Goal: Information Seeking & Learning: Find specific fact

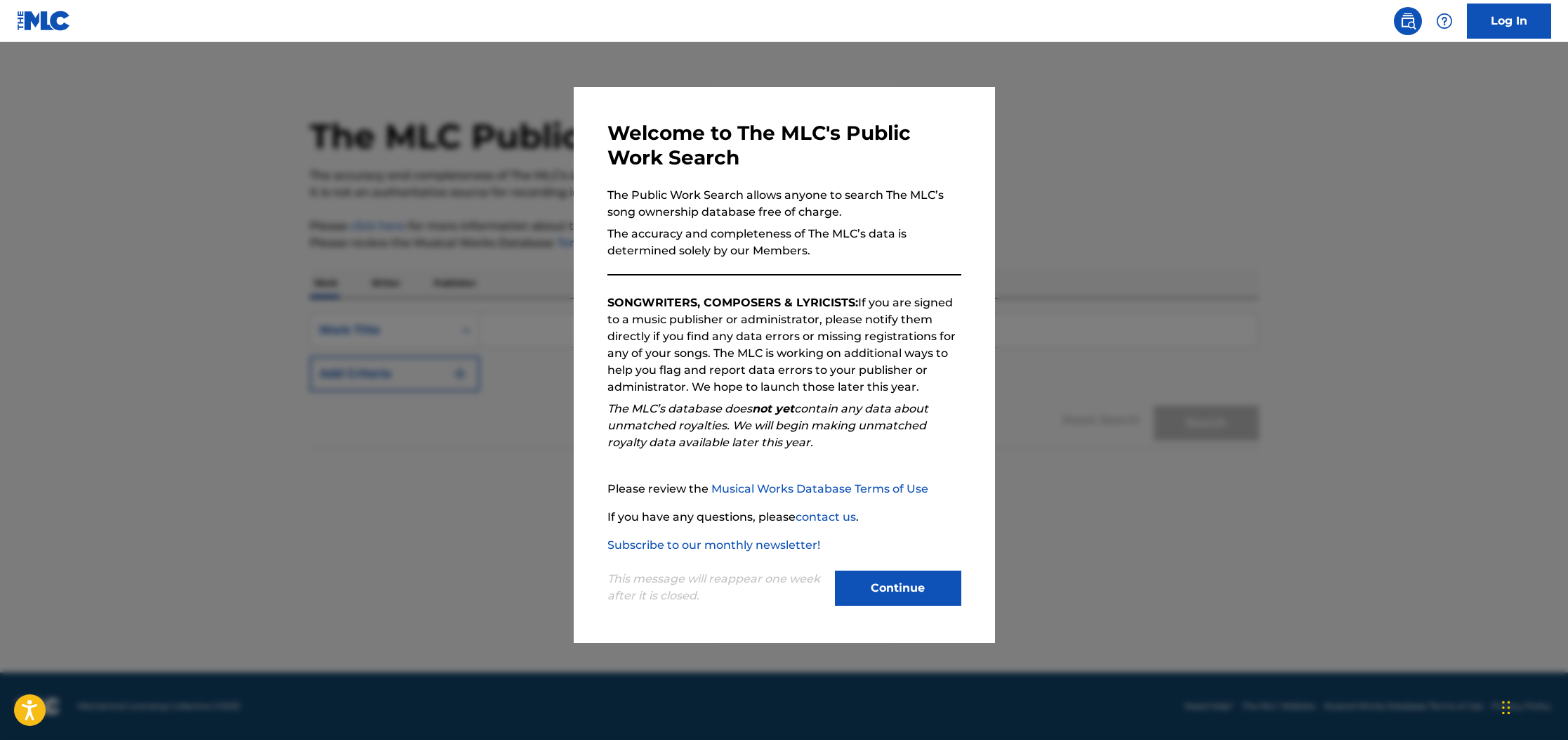
click at [883, 578] on button "Continue" at bounding box center [898, 587] width 126 height 35
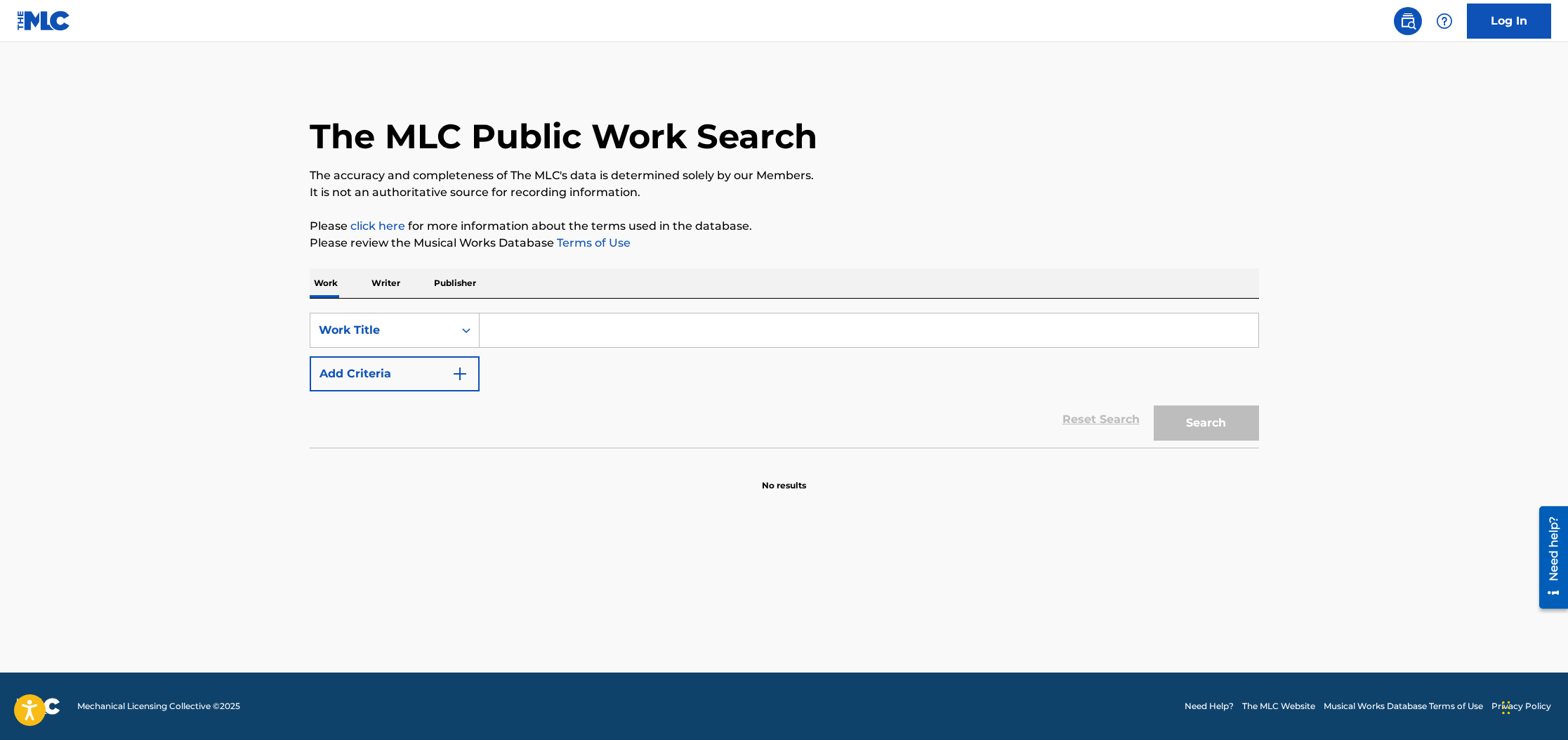
click at [446, 285] on p "Publisher" at bounding box center [455, 283] width 51 height 29
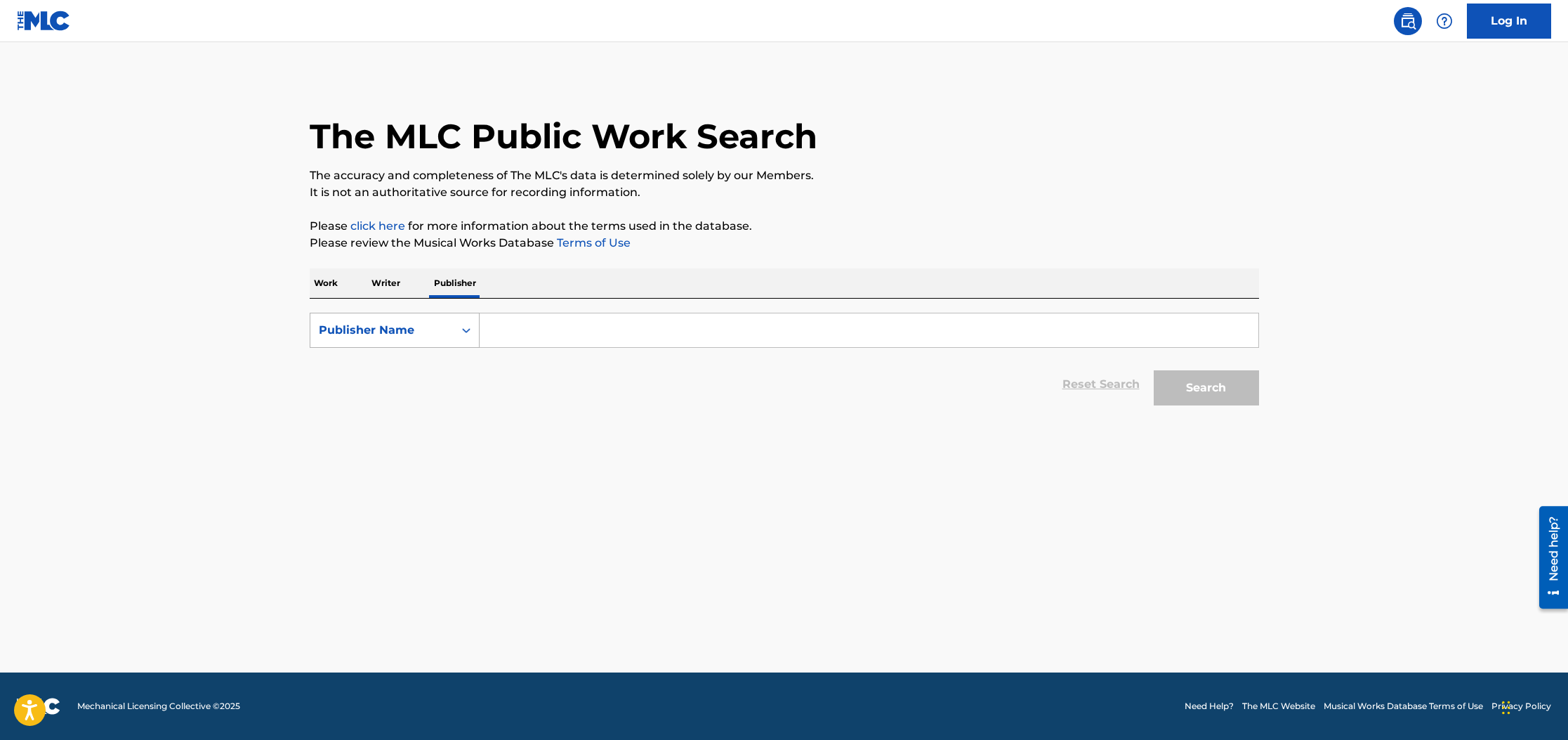
click at [463, 328] on icon "Search Form" at bounding box center [466, 330] width 14 height 14
click at [580, 329] on input "Search Form" at bounding box center [868, 330] width 778 height 34
type input "DM Records"
click at [1153, 370] on button "Search" at bounding box center [1206, 387] width 105 height 35
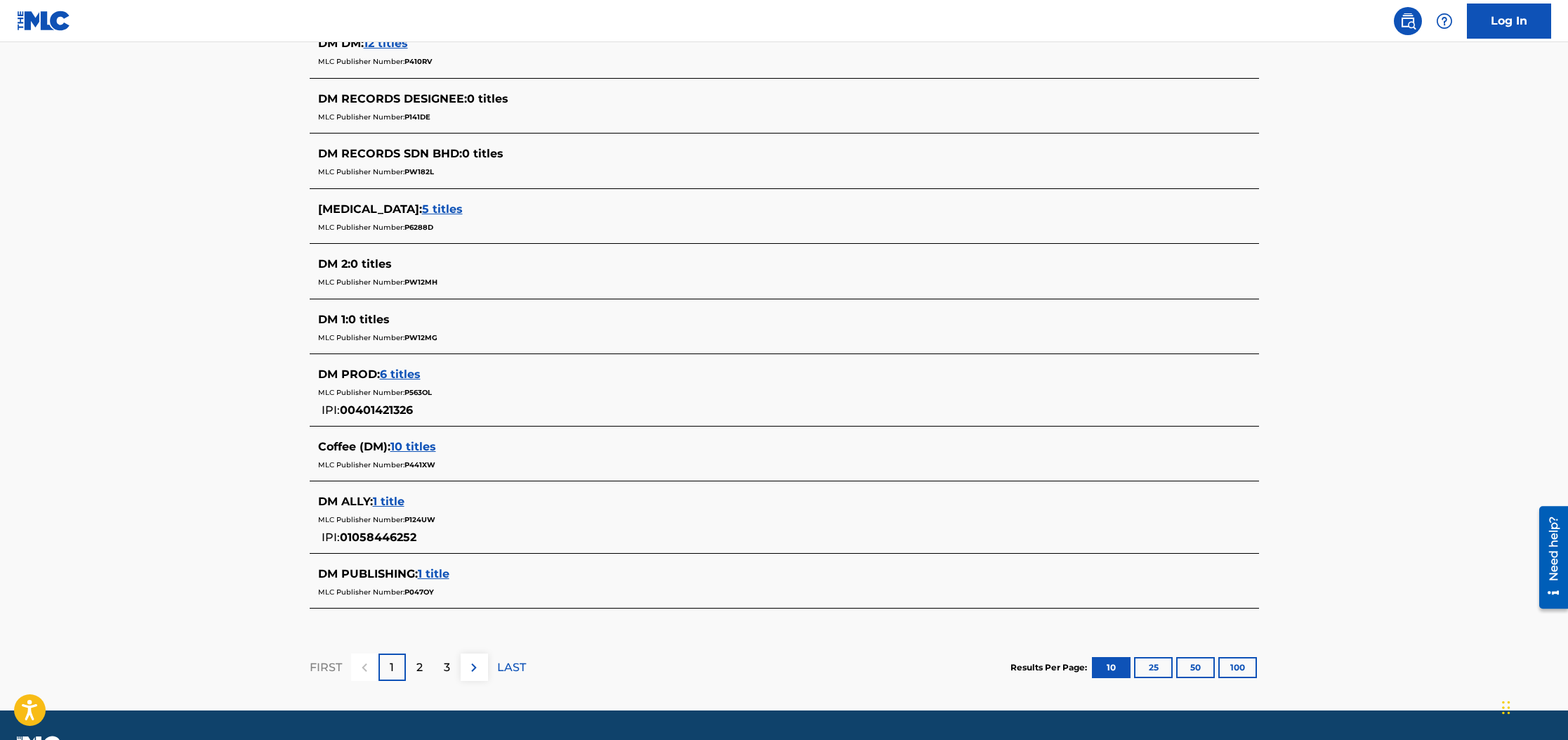
scroll to position [484, 0]
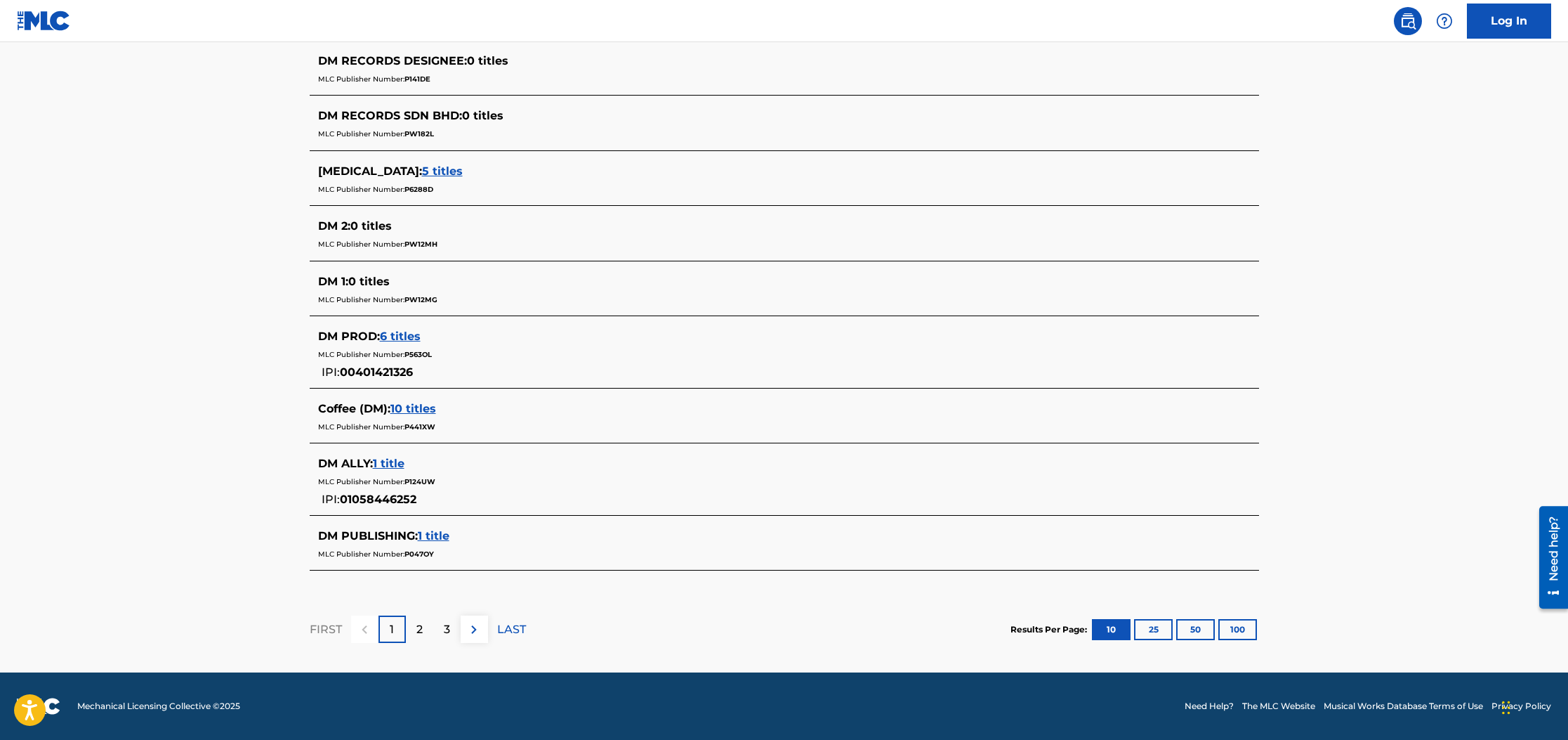
click at [423, 624] on div "2" at bounding box center [419, 629] width 27 height 27
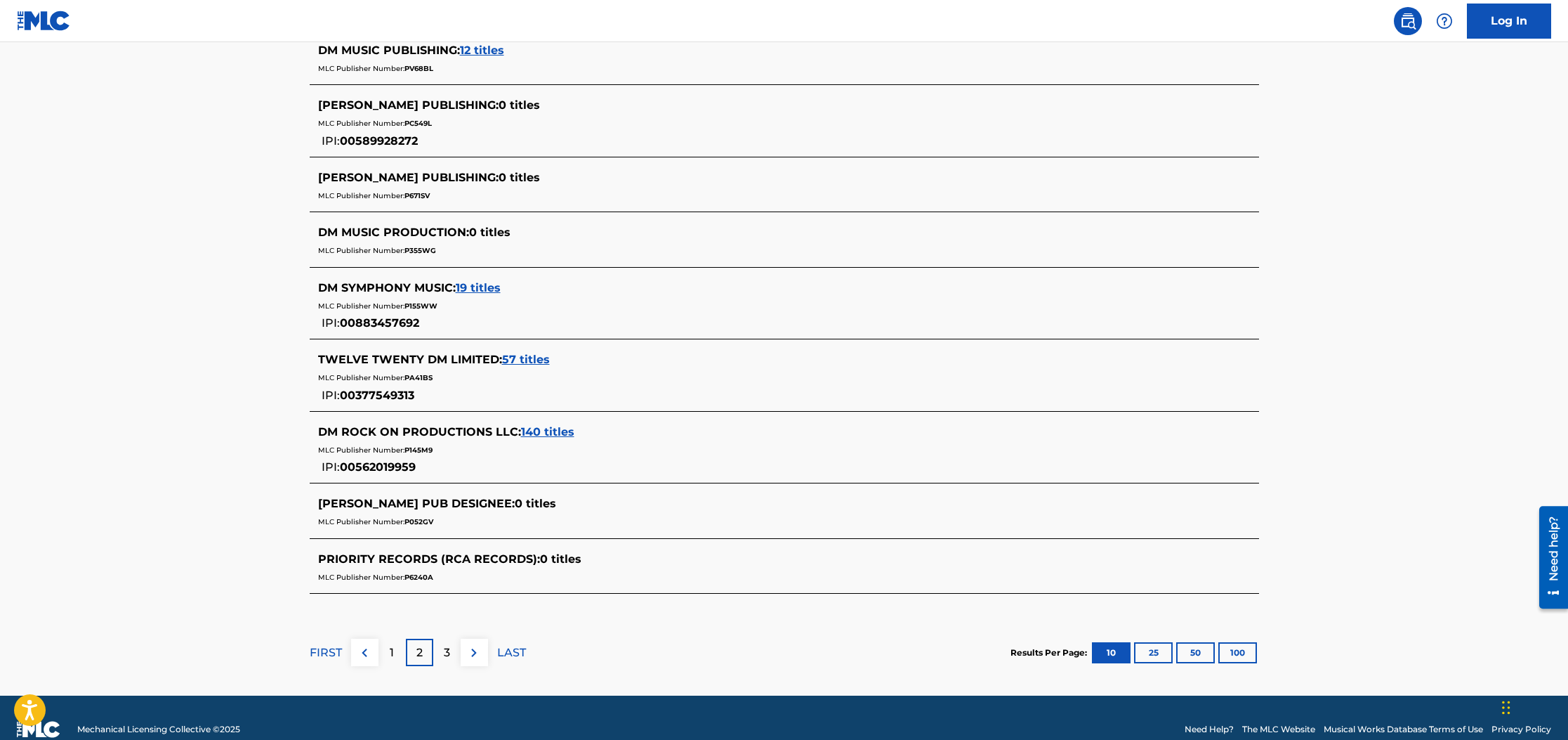
scroll to position [518, 0]
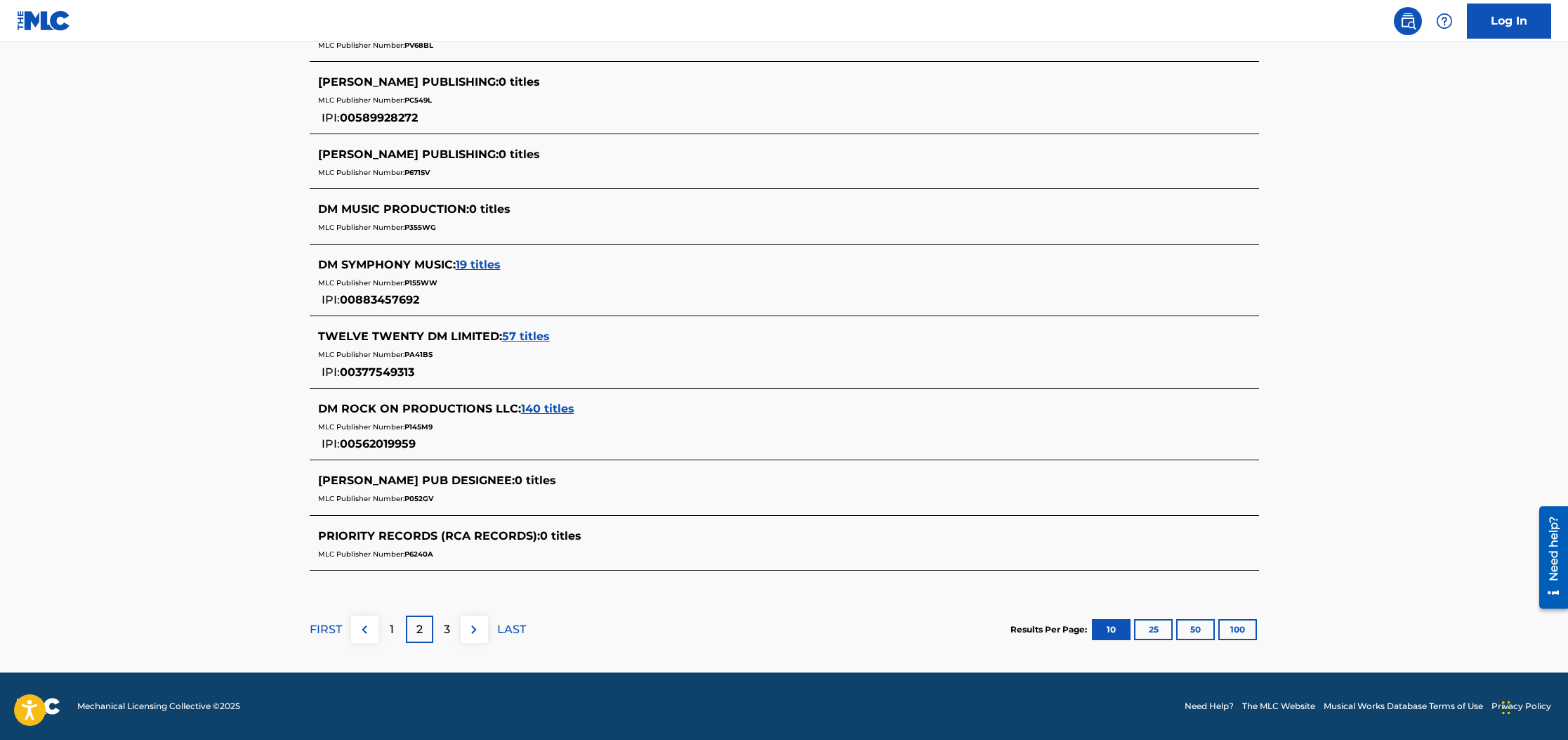
click at [453, 635] on div "3" at bounding box center [447, 629] width 27 height 27
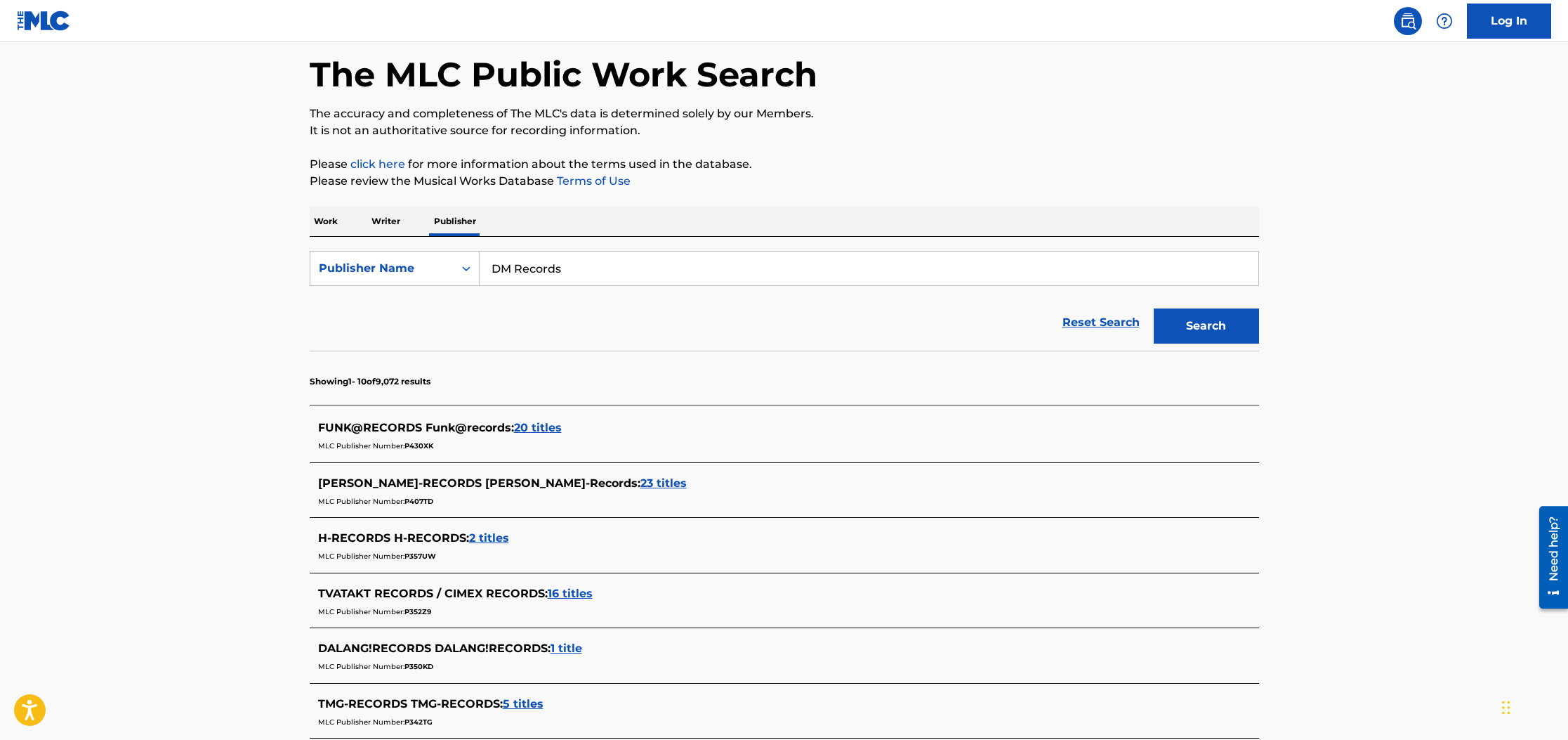
scroll to position [0, 0]
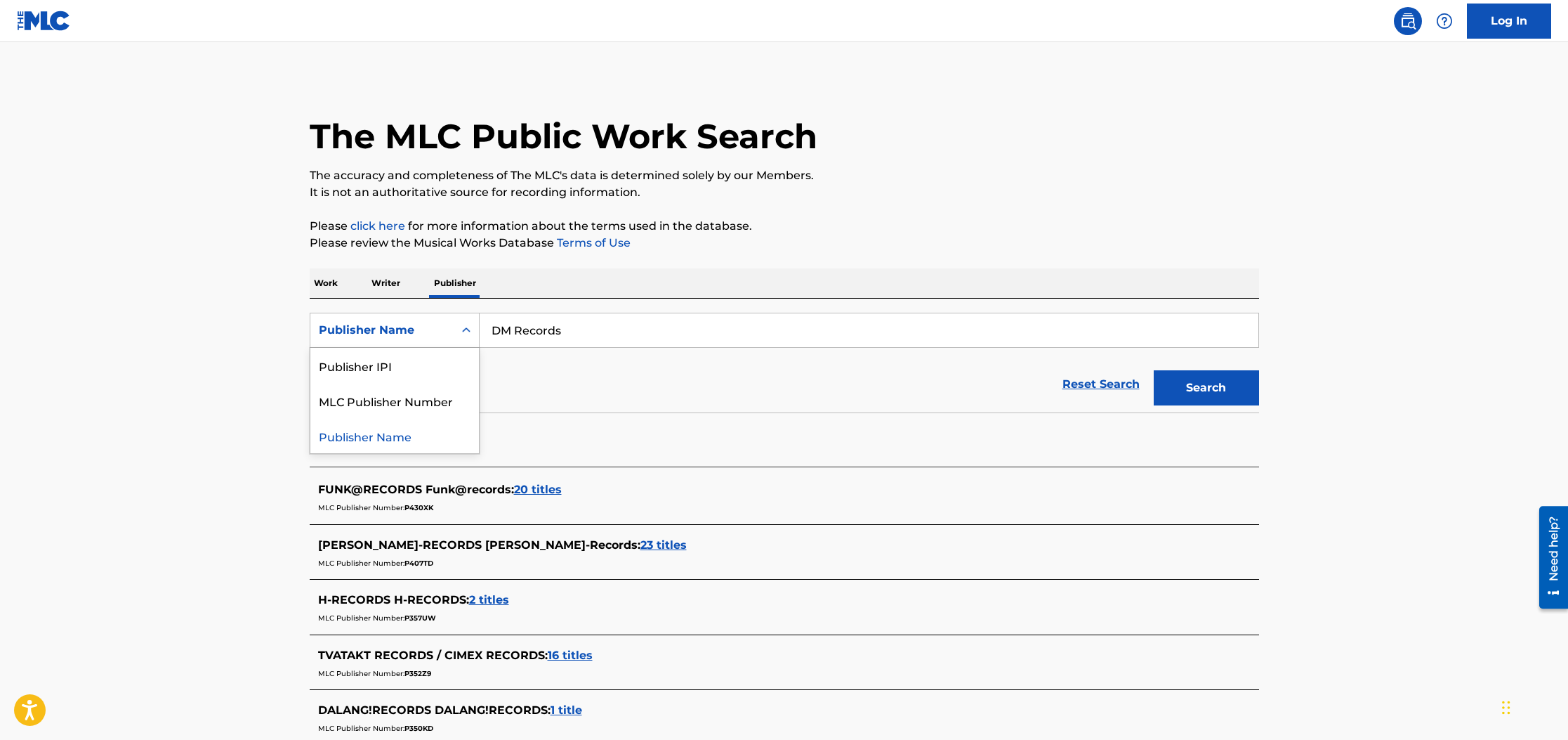
click at [428, 328] on div "Publisher Name" at bounding box center [381, 330] width 126 height 17
click at [336, 285] on p "Work" at bounding box center [326, 283] width 32 height 29
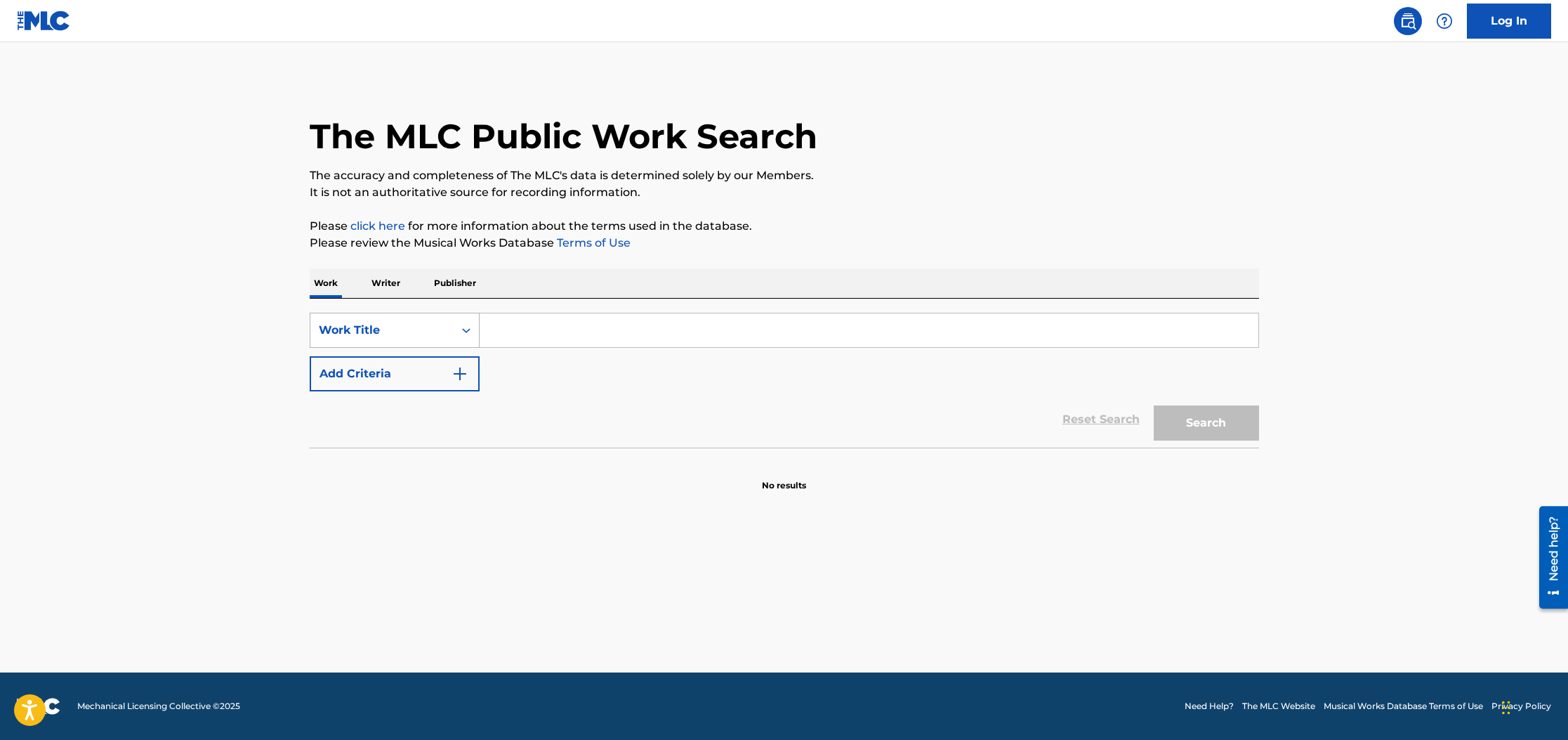
click at [442, 335] on div "Work Title" at bounding box center [381, 330] width 126 height 17
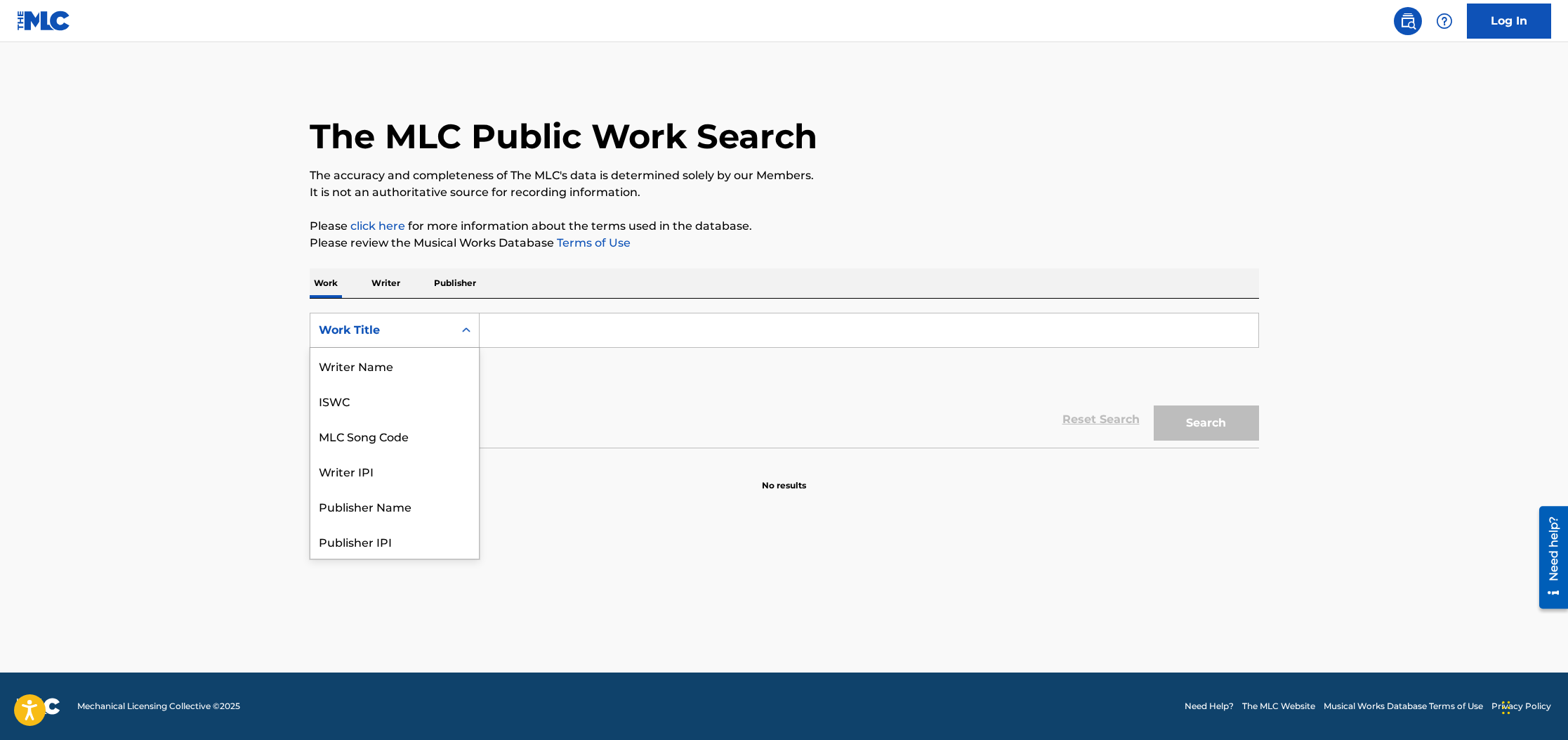
scroll to position [70, 0]
click at [386, 541] on div "Work Title" at bounding box center [394, 540] width 169 height 35
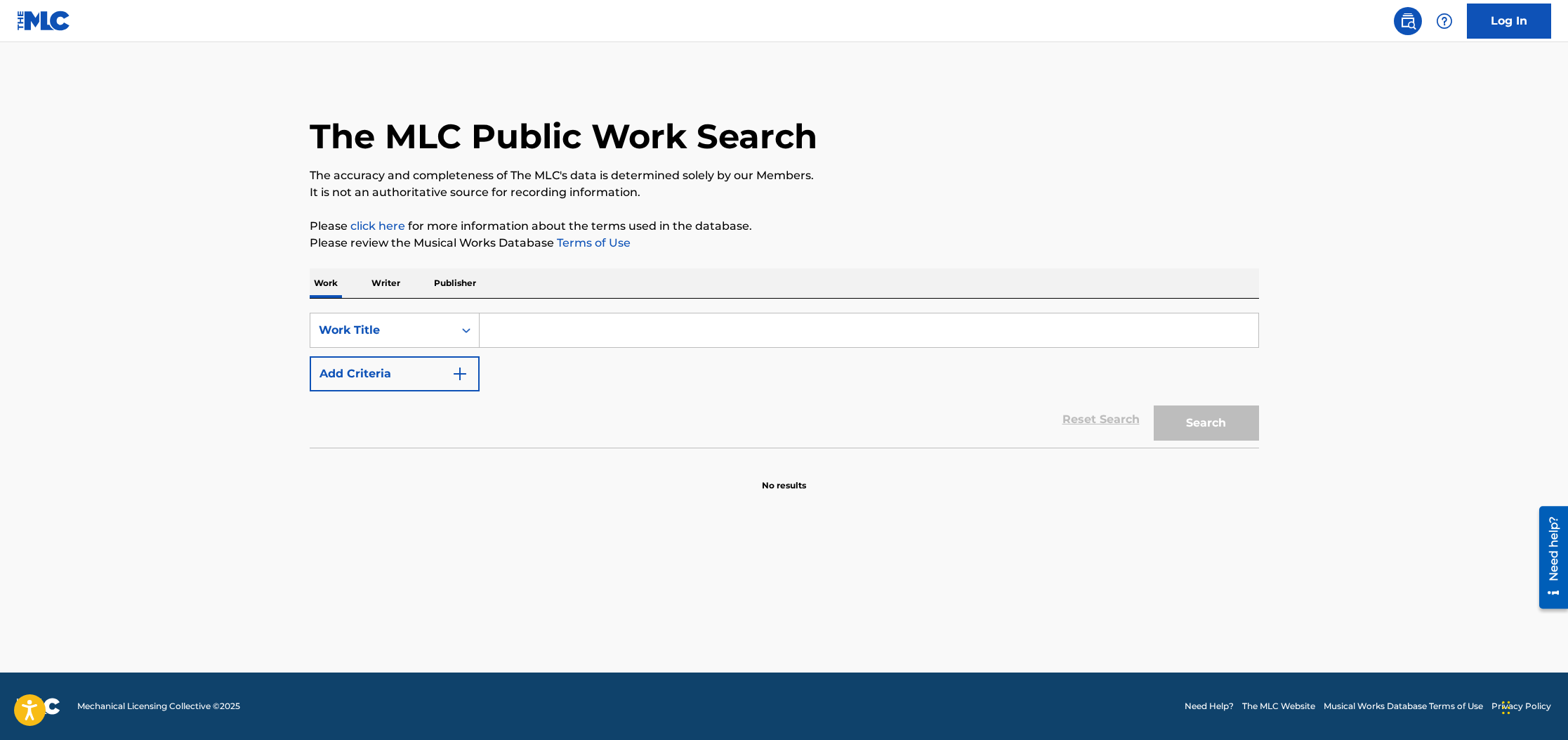
click at [564, 335] on input "Search Form" at bounding box center [868, 330] width 778 height 34
type input "WHomp There It is"
click at [1220, 431] on button "Search" at bounding box center [1206, 422] width 105 height 35
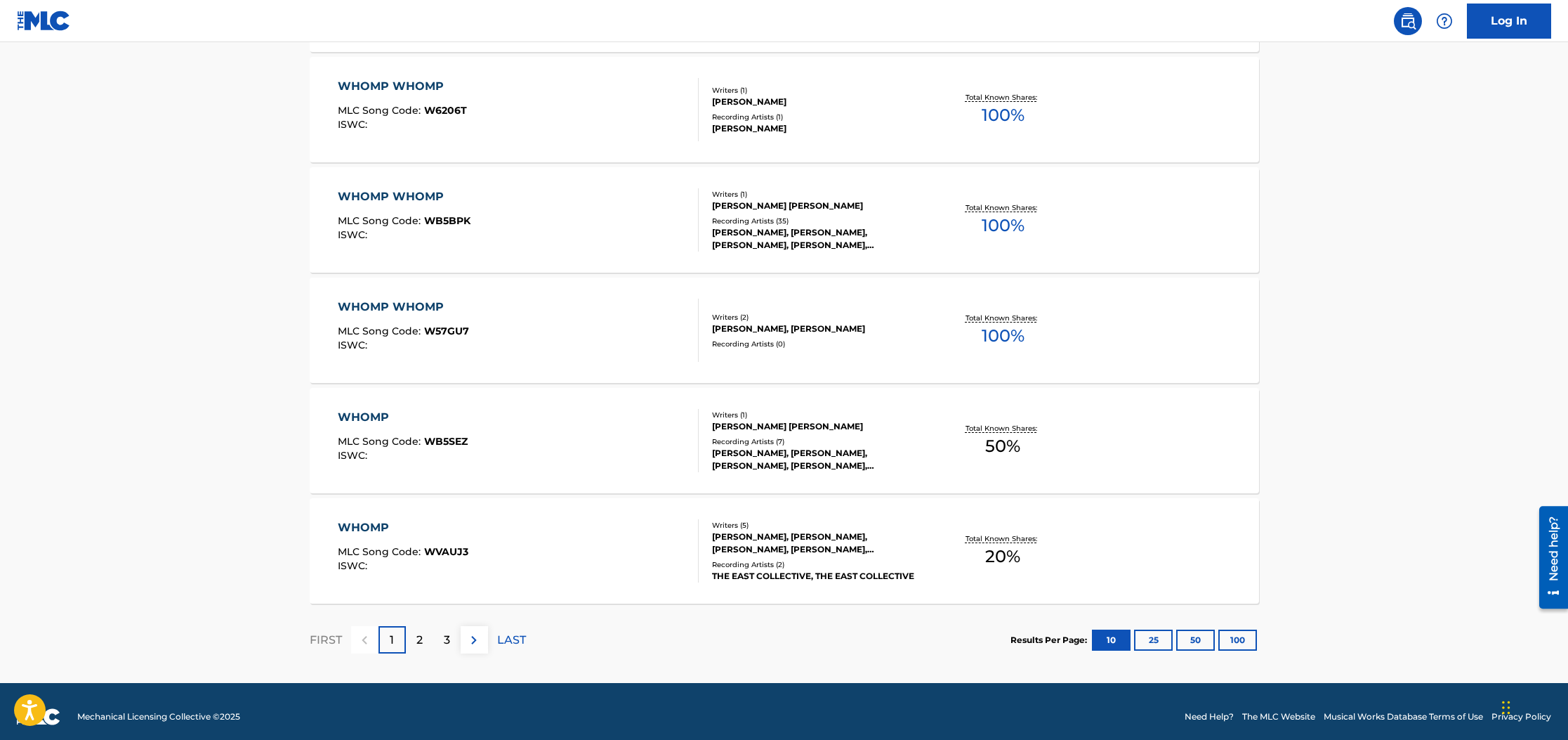
scroll to position [980, 0]
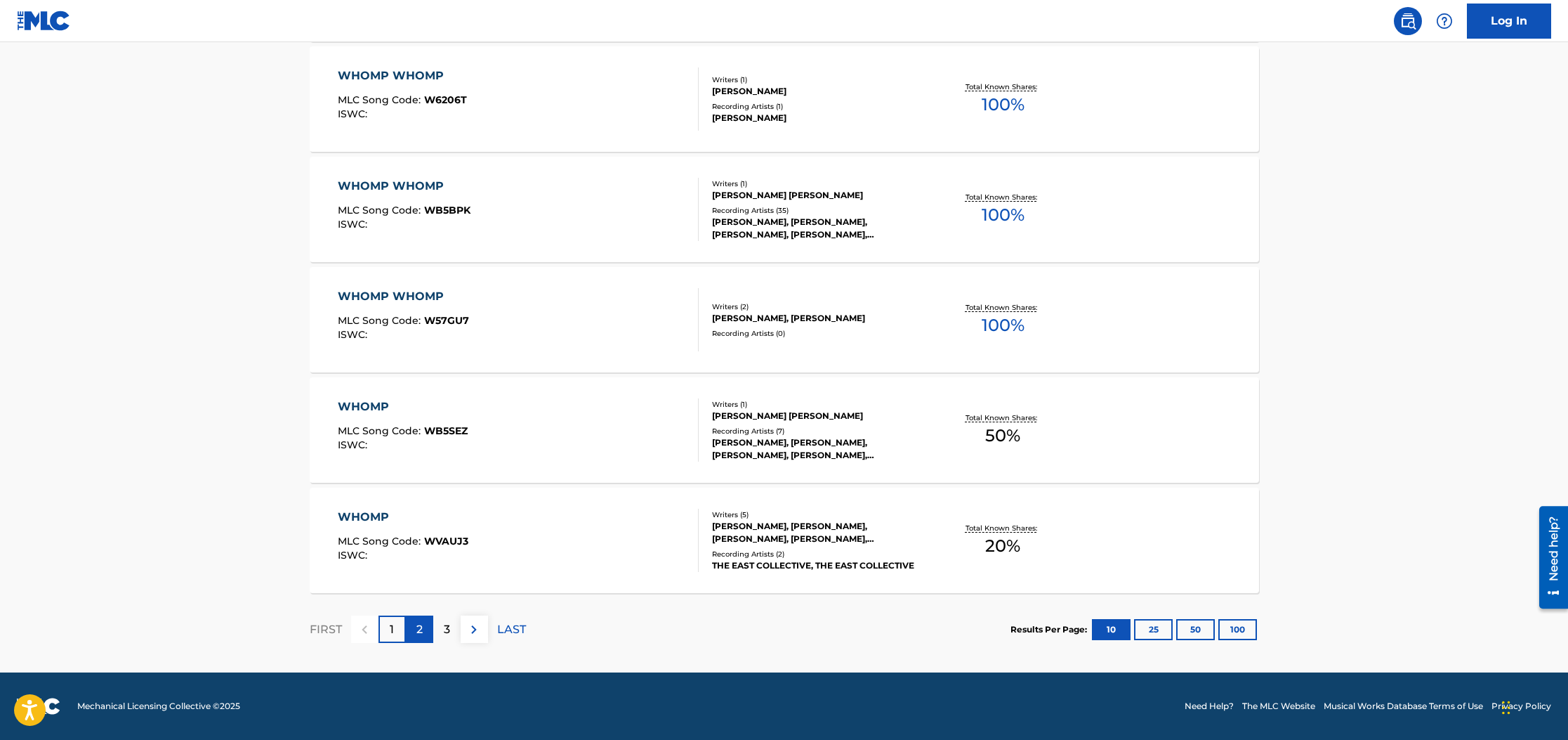
click at [416, 628] on p "2" at bounding box center [419, 629] width 6 height 17
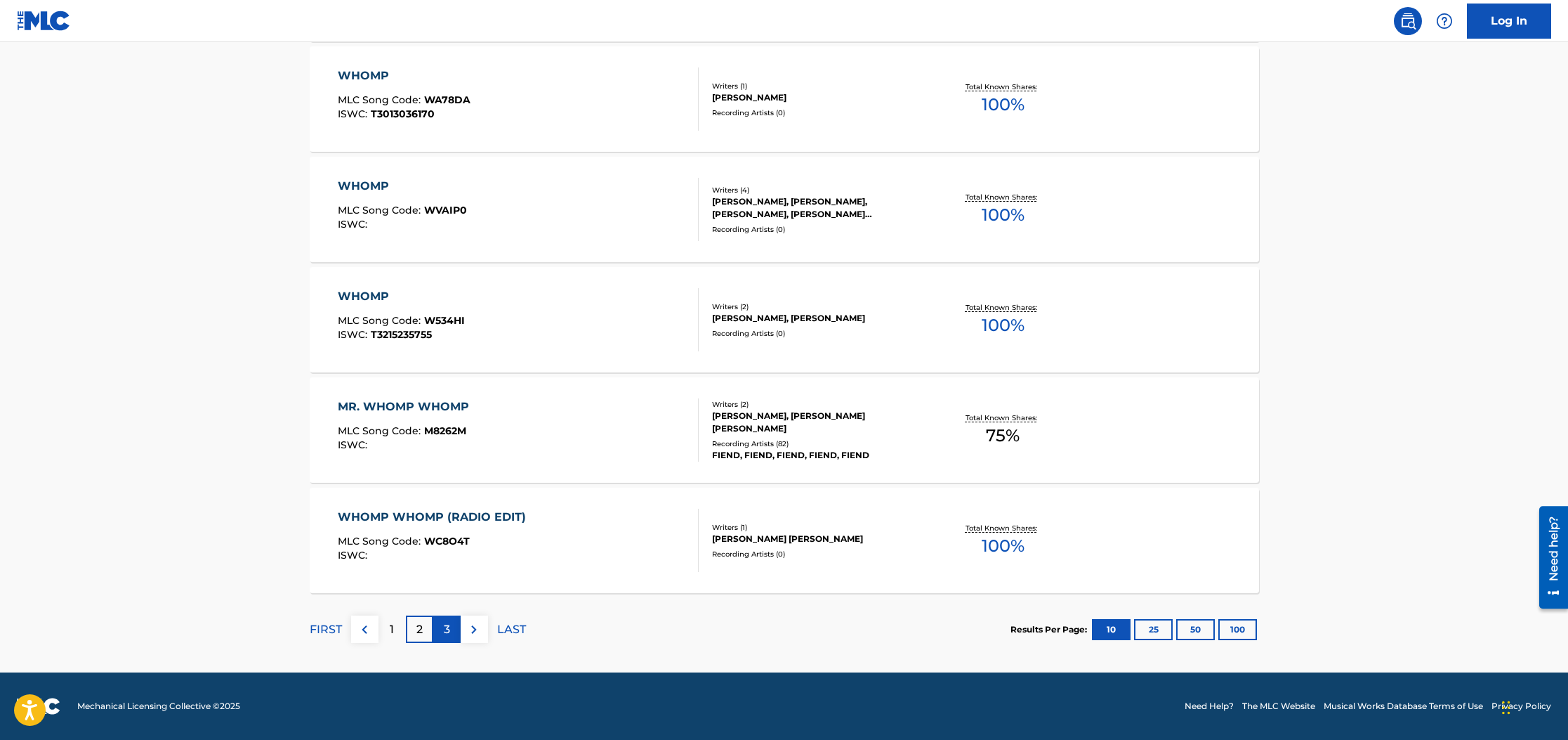
click at [450, 629] on div "3" at bounding box center [447, 629] width 27 height 27
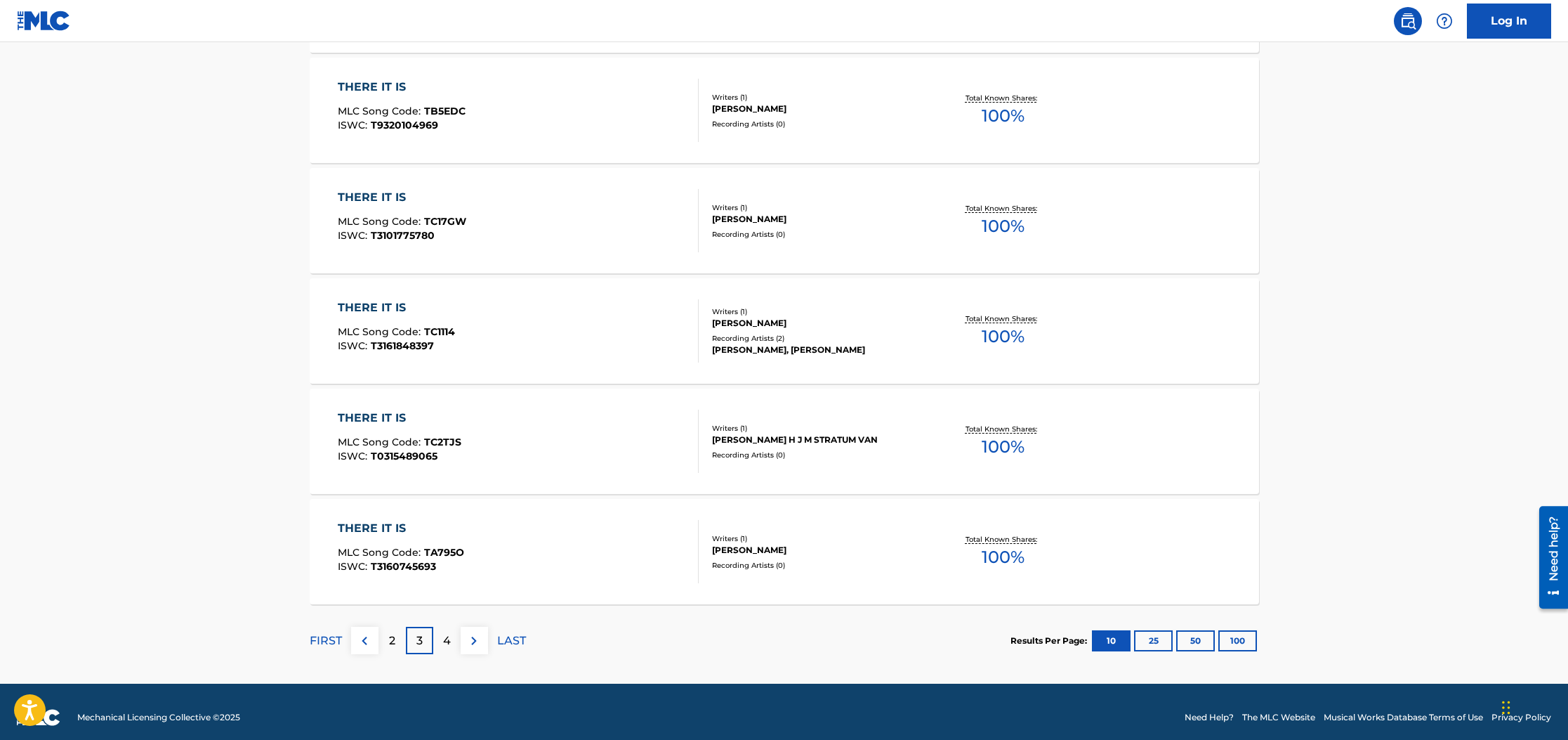
scroll to position [978, 0]
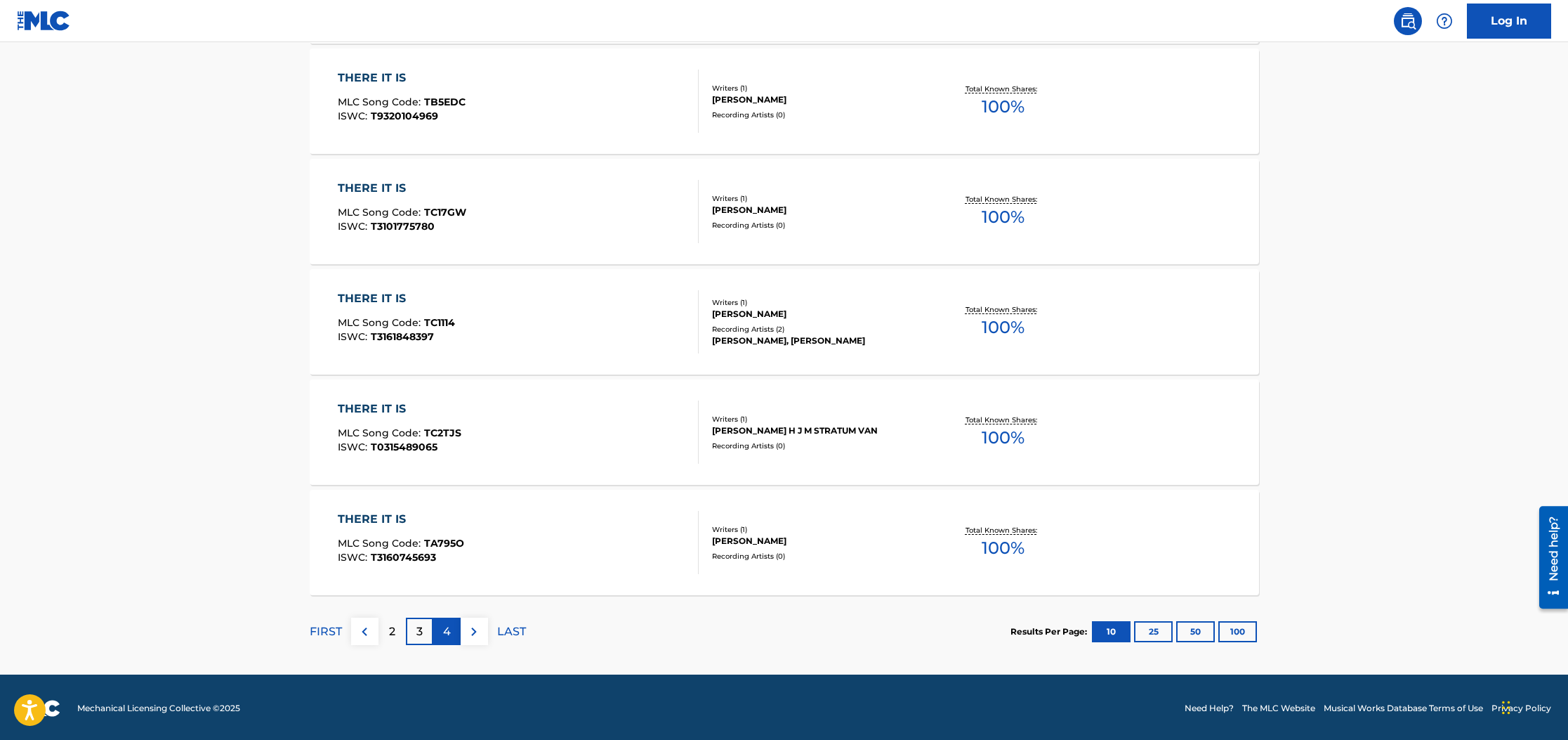
click at [449, 636] on p "4" at bounding box center [447, 632] width 8 height 17
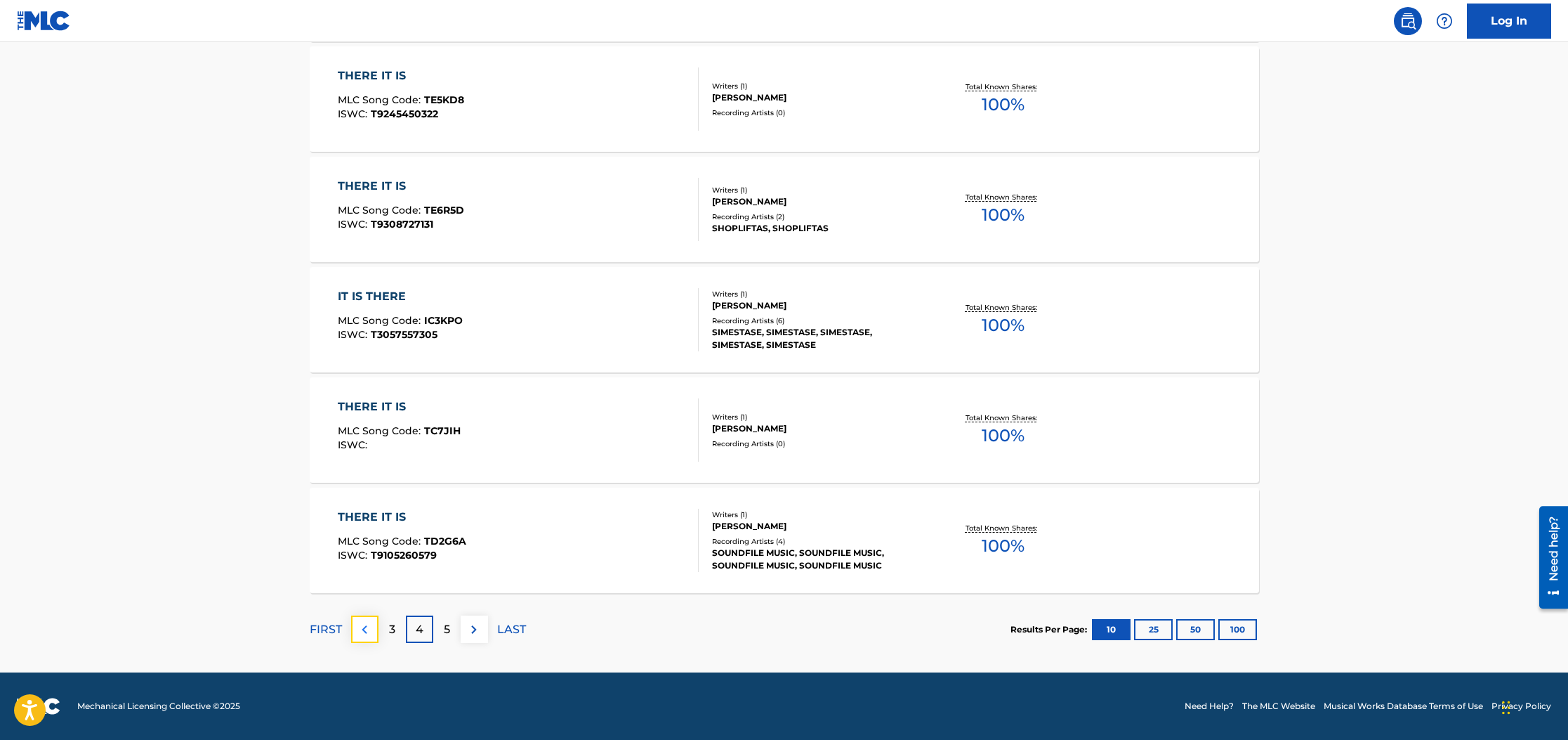
scroll to position [979, 0]
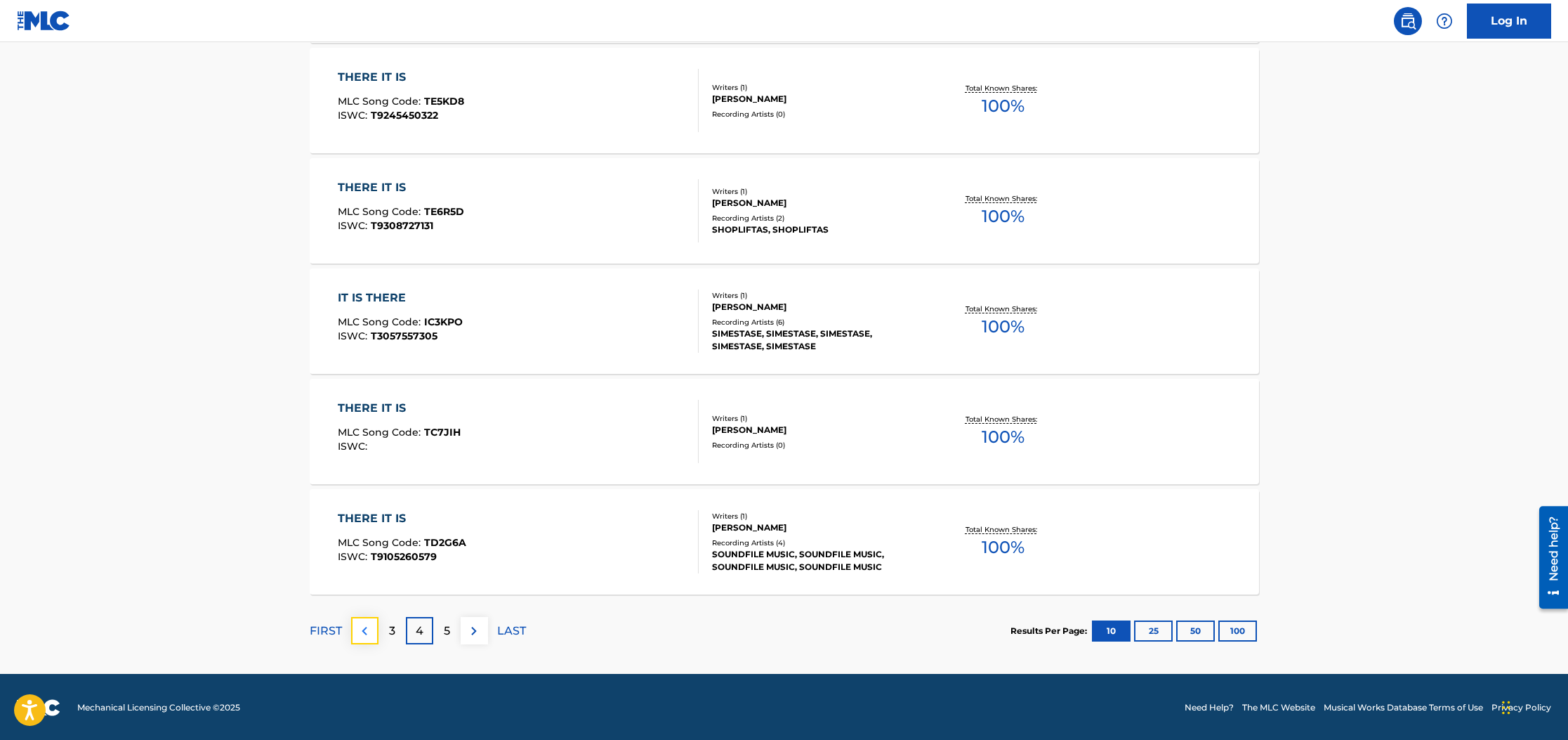
click at [362, 629] on img at bounding box center [364, 631] width 17 height 17
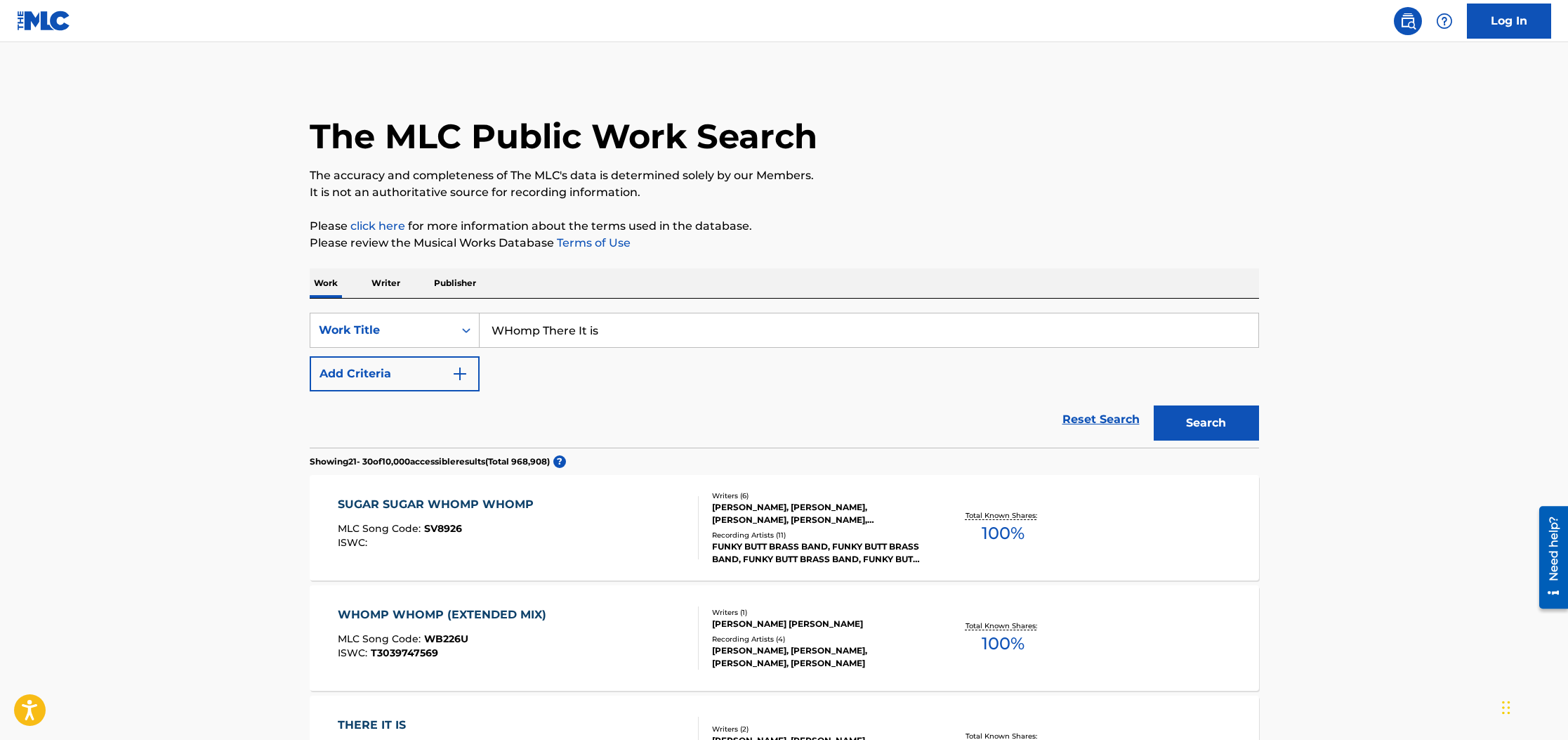
scroll to position [980, 0]
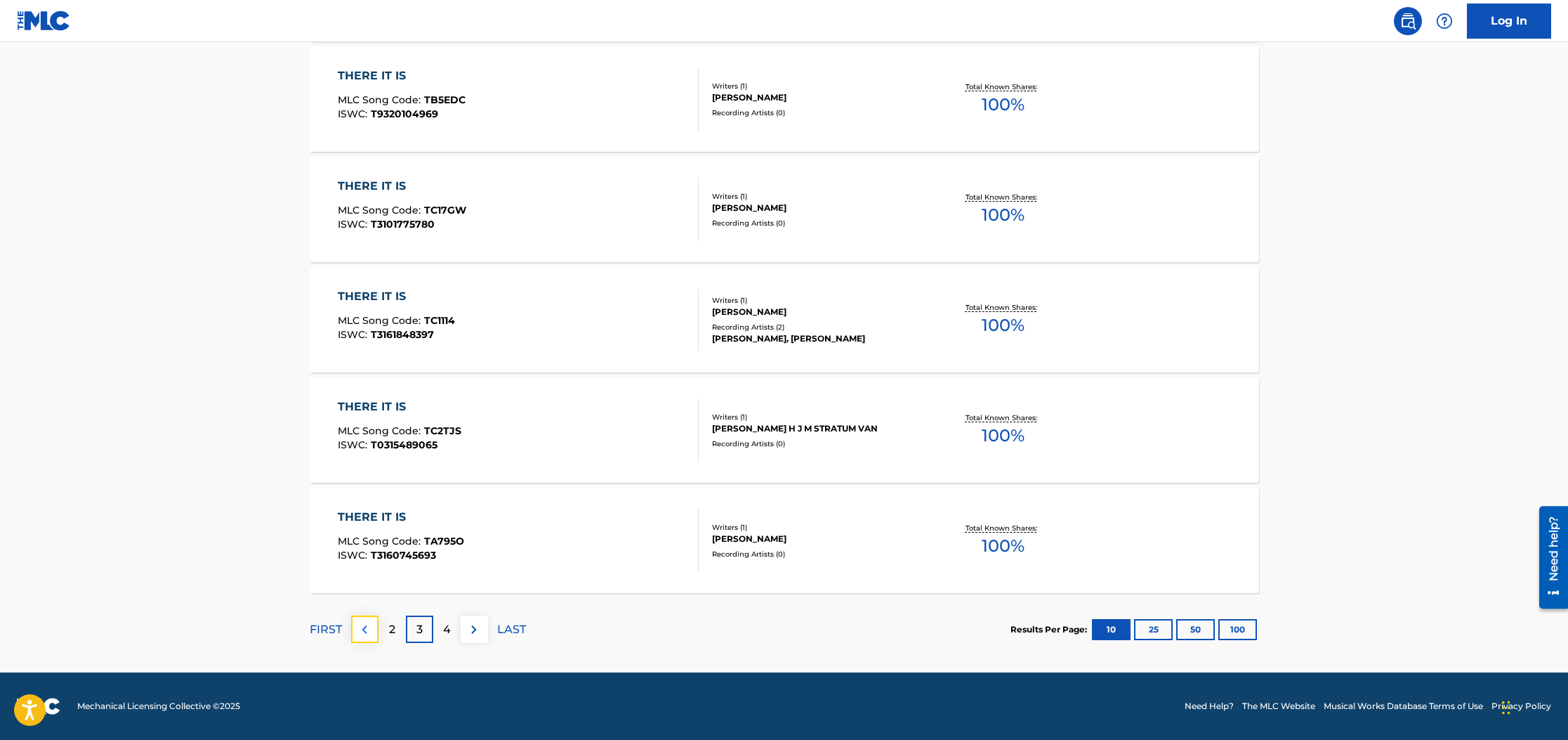
click at [354, 629] on button at bounding box center [365, 629] width 27 height 27
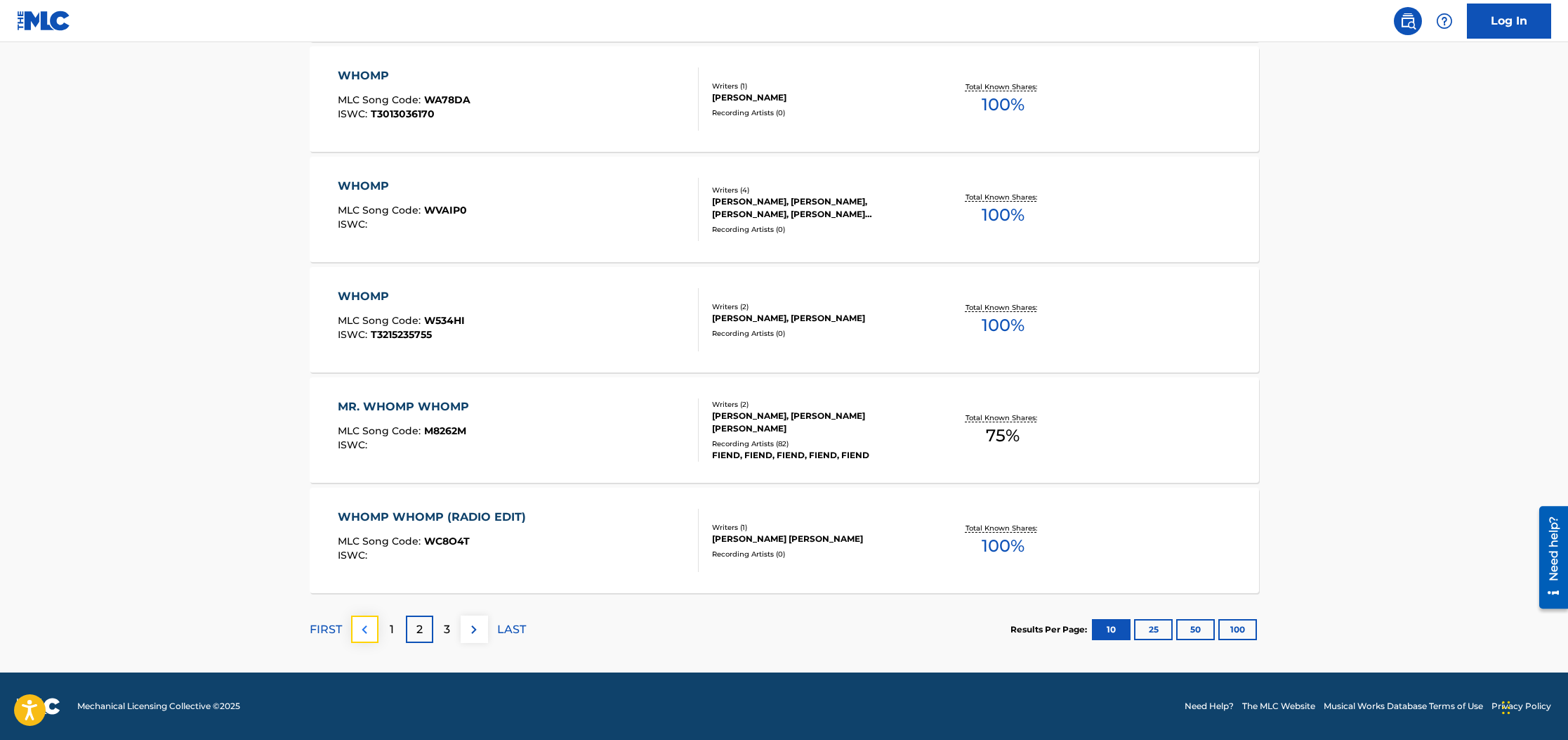
click at [361, 628] on img at bounding box center [364, 629] width 17 height 17
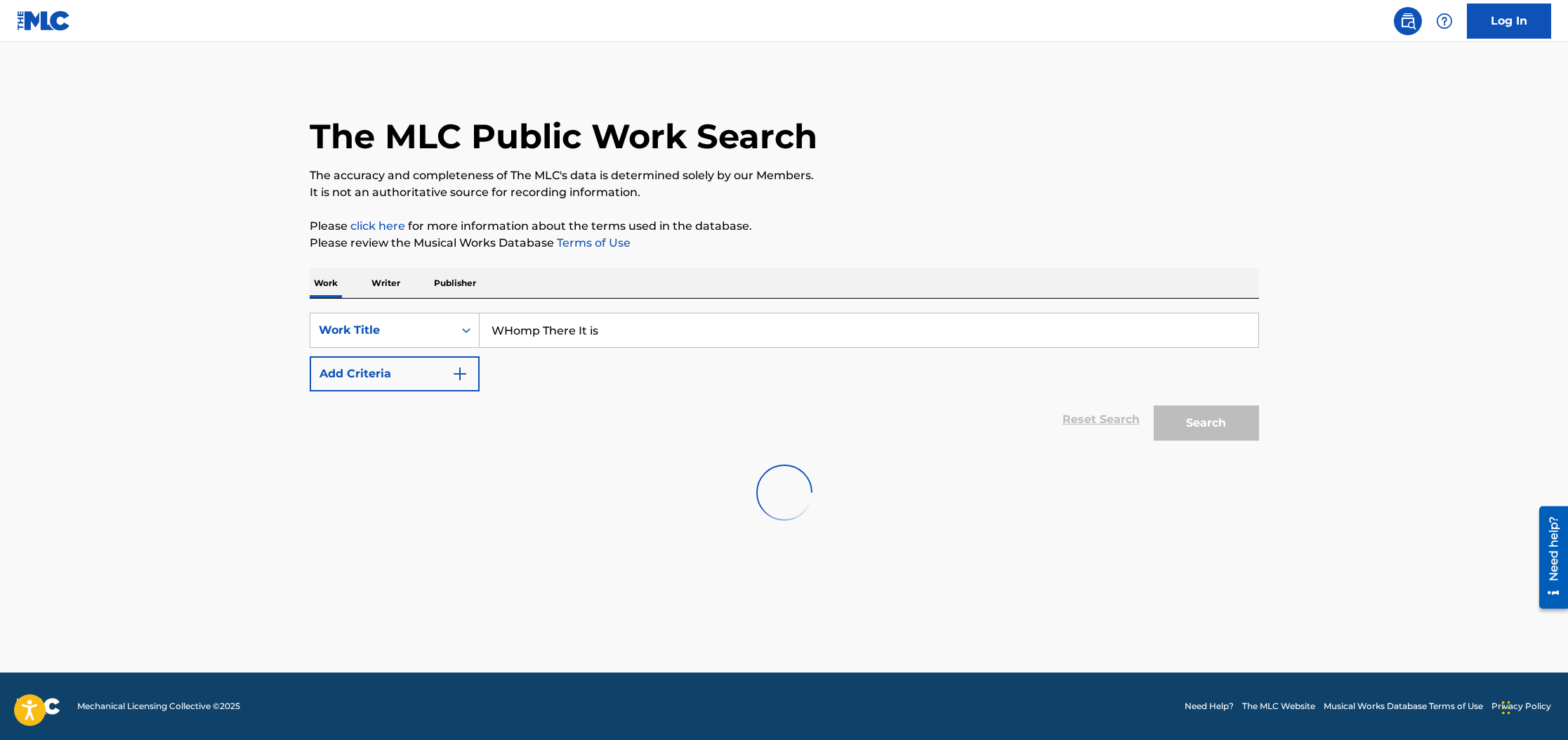
scroll to position [0, 0]
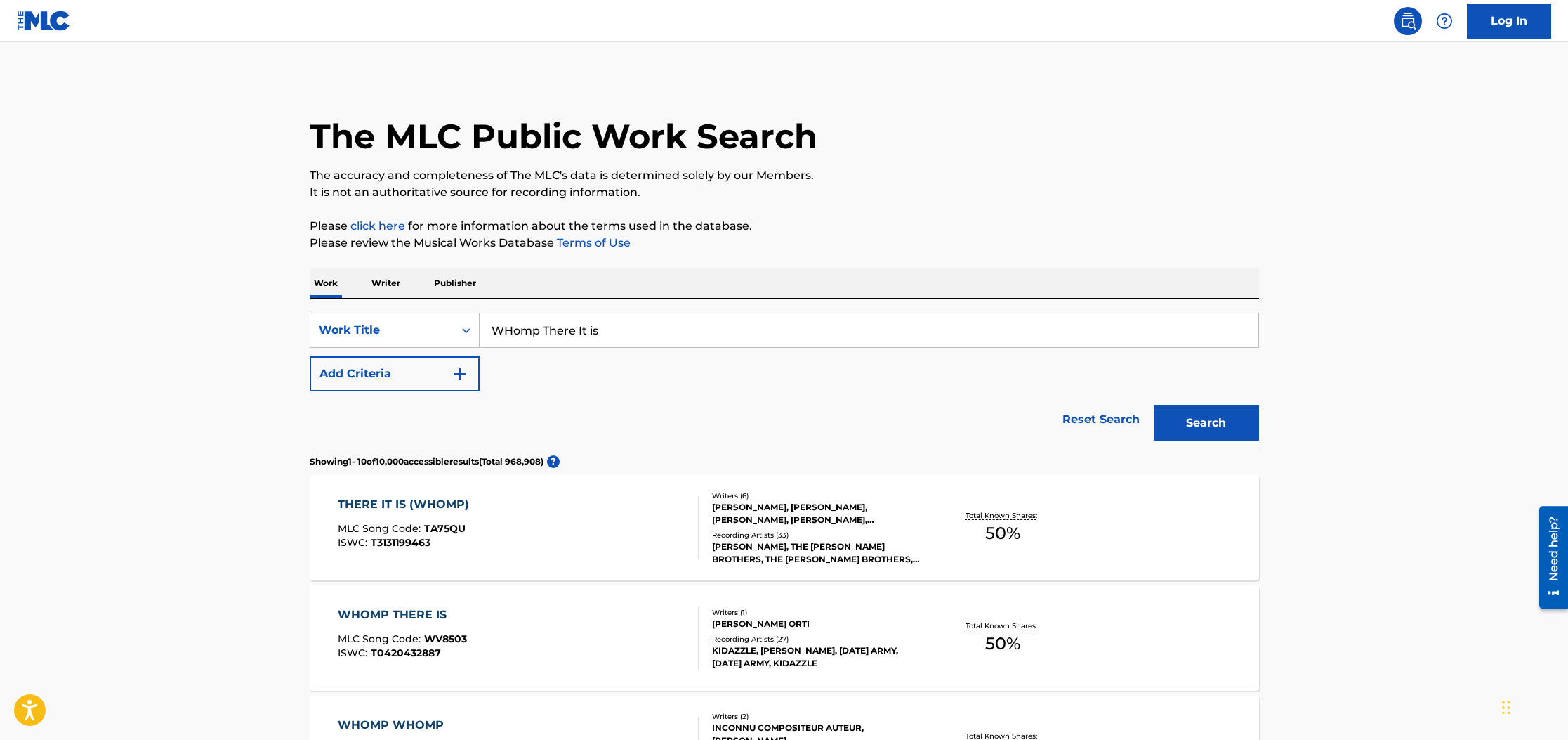
click at [401, 503] on div "THERE IT IS (WHOMP)" at bounding box center [407, 504] width 138 height 17
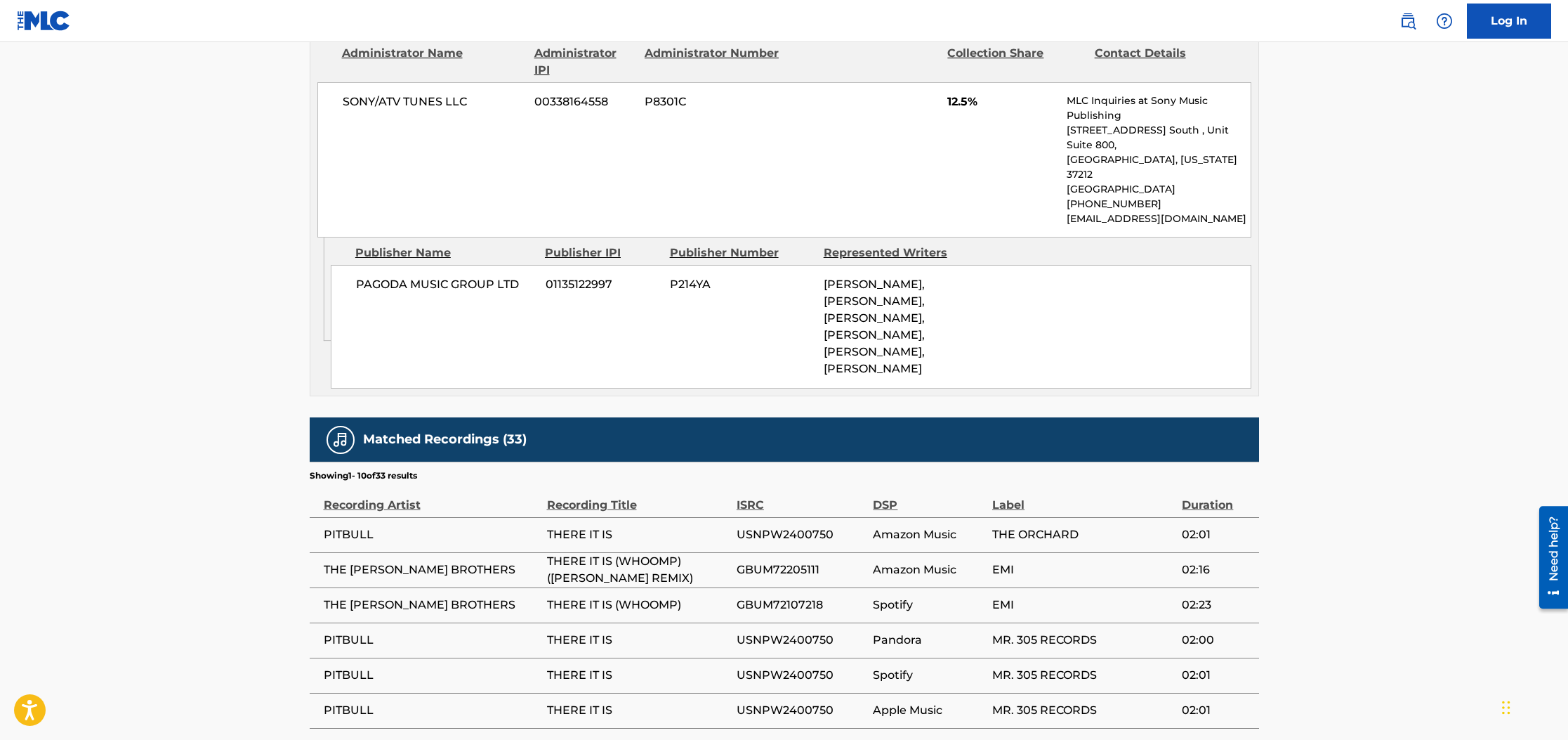
scroll to position [1118, 0]
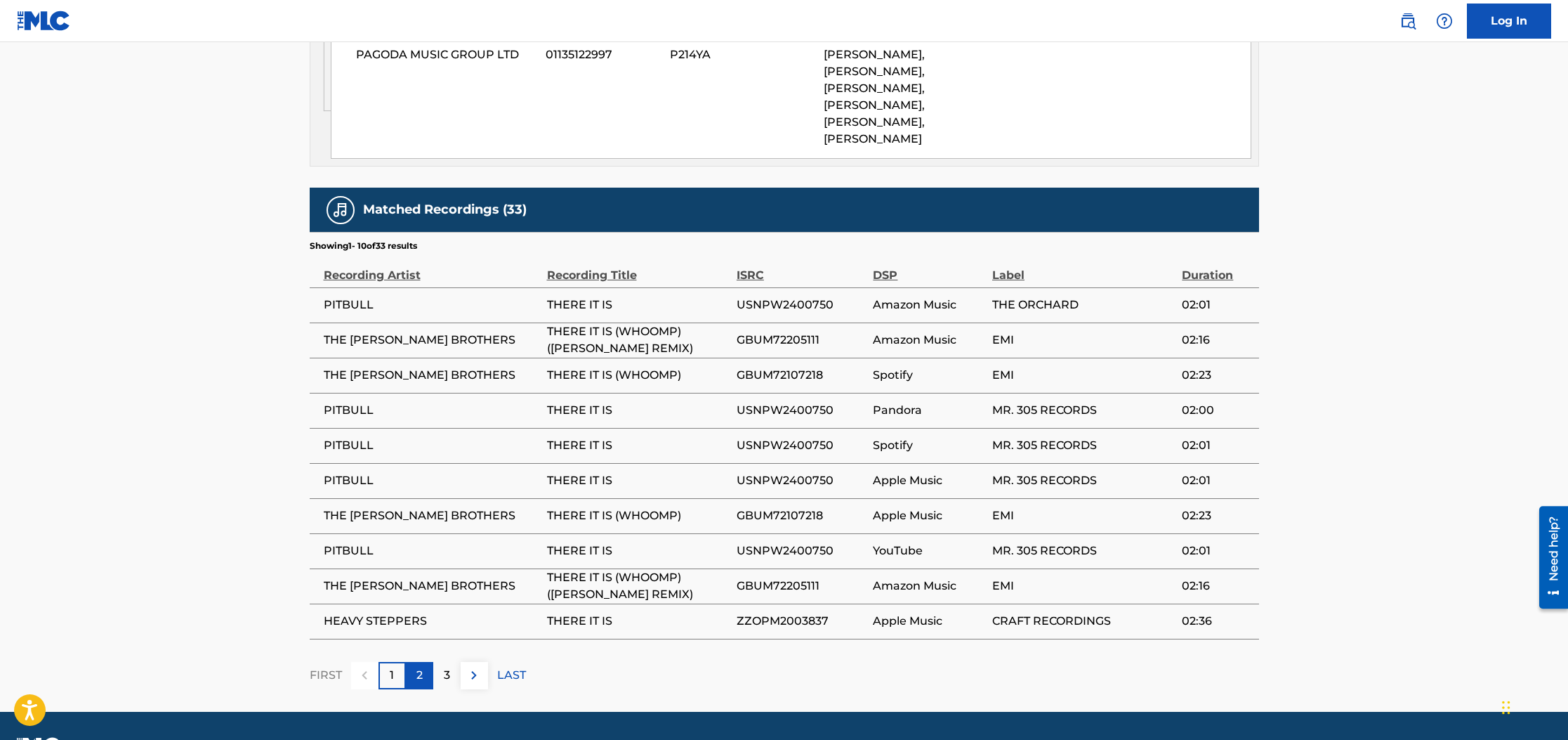
click at [419, 666] on p "2" at bounding box center [419, 674] width 6 height 17
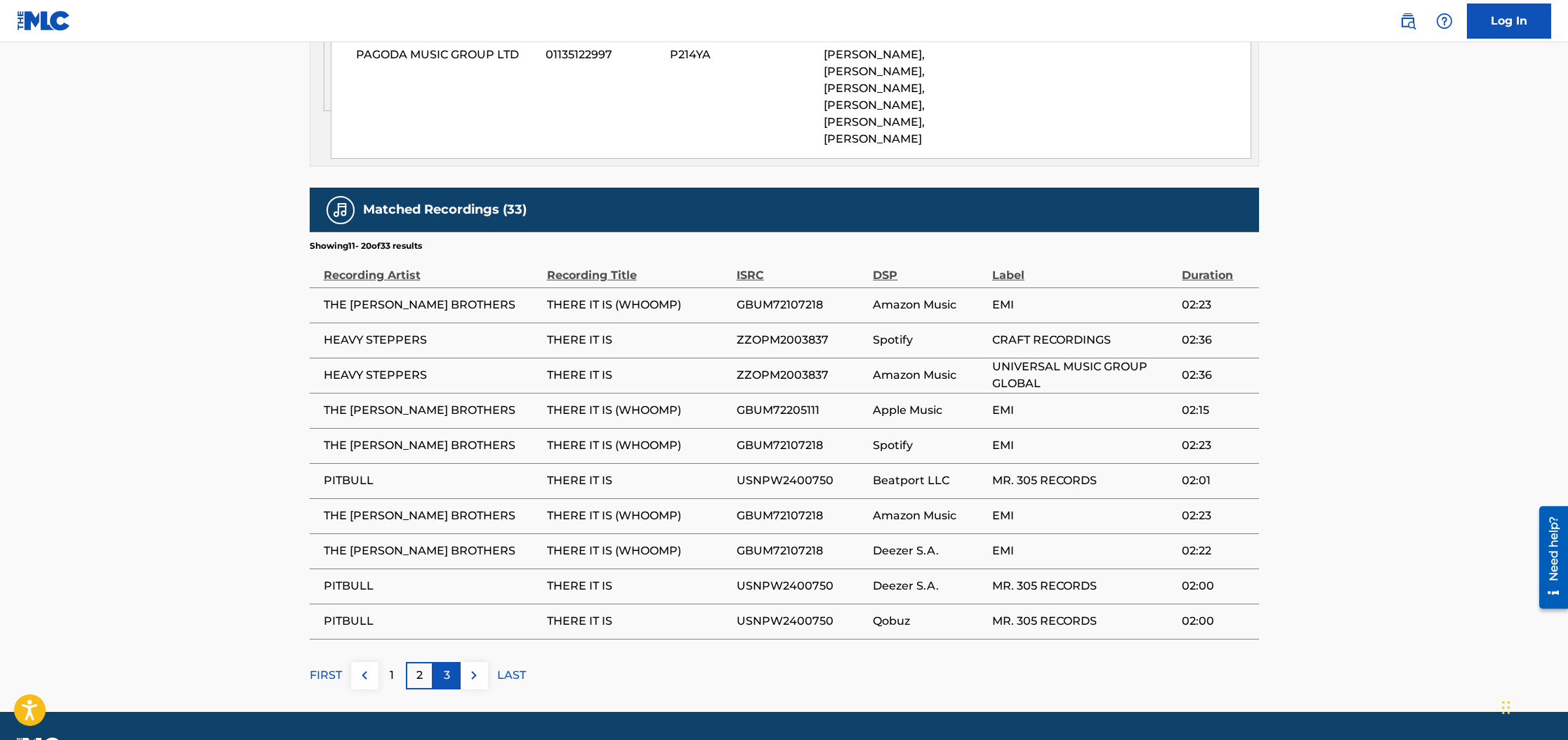
click at [442, 662] on div "3" at bounding box center [447, 675] width 27 height 27
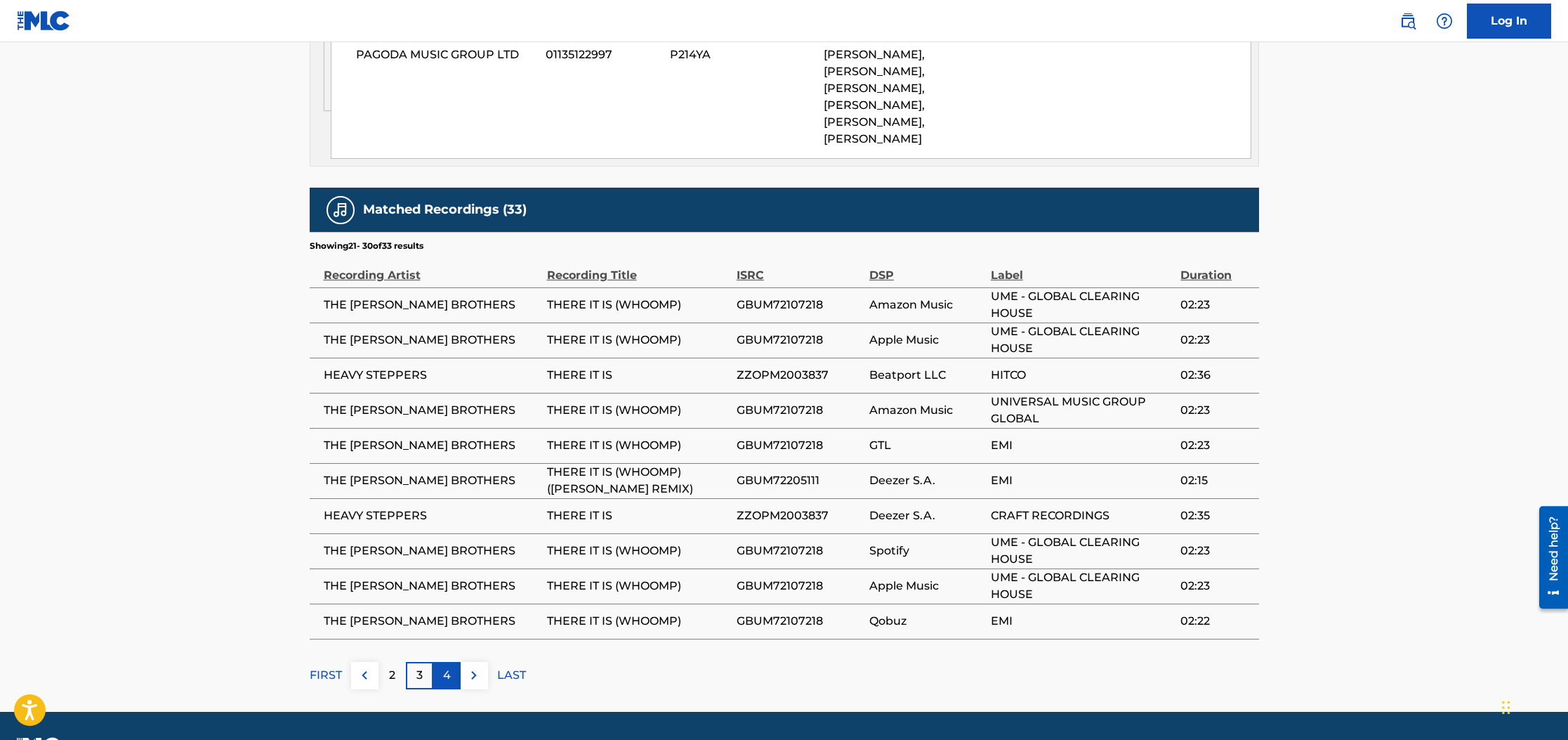
click at [450, 662] on div "4" at bounding box center [447, 675] width 27 height 27
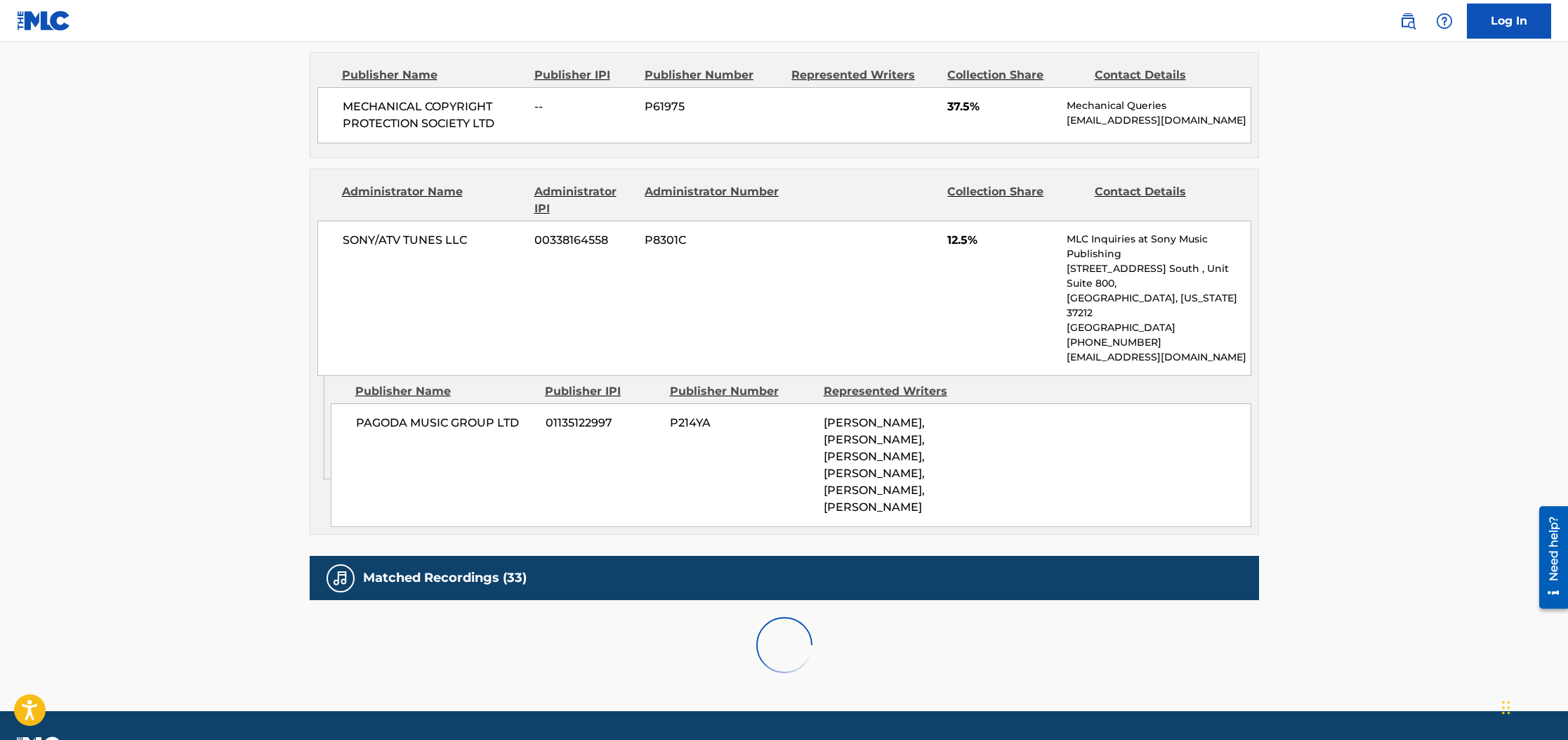
scroll to position [873, 0]
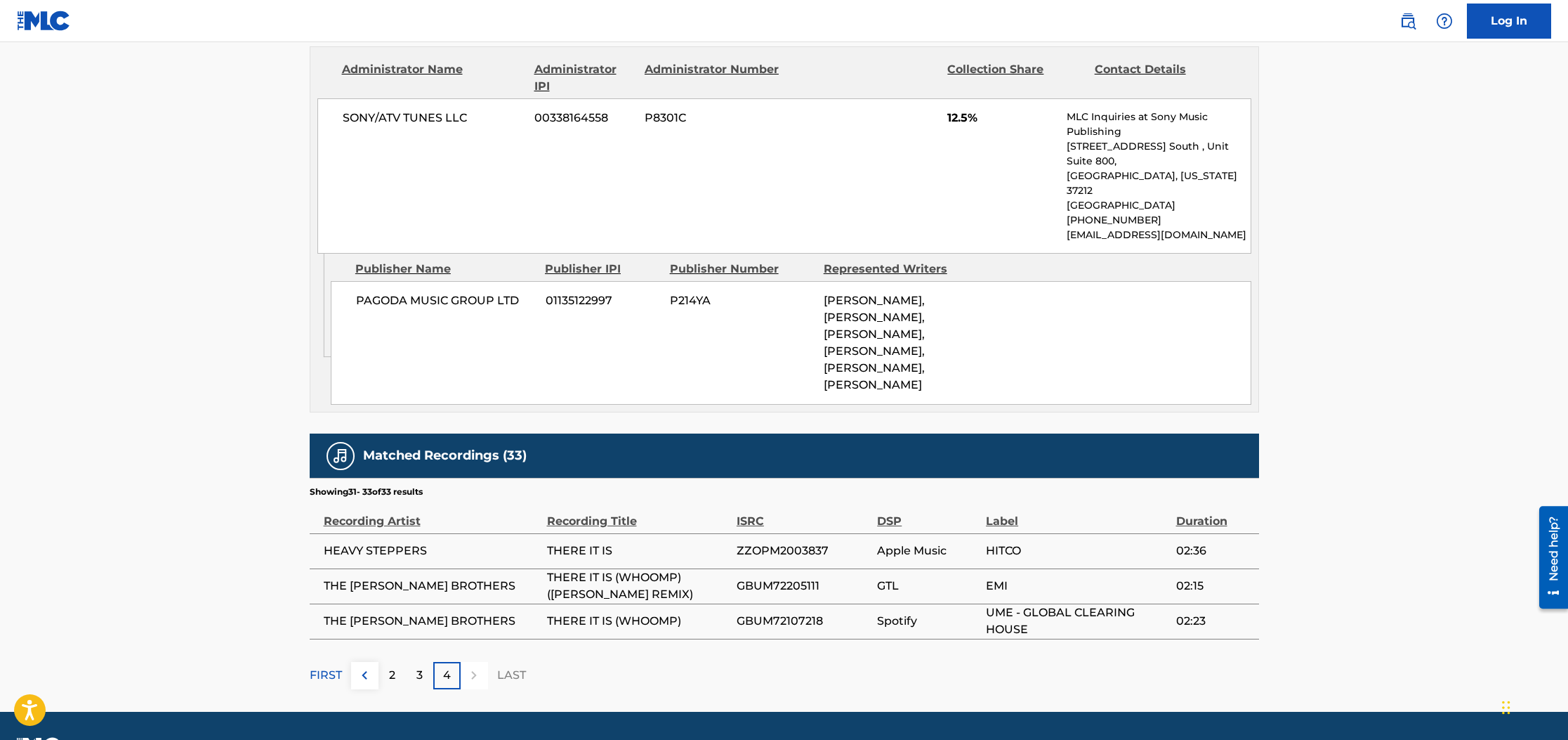
click at [473, 662] on div at bounding box center [474, 675] width 27 height 27
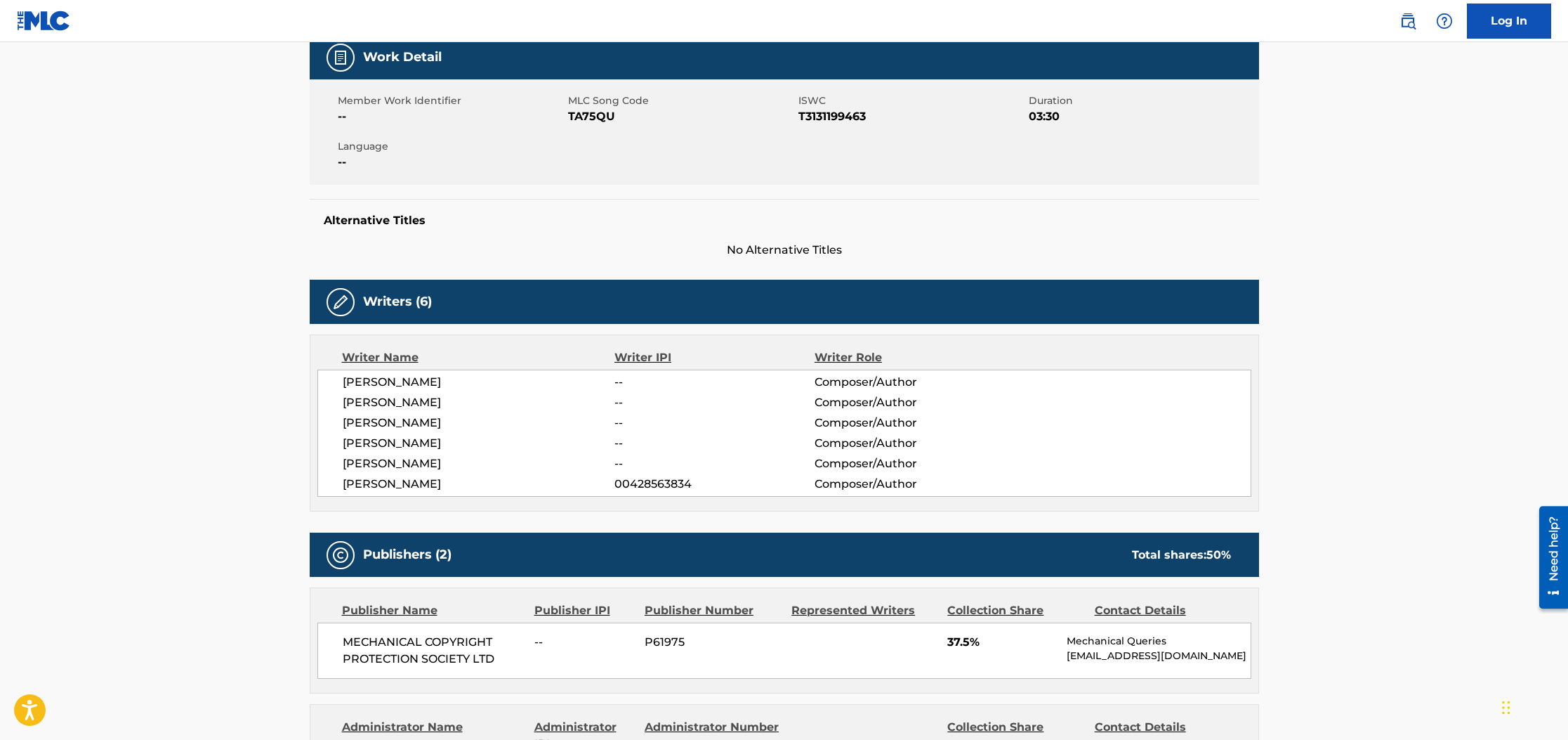
scroll to position [0, 0]
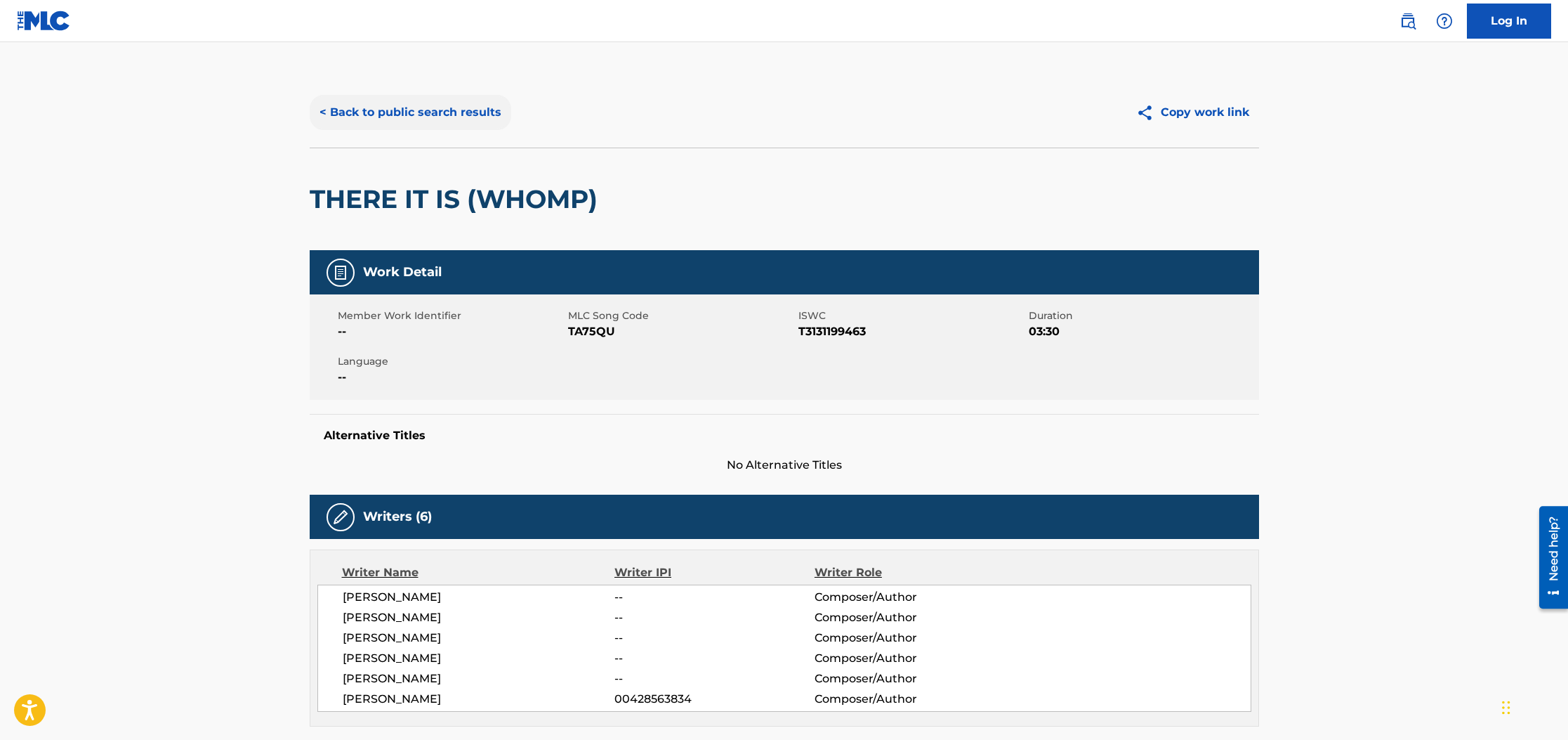
click at [377, 116] on button "< Back to public search results" at bounding box center [410, 112] width 201 height 35
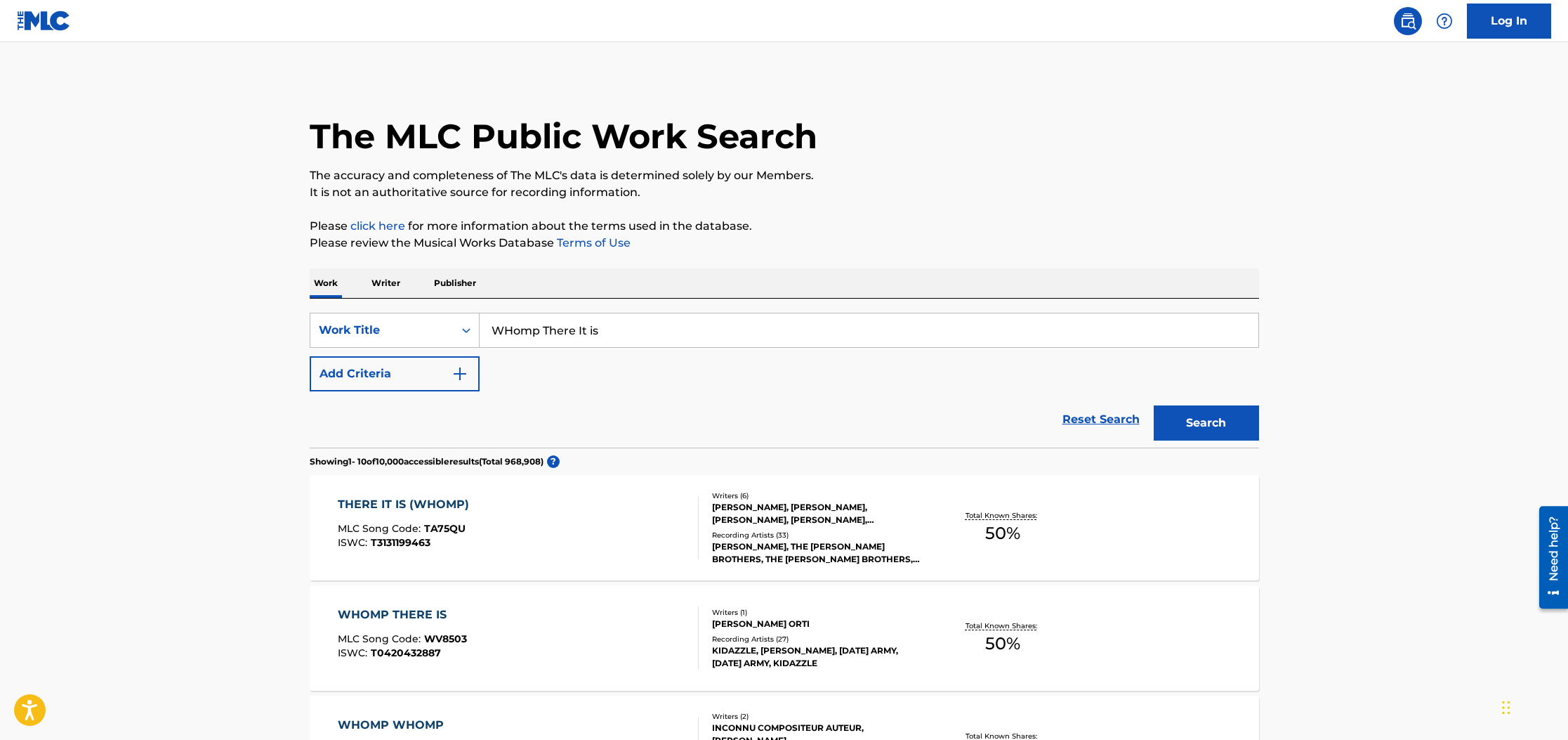
click at [389, 286] on p "Writer" at bounding box center [386, 283] width 37 height 29
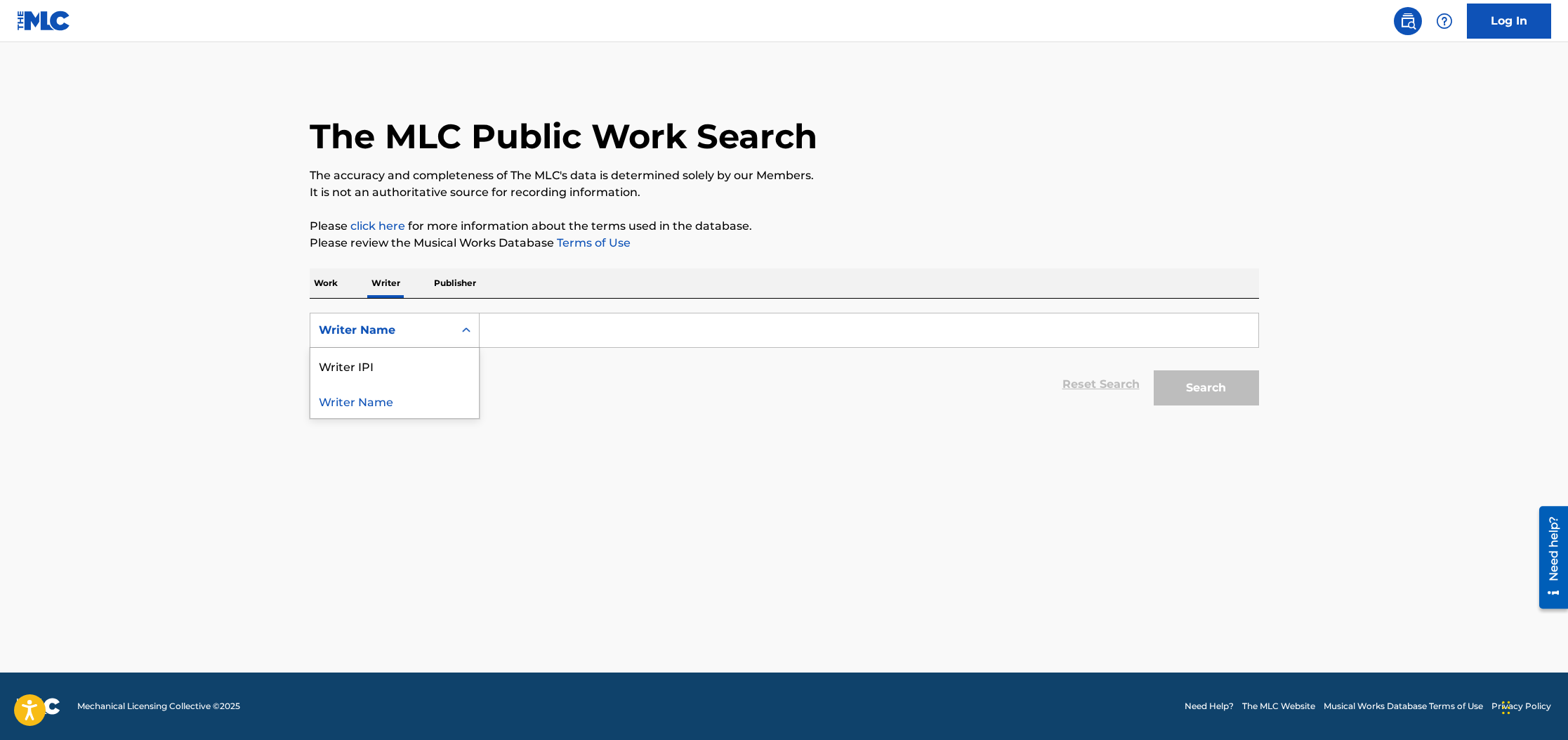
click at [394, 332] on div "Writer Name" at bounding box center [381, 330] width 126 height 17
click at [331, 281] on p "Work" at bounding box center [326, 283] width 32 height 29
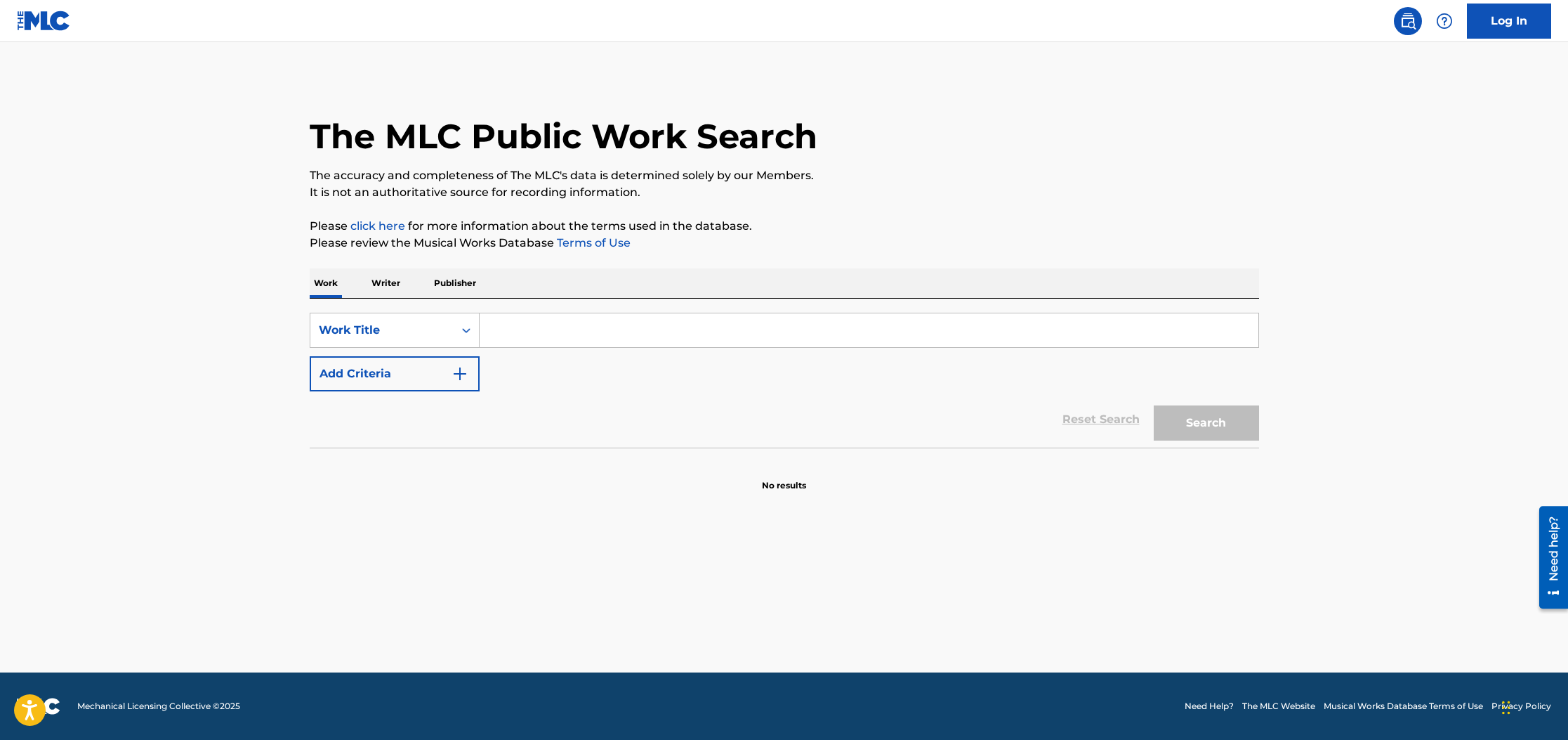
click at [396, 284] on p "Writer" at bounding box center [386, 283] width 37 height 29
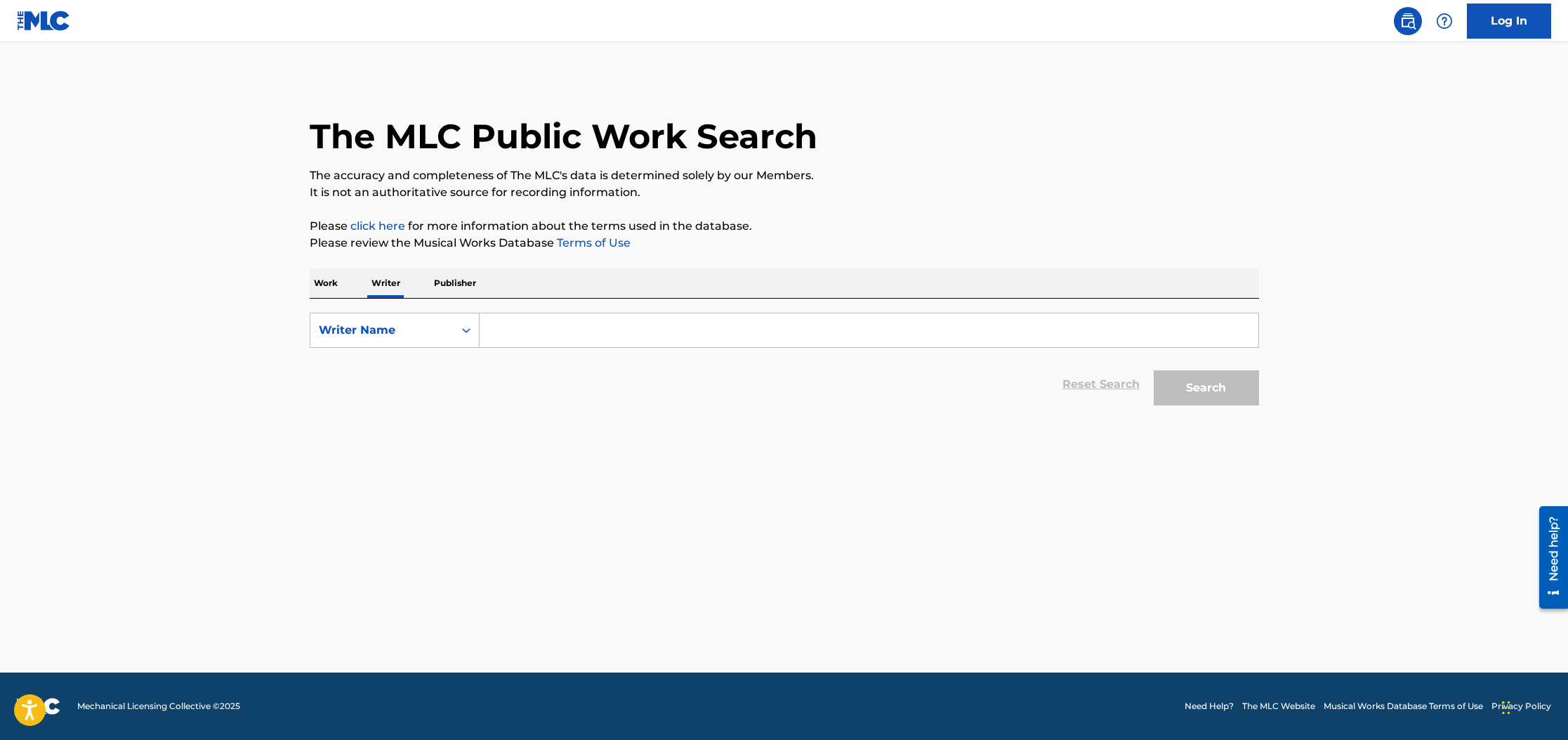
click at [537, 332] on input "Search Form" at bounding box center [868, 330] width 778 height 34
type input "[PERSON_NAME]"
click at [1153, 370] on button "Search" at bounding box center [1206, 387] width 105 height 35
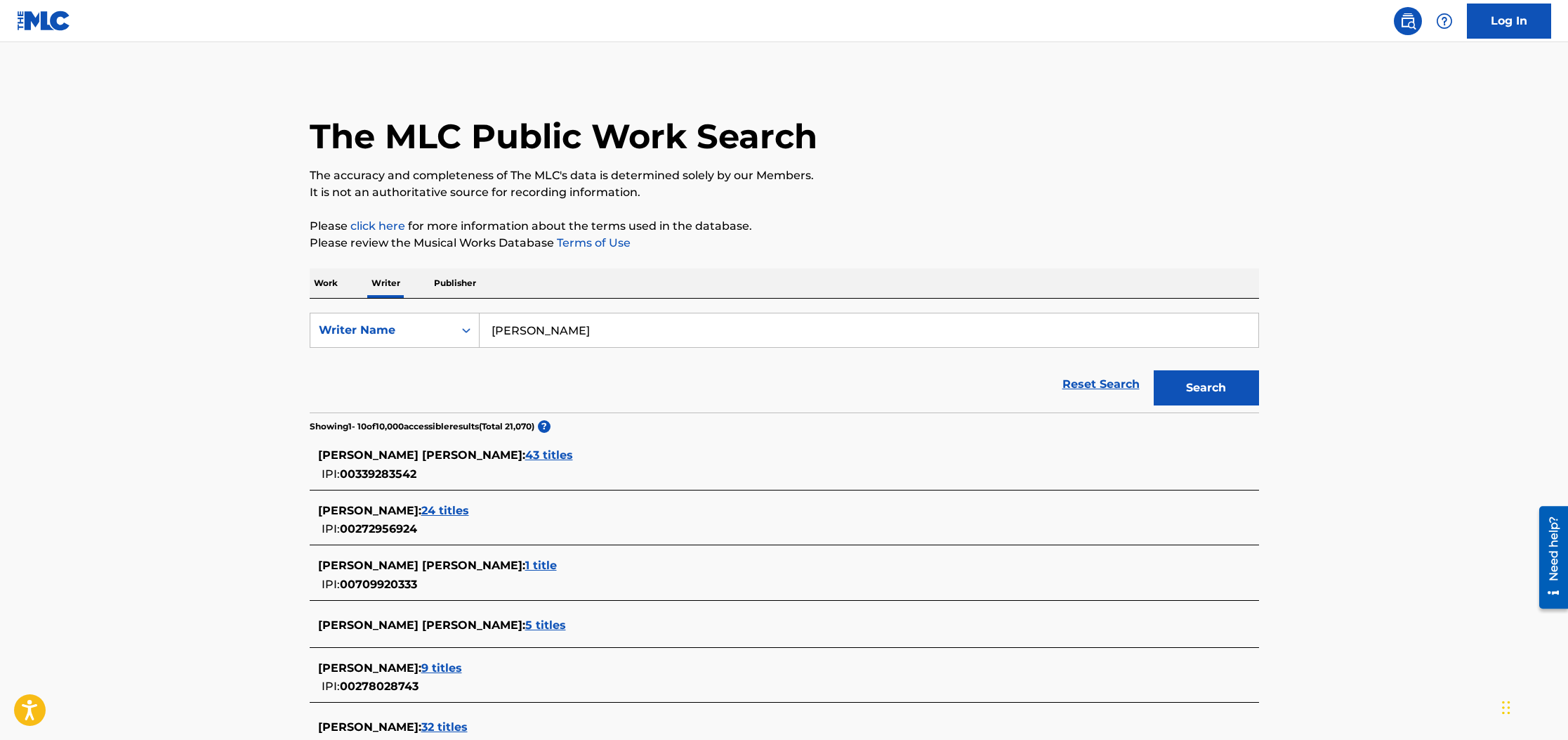
click at [525, 450] on span "43 titles" at bounding box center [549, 455] width 48 height 14
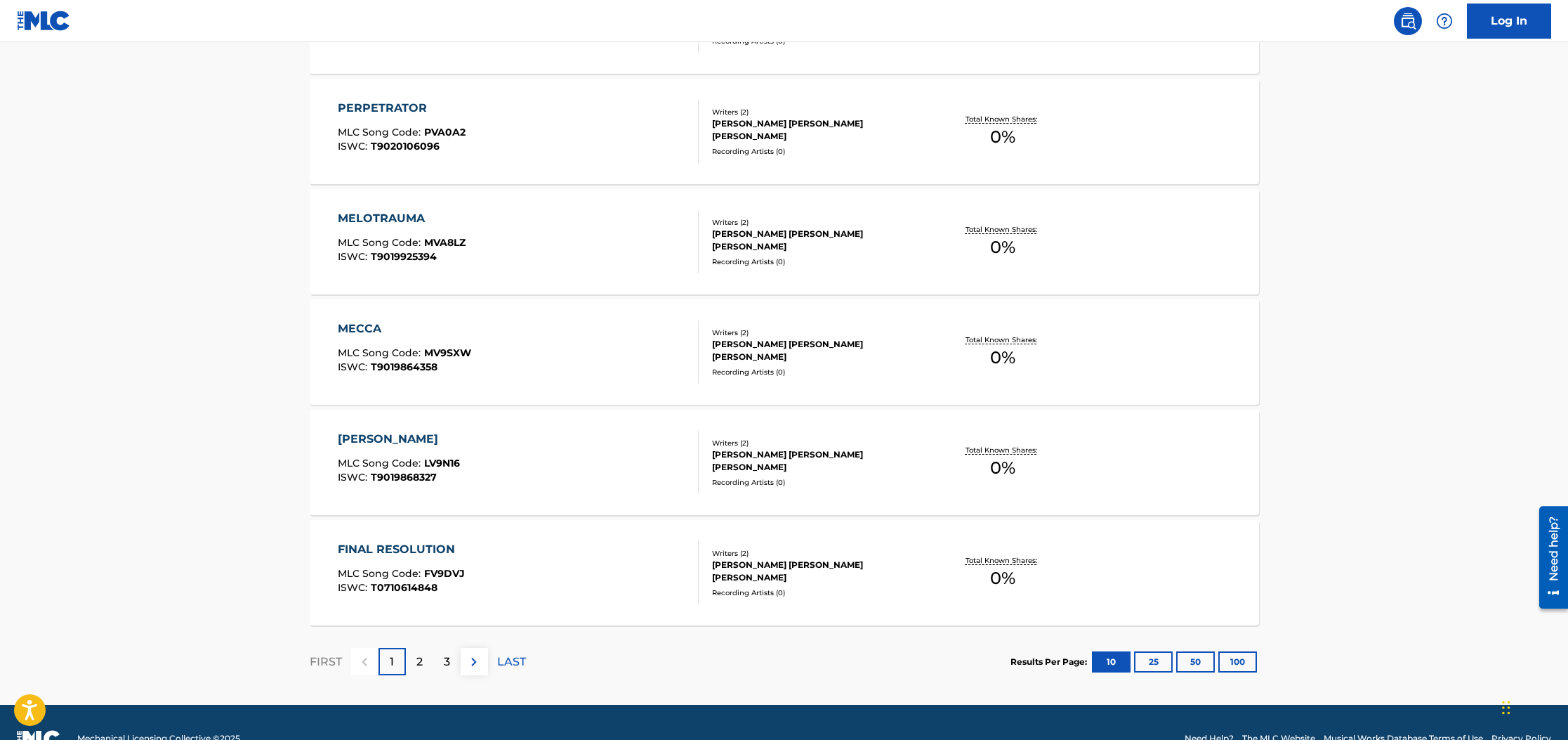
scroll to position [980, 0]
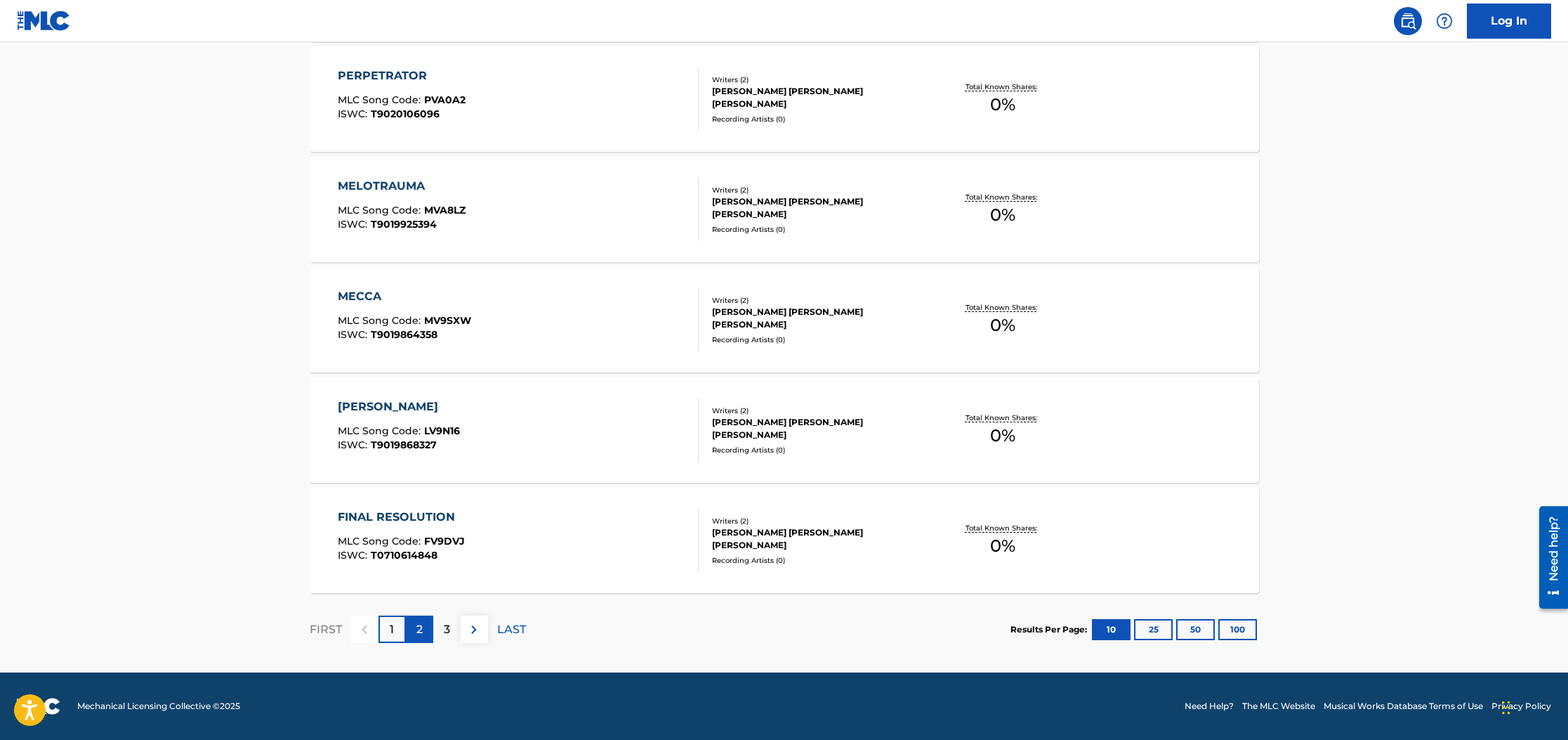
click at [415, 627] on div "2" at bounding box center [419, 629] width 27 height 27
click at [445, 630] on p "3" at bounding box center [447, 629] width 6 height 17
click at [471, 632] on img at bounding box center [474, 629] width 17 height 17
click at [478, 632] on img at bounding box center [474, 629] width 17 height 17
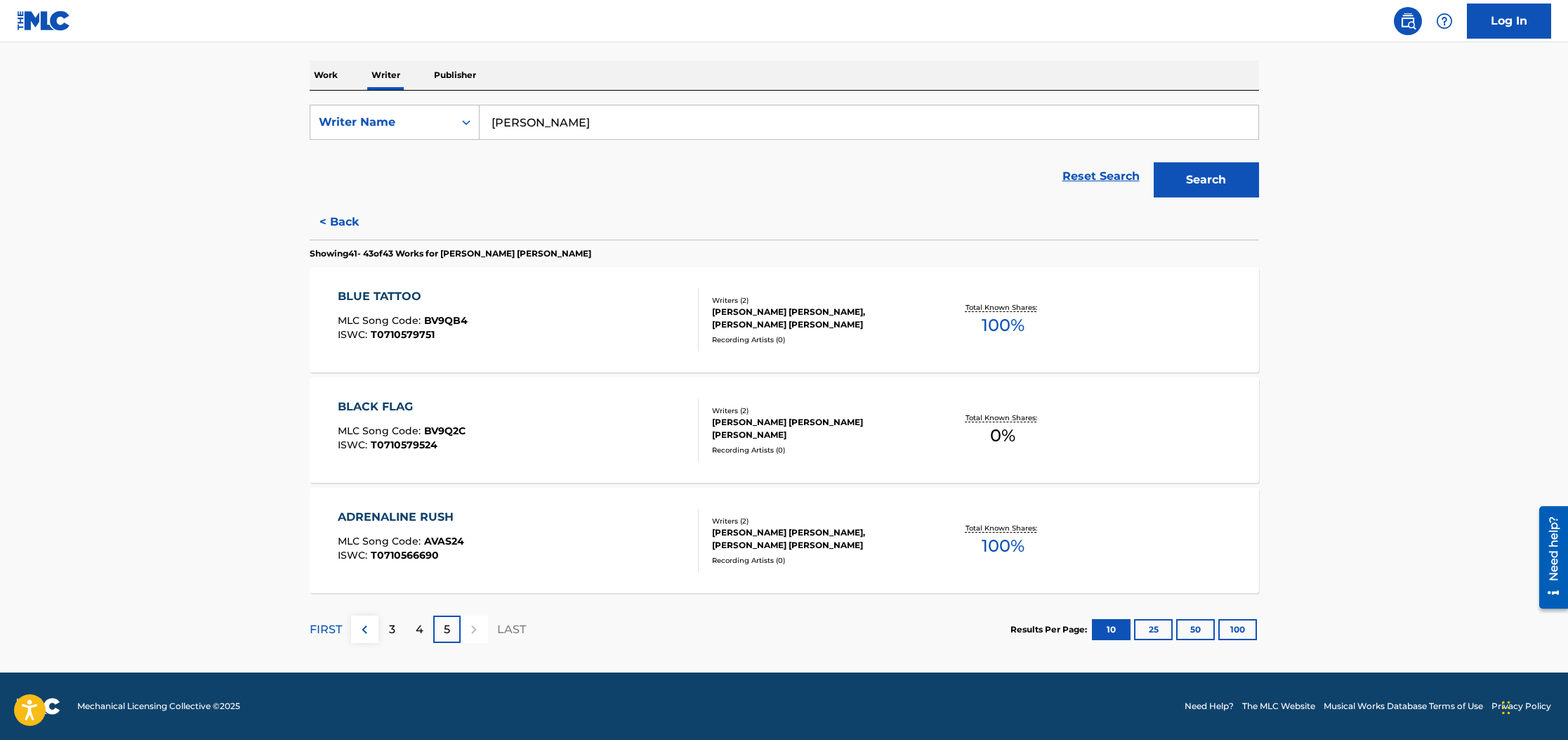
scroll to position [205, 0]
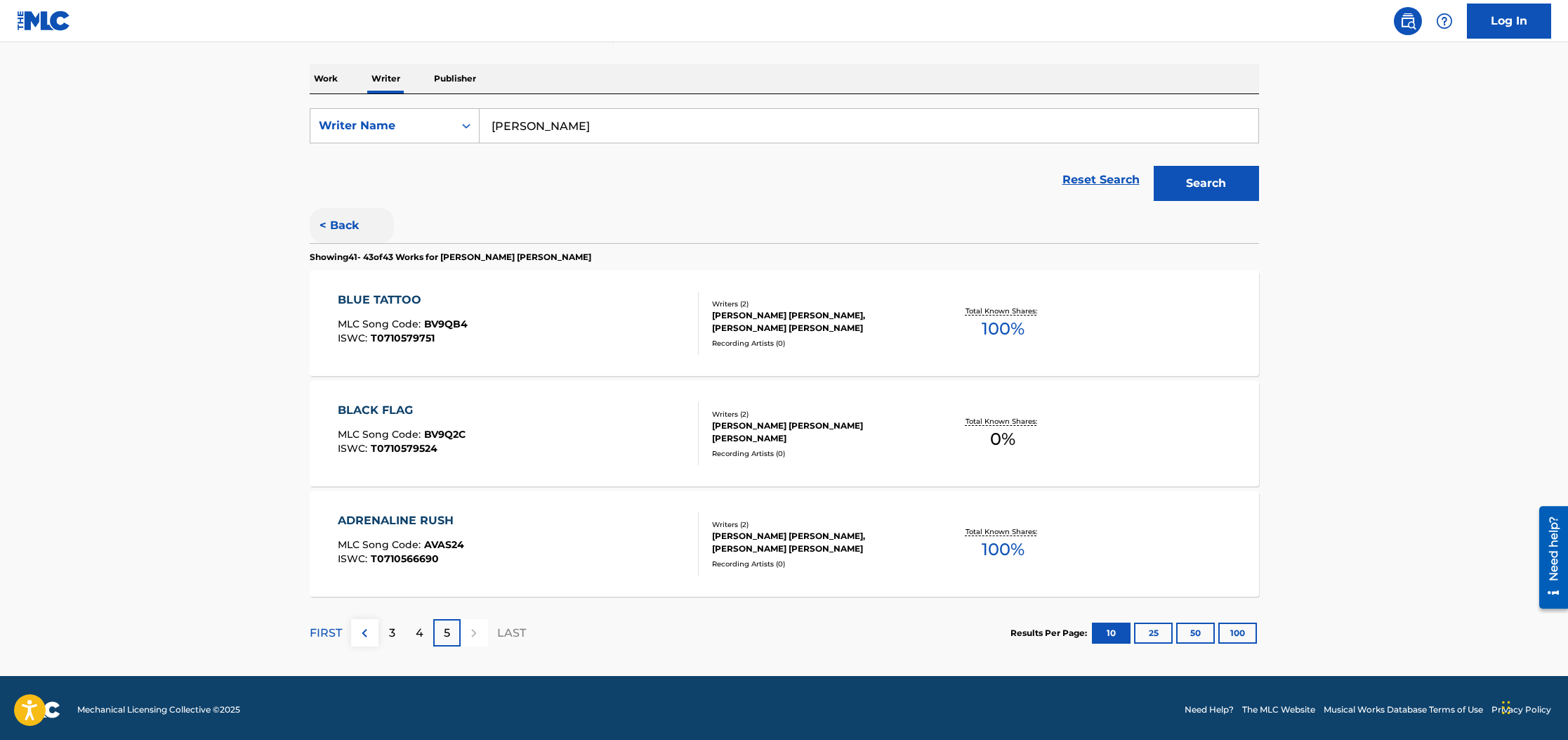
click at [348, 223] on button "< Back" at bounding box center [352, 225] width 84 height 35
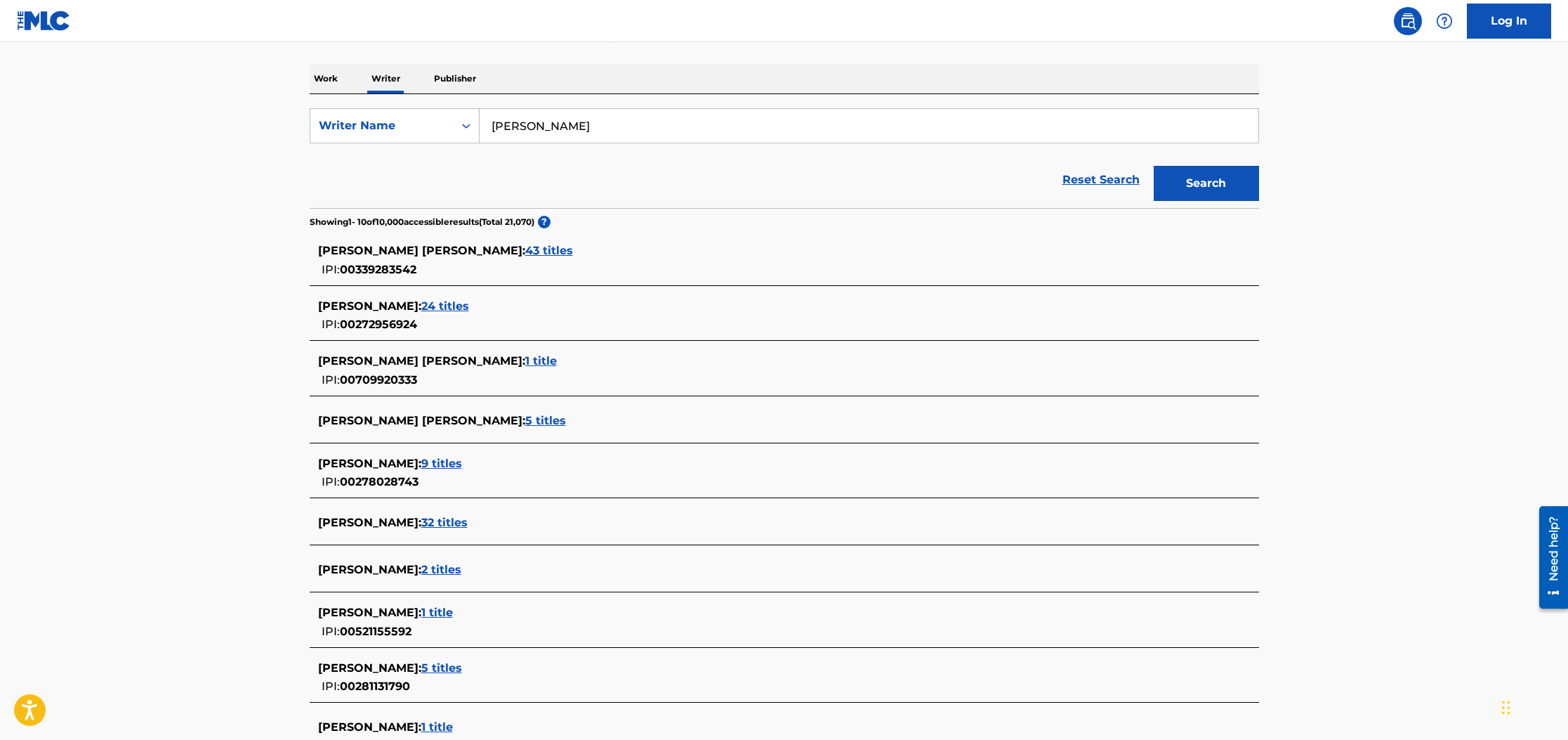
click at [441, 302] on span "24 titles" at bounding box center [445, 306] width 48 height 14
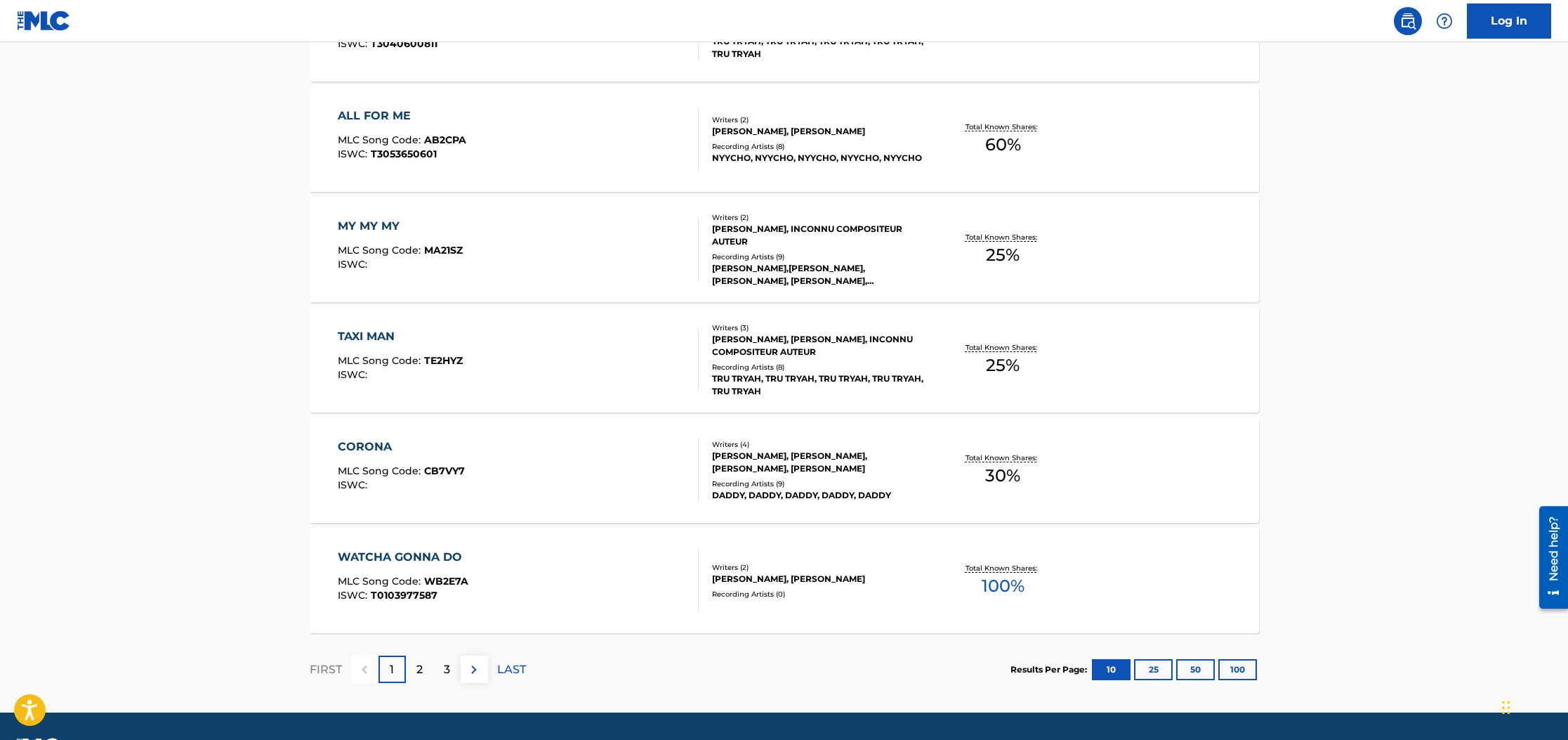
scroll to position [980, 0]
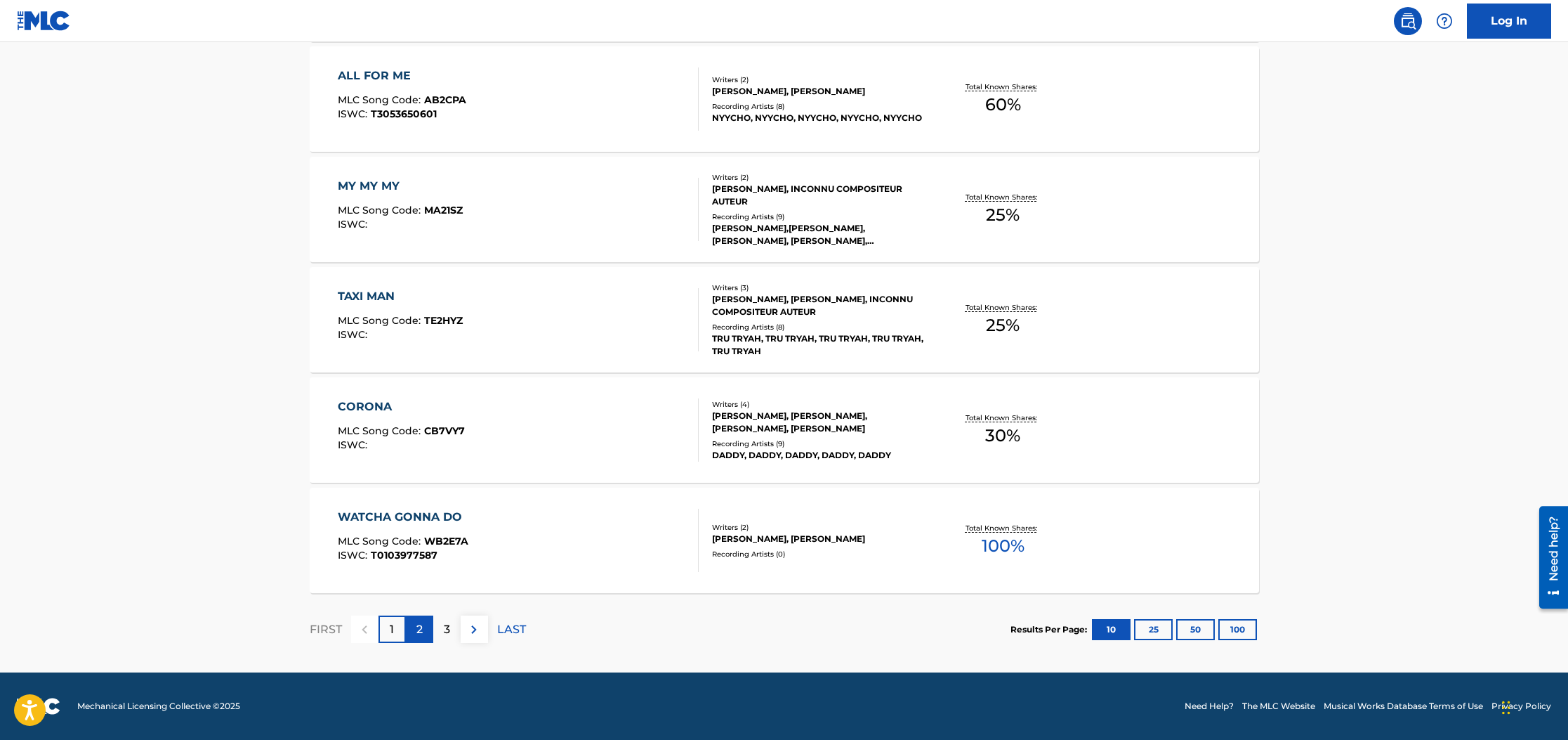
click at [420, 633] on p "2" at bounding box center [419, 629] width 6 height 17
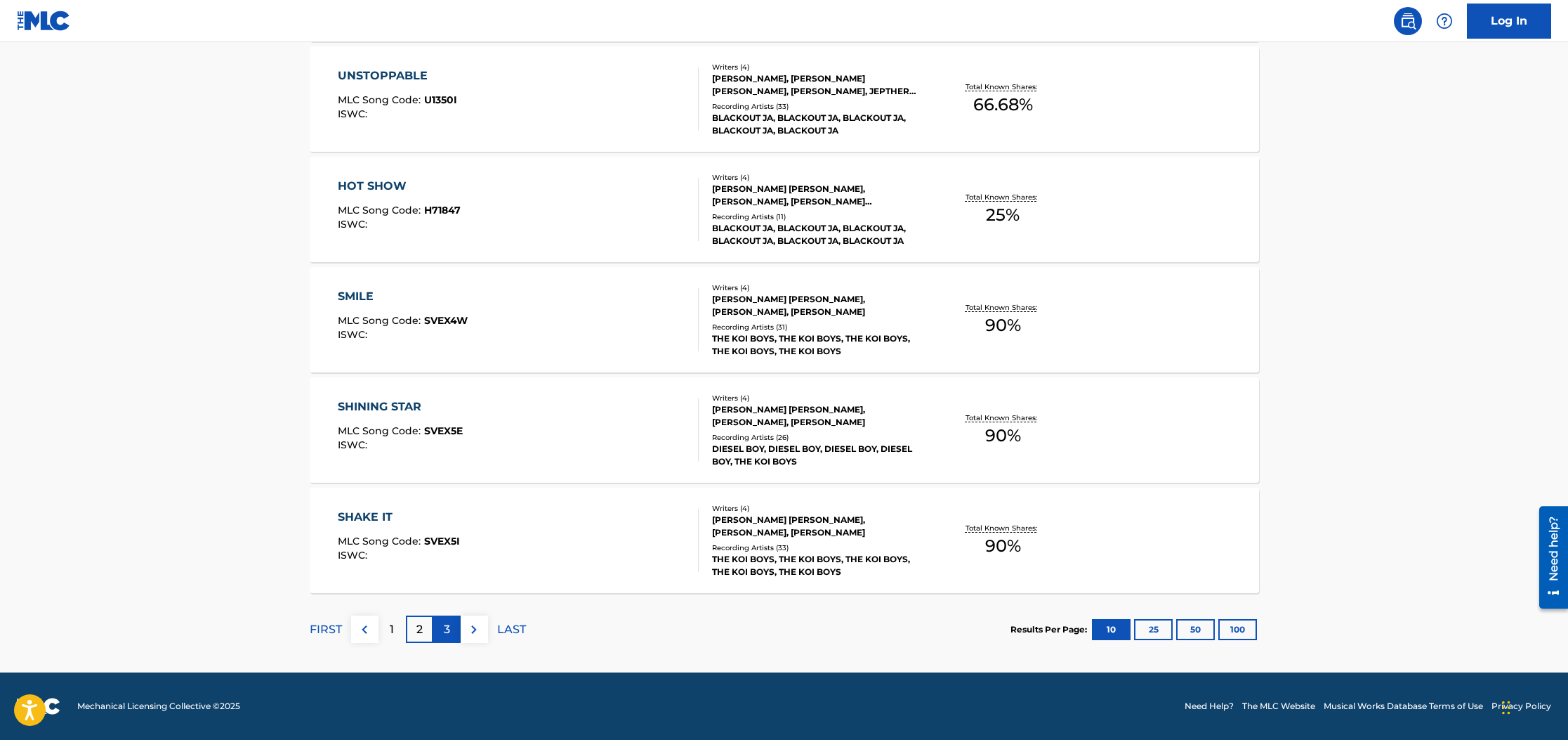
click at [446, 630] on p "3" at bounding box center [447, 629] width 6 height 17
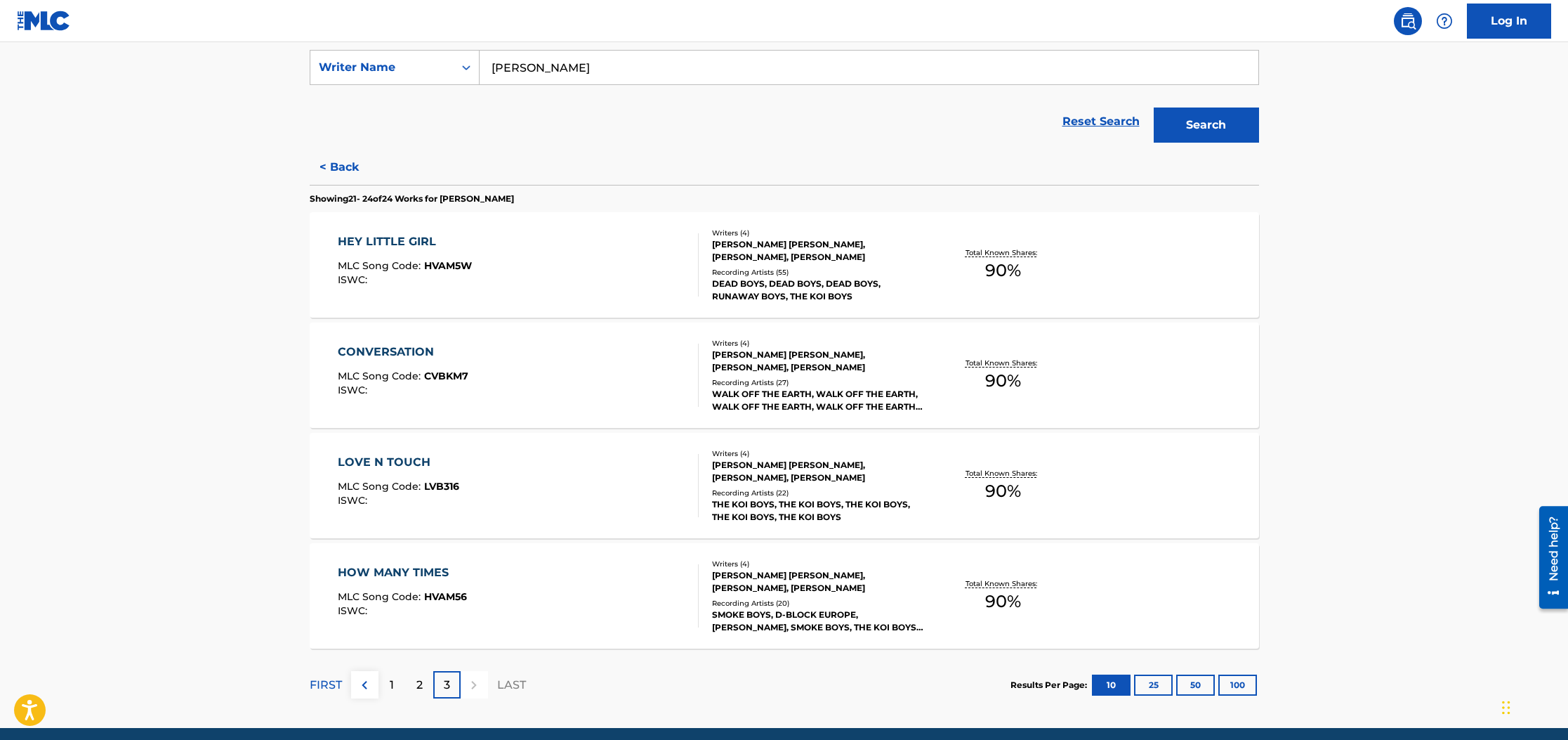
scroll to position [319, 0]
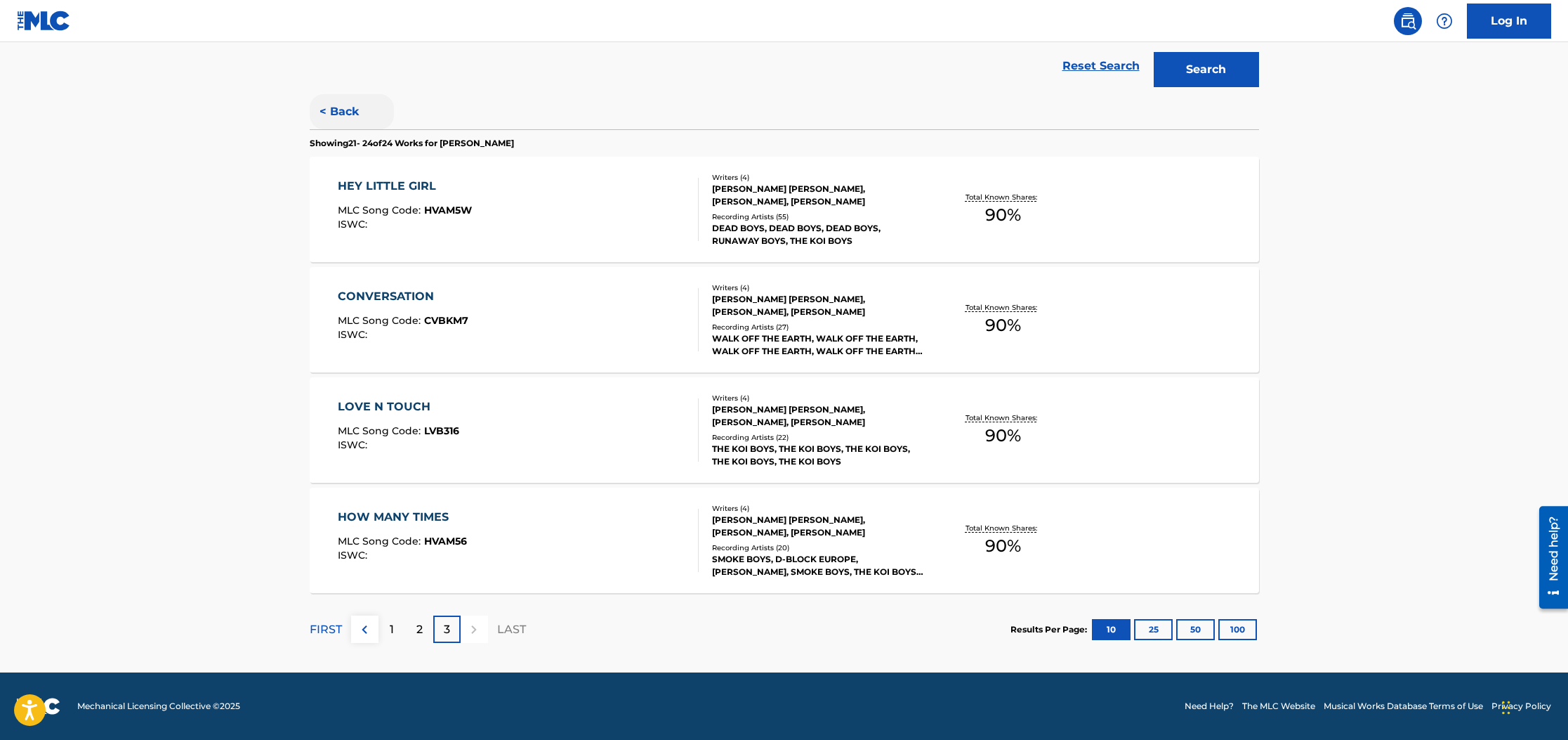
click at [331, 107] on button "< Back" at bounding box center [352, 111] width 84 height 35
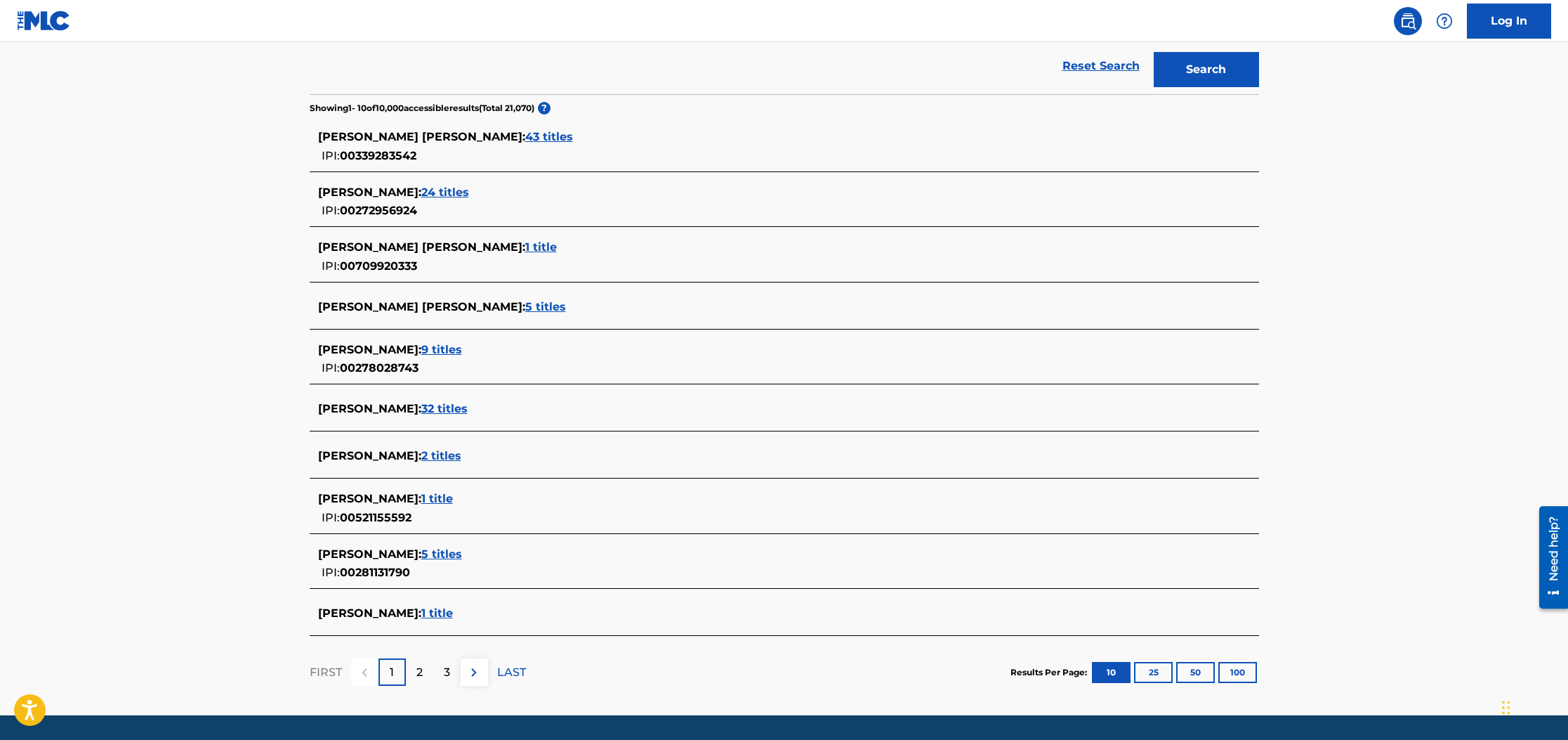
click at [525, 309] on span "5 titles" at bounding box center [546, 307] width 40 height 14
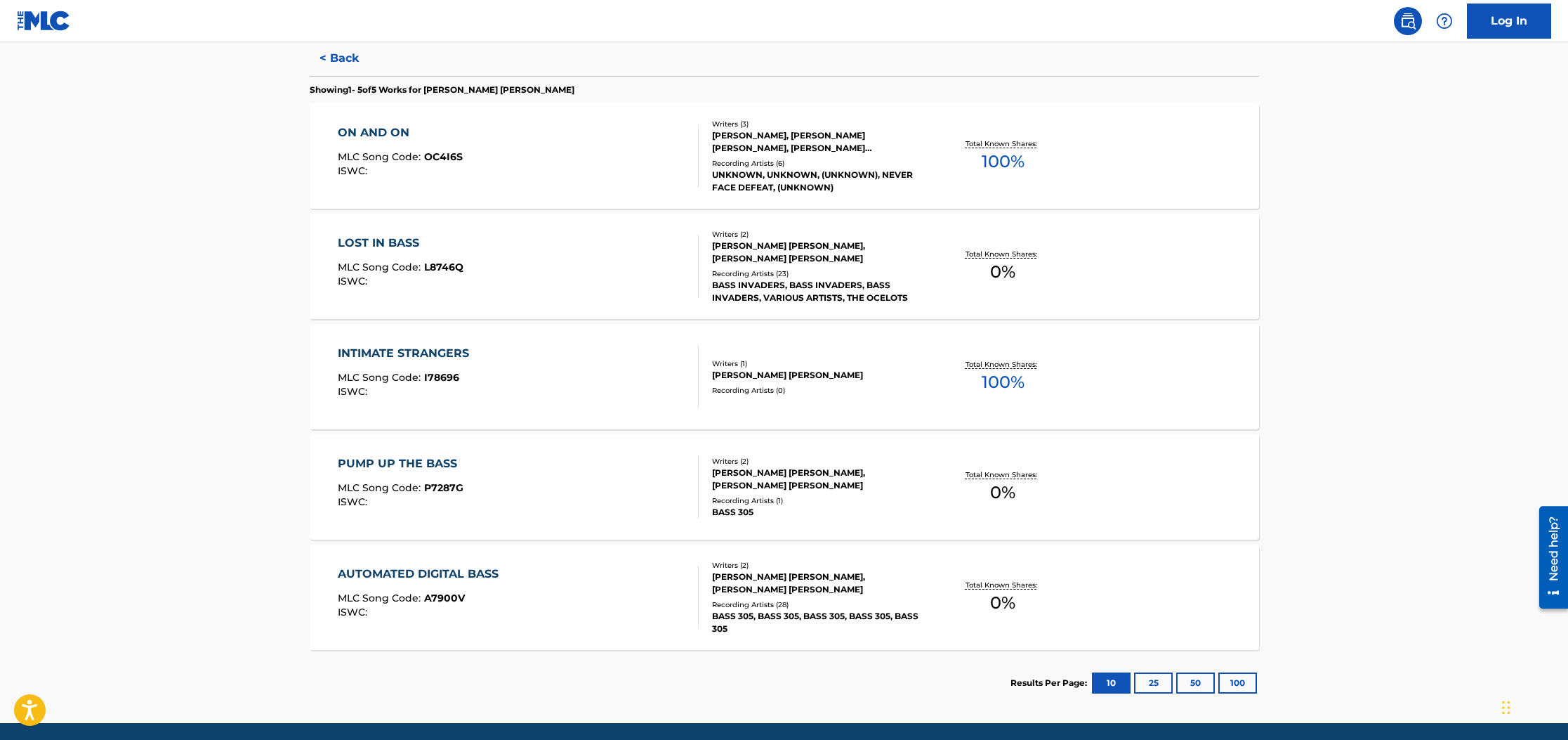
scroll to position [396, 0]
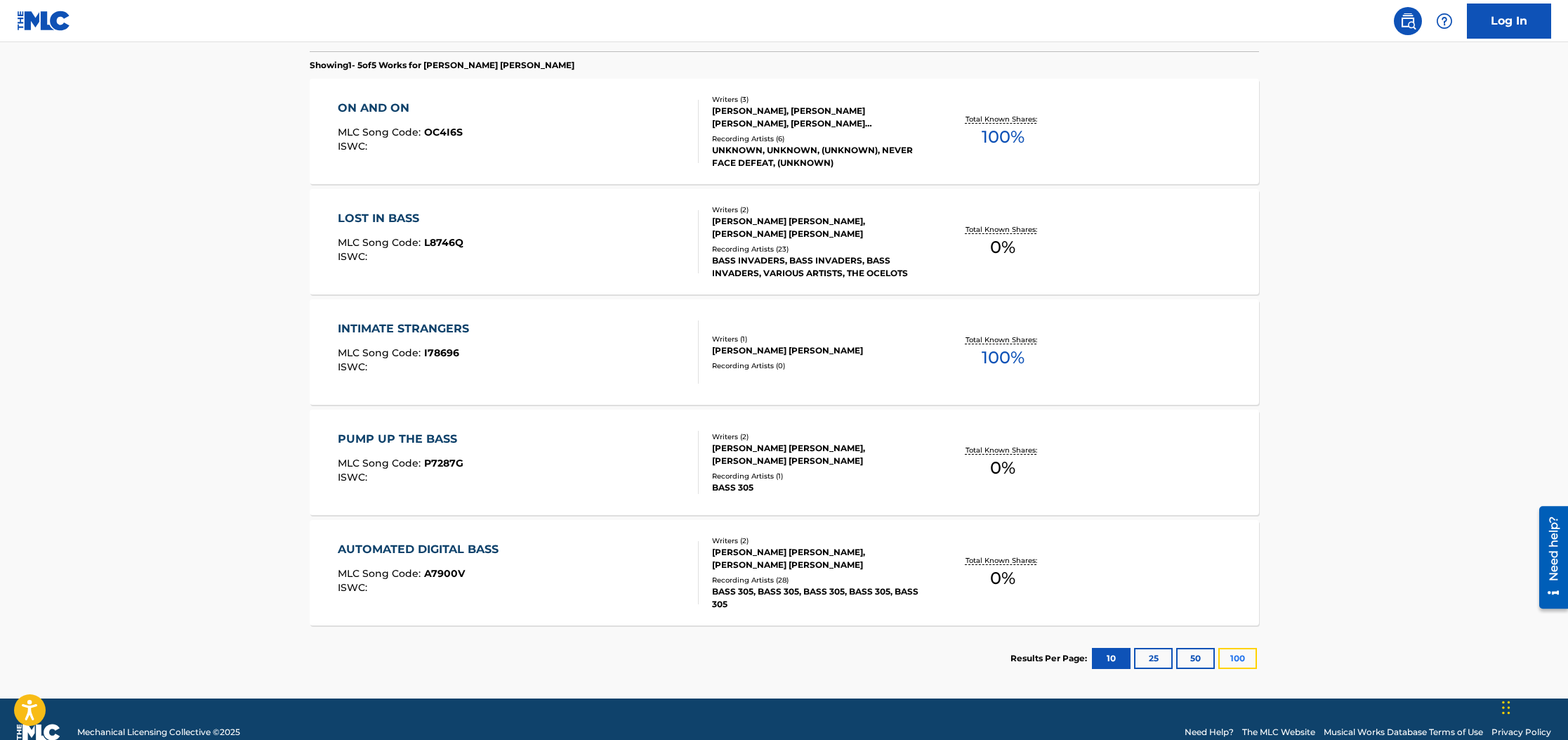
click at [1238, 659] on button "100" at bounding box center [1237, 658] width 39 height 21
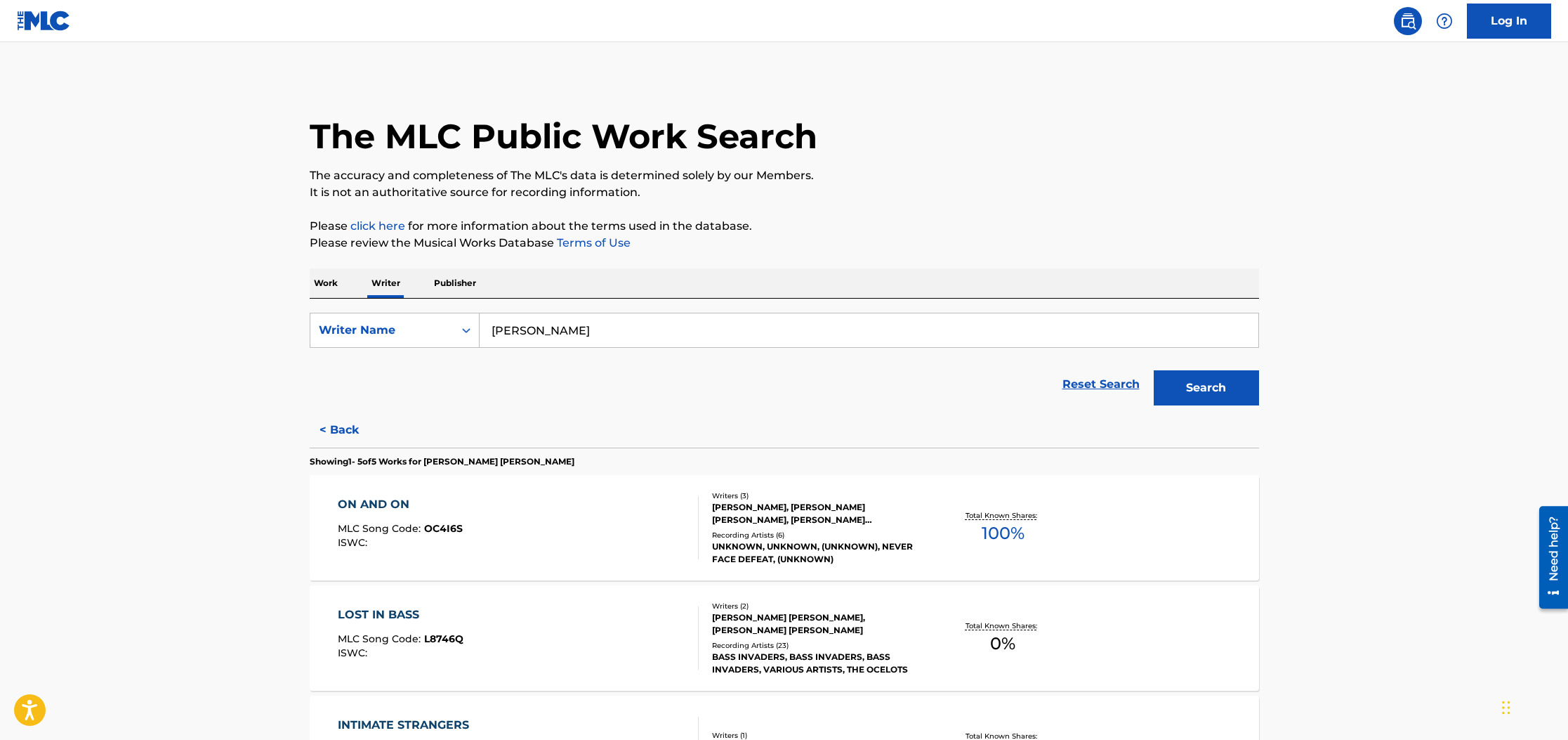
scroll to position [422, 0]
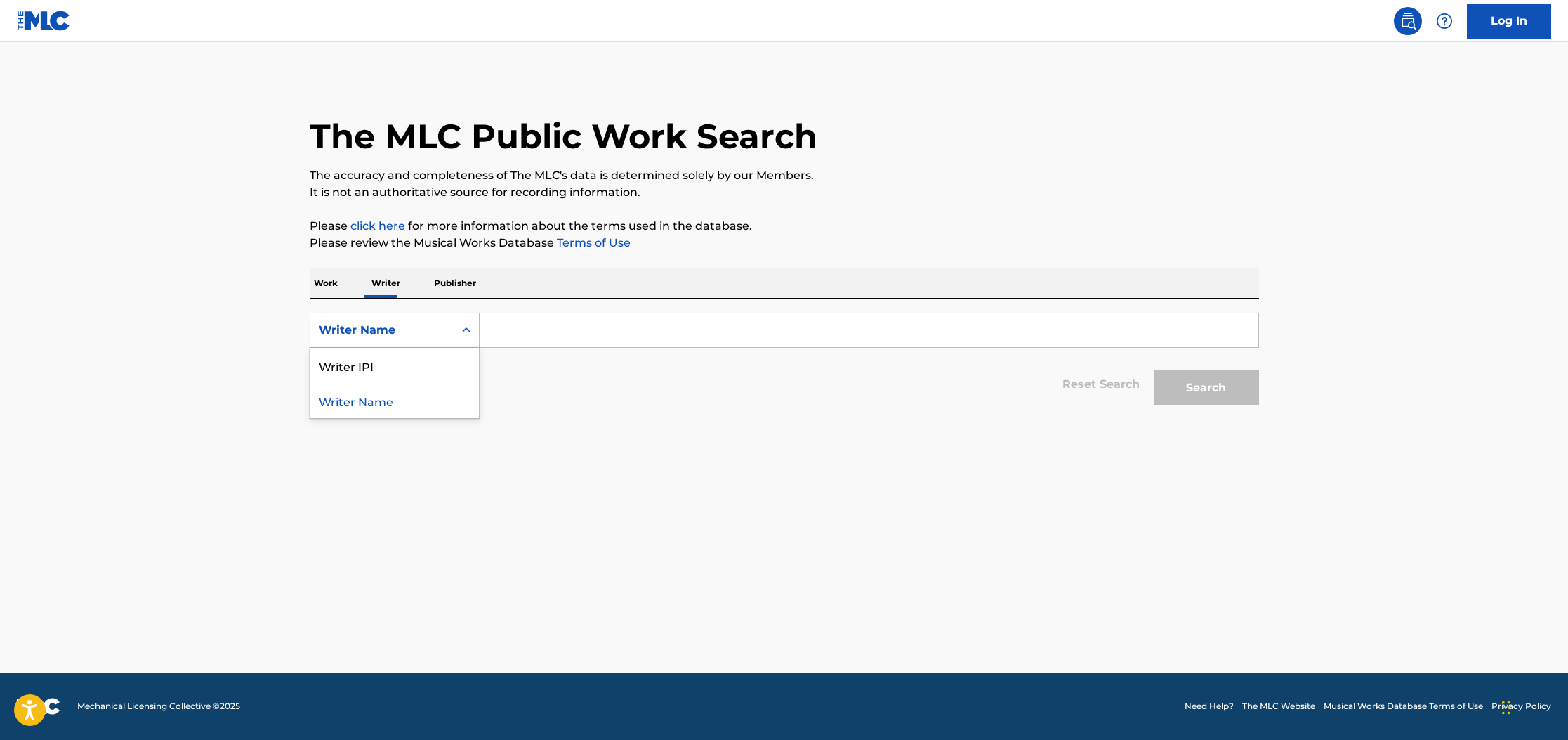
click at [446, 335] on div "Writer Name" at bounding box center [381, 330] width 143 height 27
click at [554, 338] on input "Search Form" at bounding box center [868, 330] width 778 height 34
click at [318, 275] on p "Work" at bounding box center [326, 283] width 32 height 29
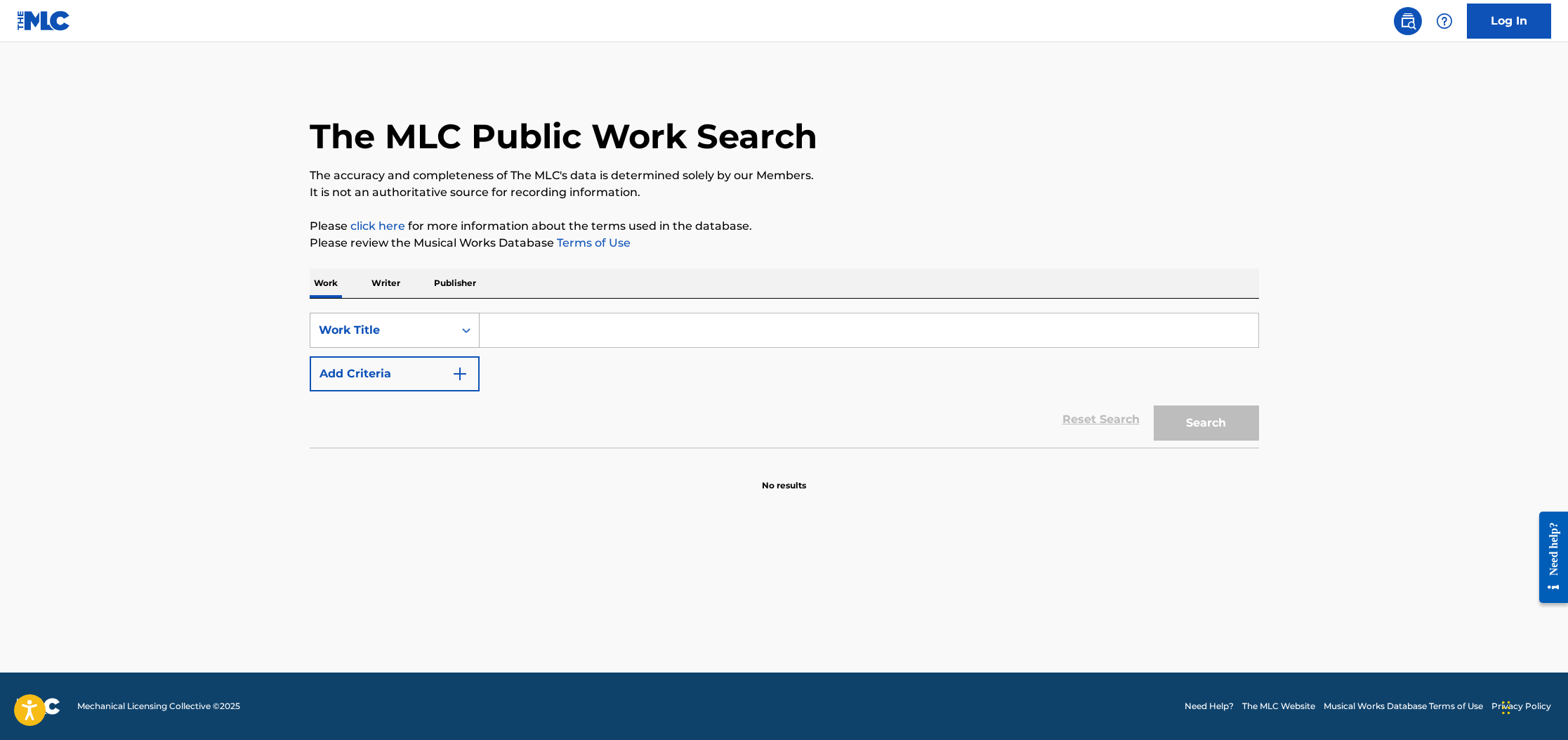
click at [399, 330] on div "Work Title" at bounding box center [381, 330] width 126 height 17
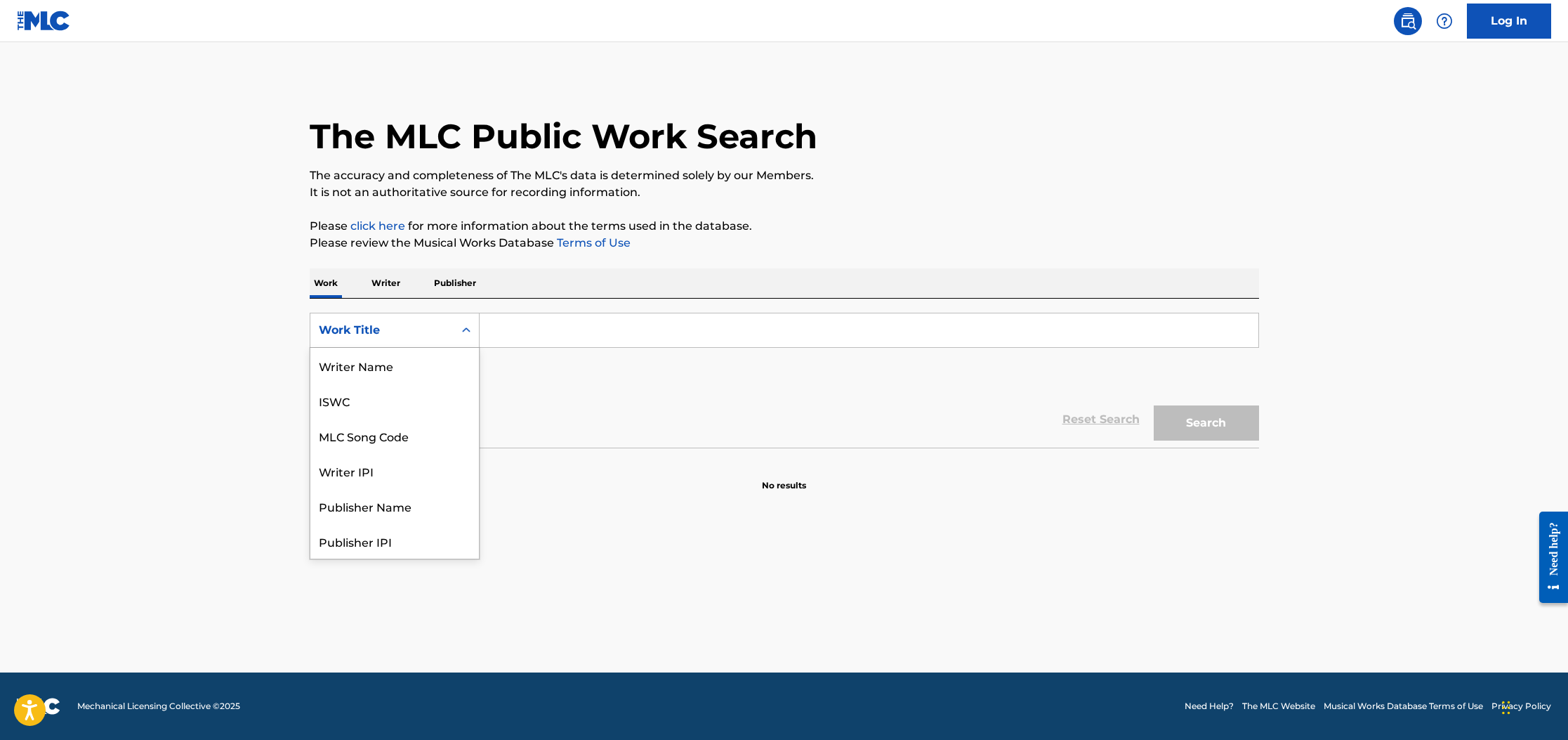
scroll to position [70, 0]
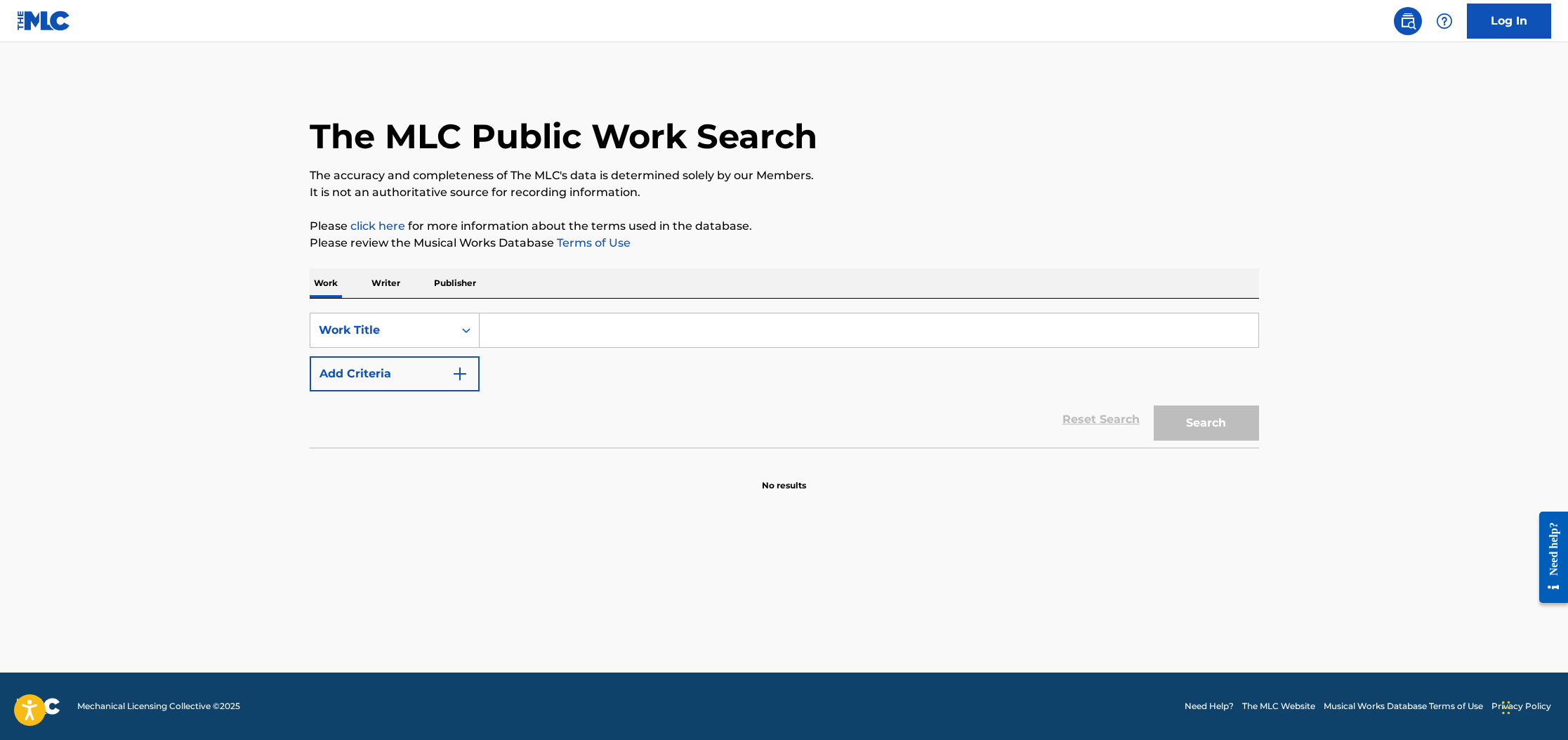
click at [558, 313] on input "Search Form" at bounding box center [868, 330] width 778 height 34
click at [1153, 405] on button "Search" at bounding box center [1206, 422] width 105 height 35
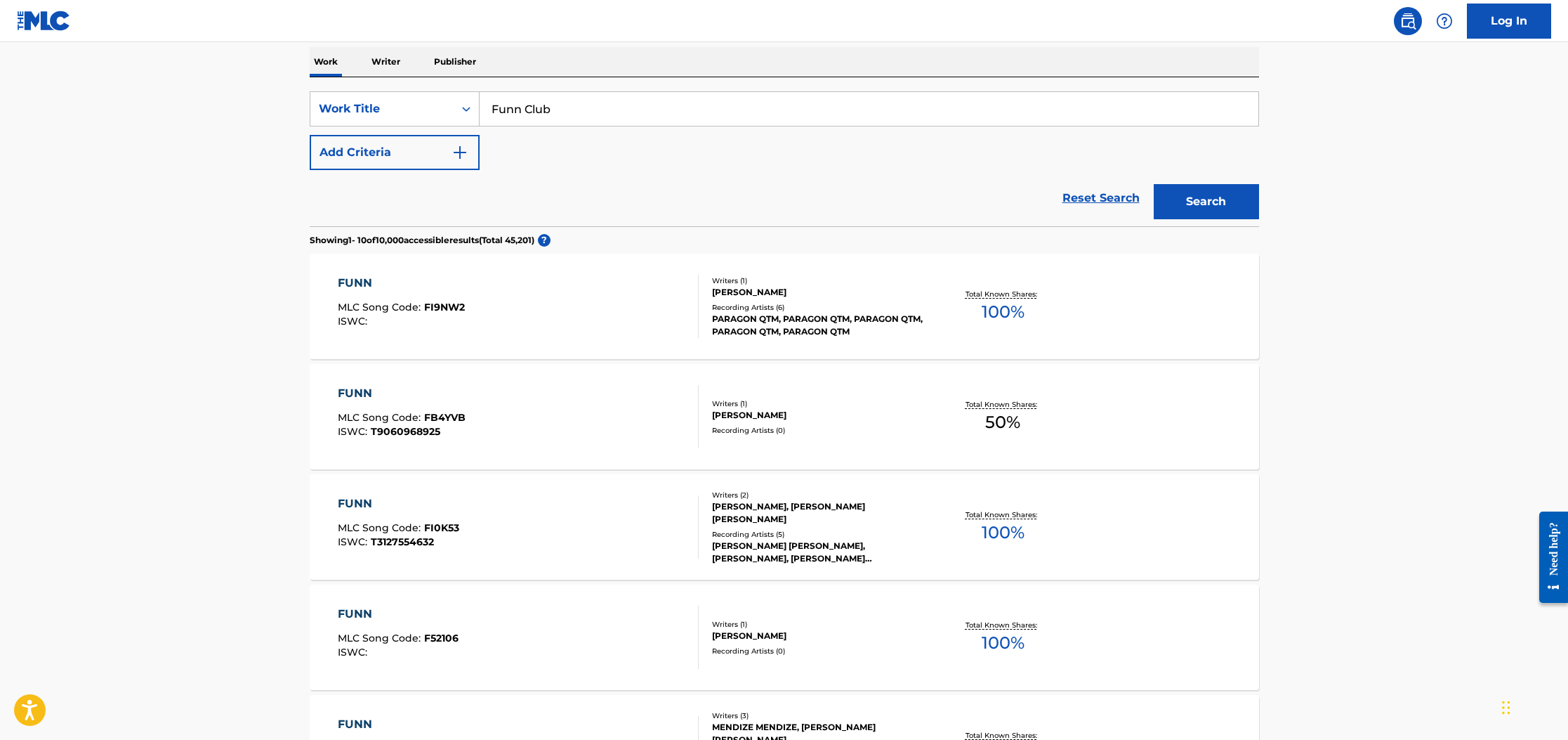
scroll to position [0, 0]
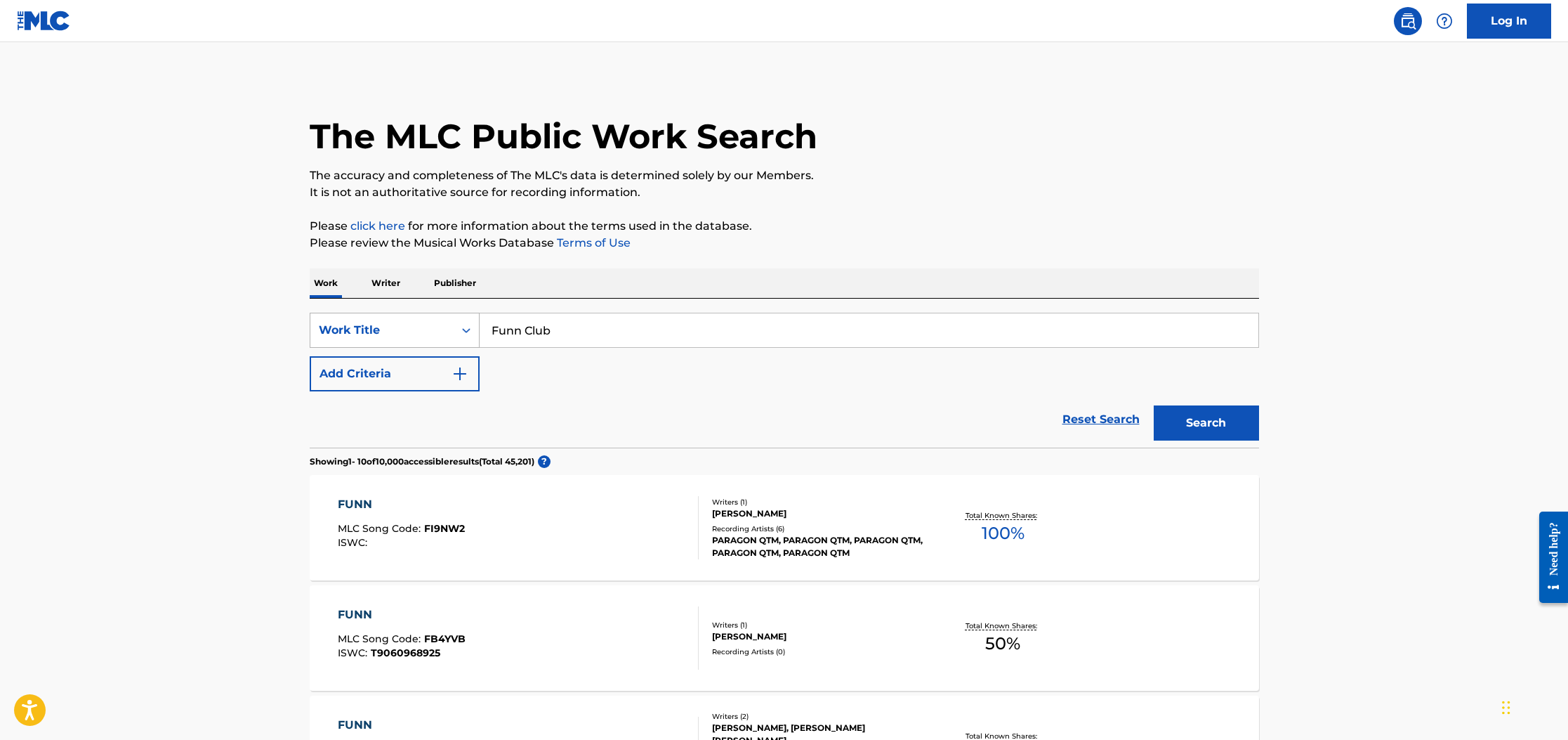
drag, startPoint x: 593, startPoint y: 324, endPoint x: 462, endPoint y: 319, distance: 131.1
click at [462, 319] on div "SearchWithCriteriad2717f6b-6e0c-409a-82ee-a3fa88020e03 Work Title Funn Club" at bounding box center [784, 330] width 950 height 35
type input "Hands Up (Give Me Your Heart)"
click at [1153, 405] on button "Search" at bounding box center [1206, 422] width 105 height 35
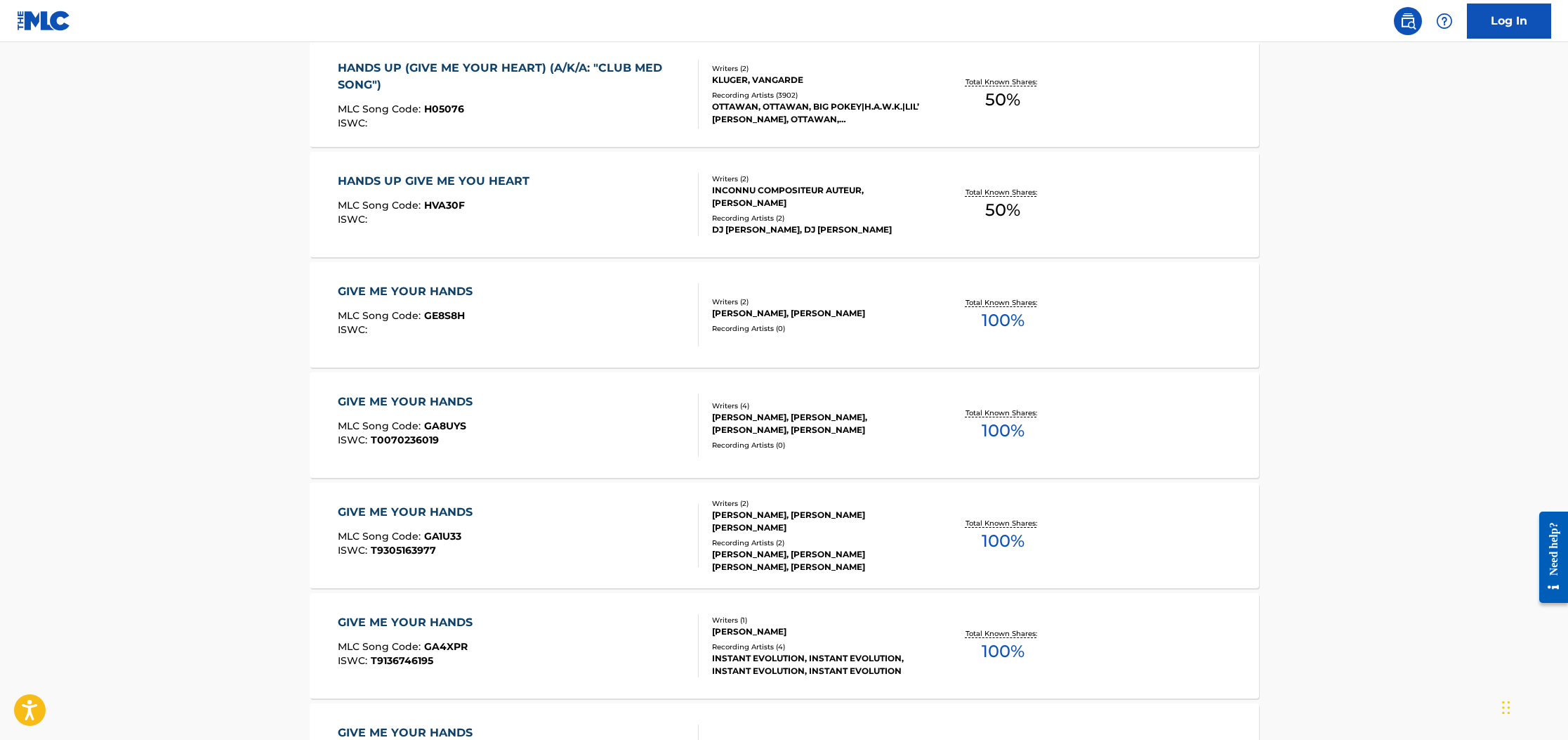
scroll to position [291, 0]
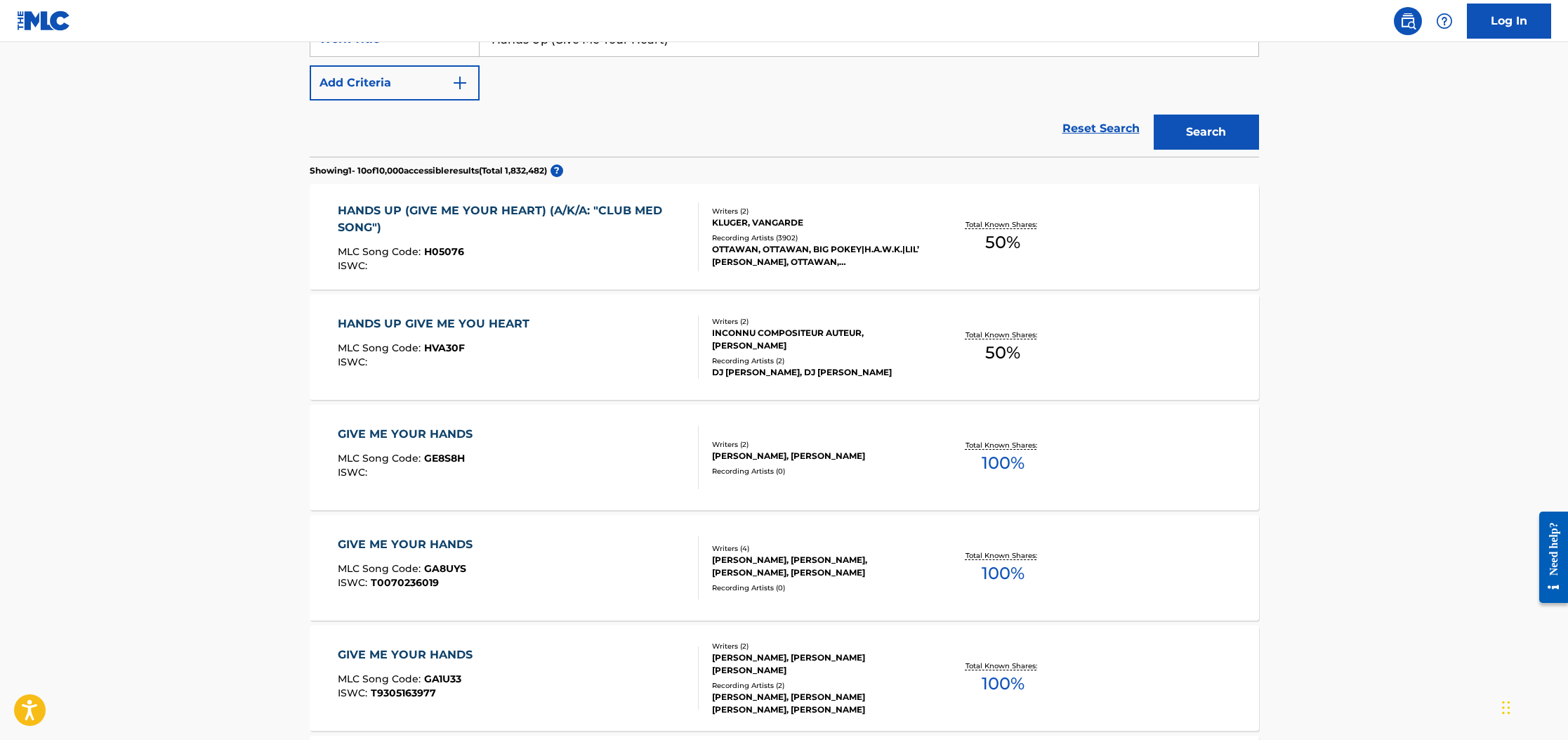
click at [475, 210] on div "HANDS UP (GIVE ME YOUR HEART) (A/K/A: "CLUB MED SONG")" at bounding box center [512, 219] width 349 height 34
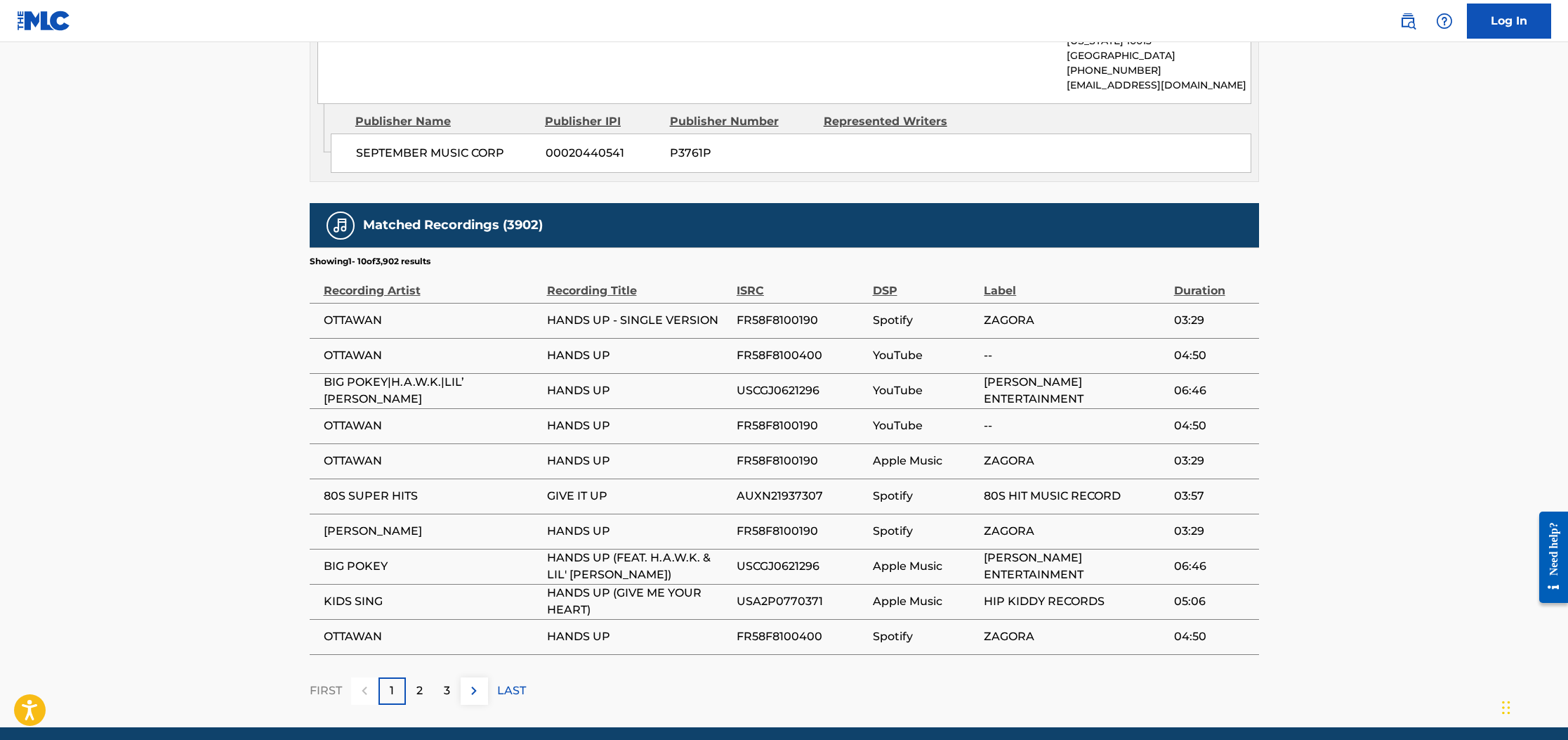
scroll to position [903, 0]
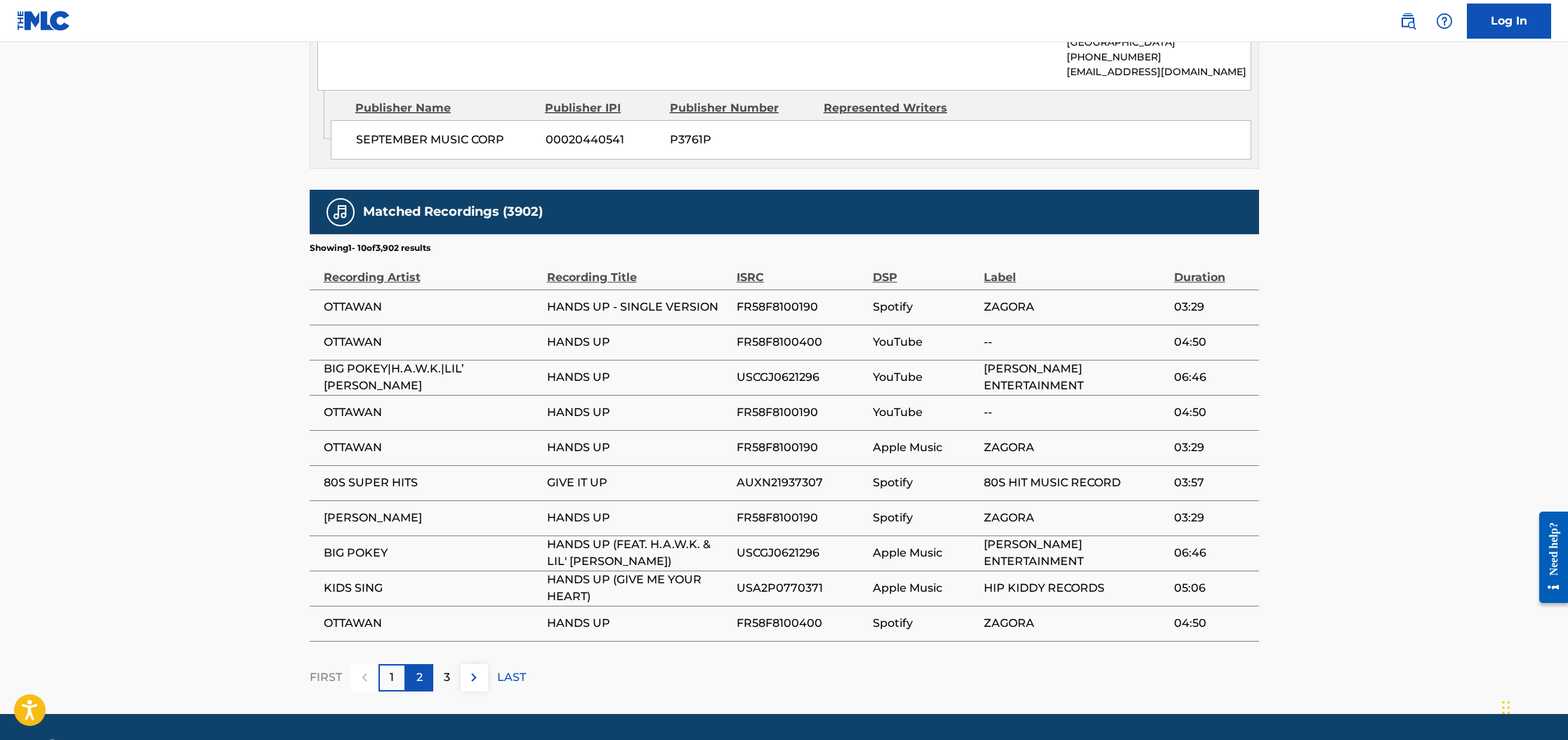
click at [426, 664] on div "2" at bounding box center [419, 678] width 27 height 27
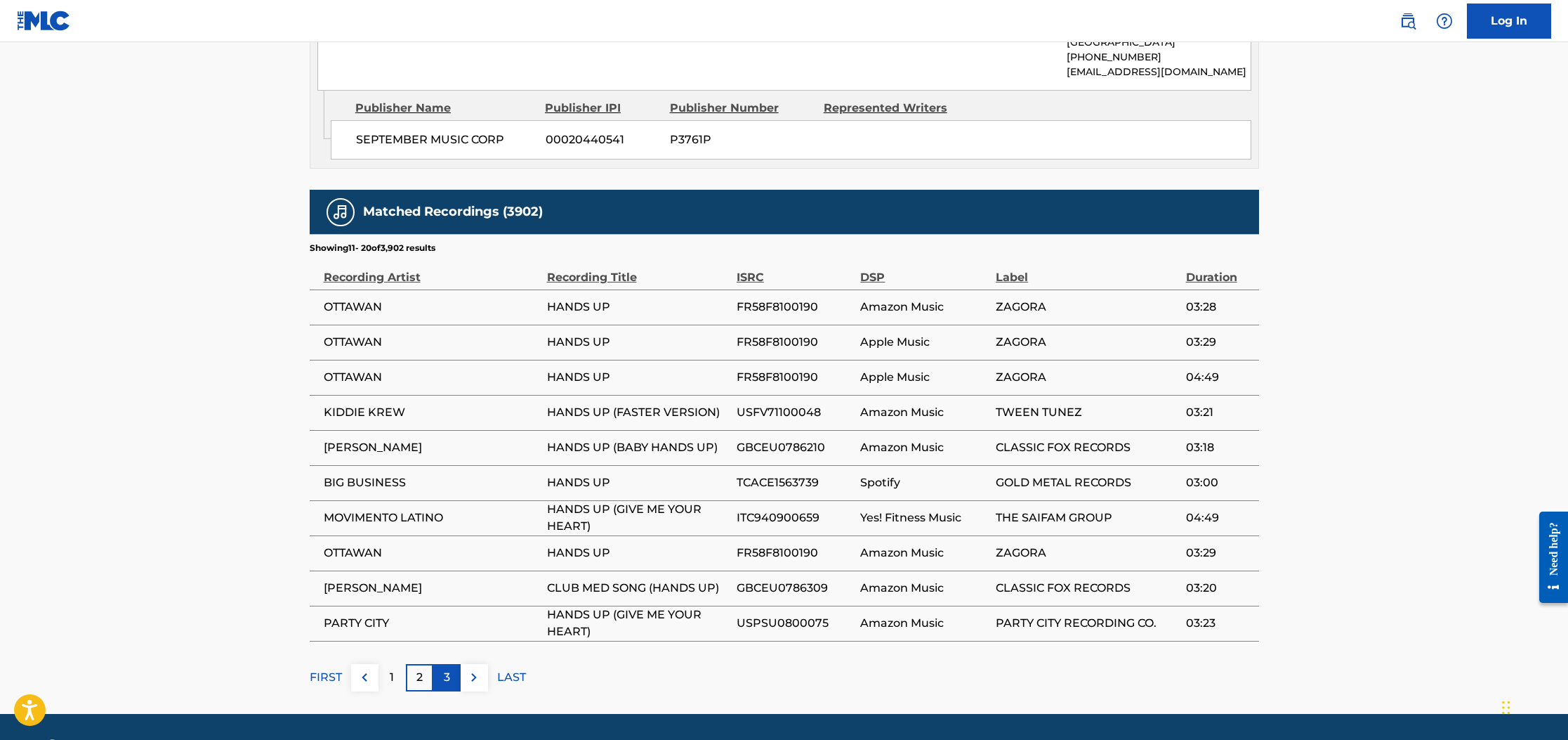
click at [449, 669] on p "3" at bounding box center [447, 677] width 6 height 17
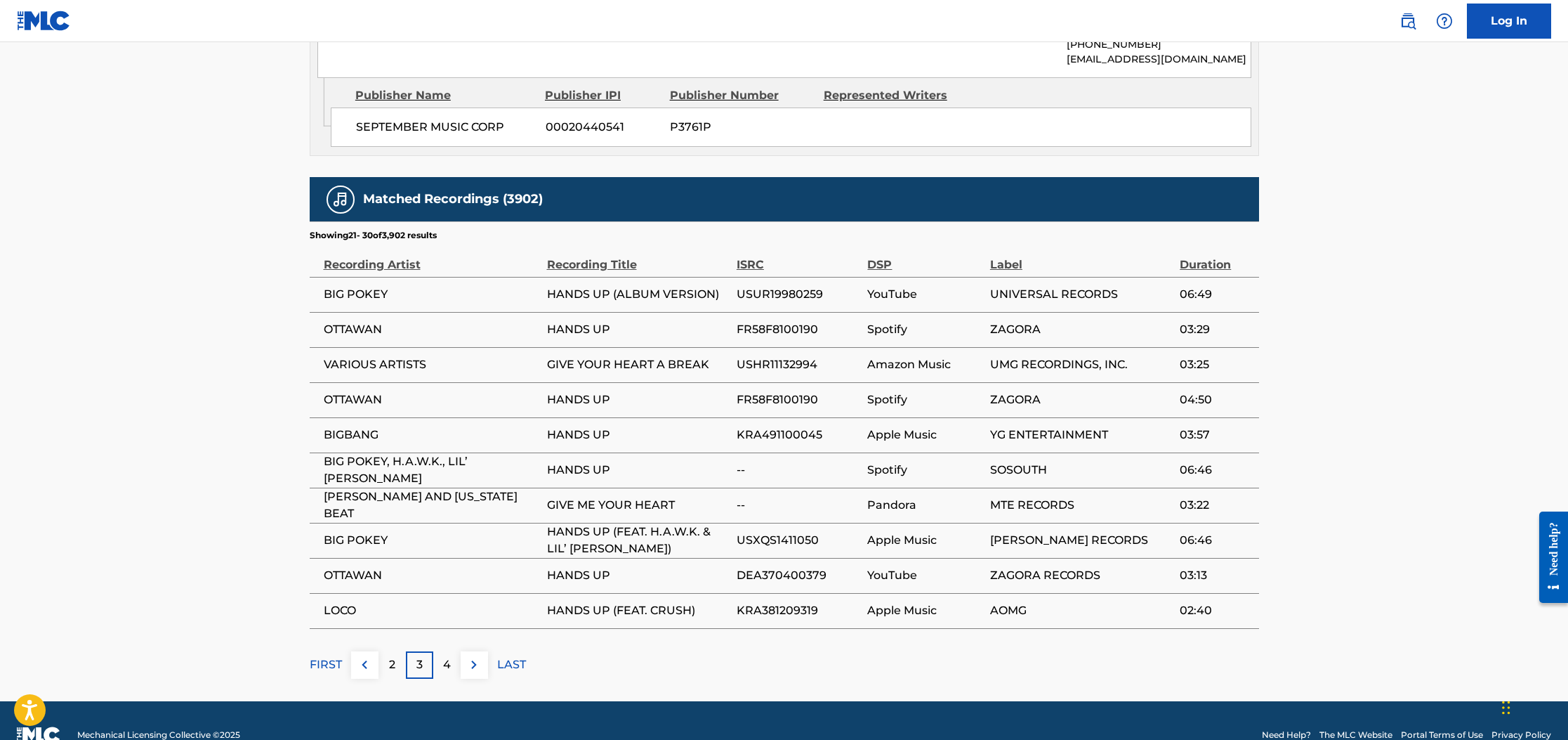
scroll to position [928, 0]
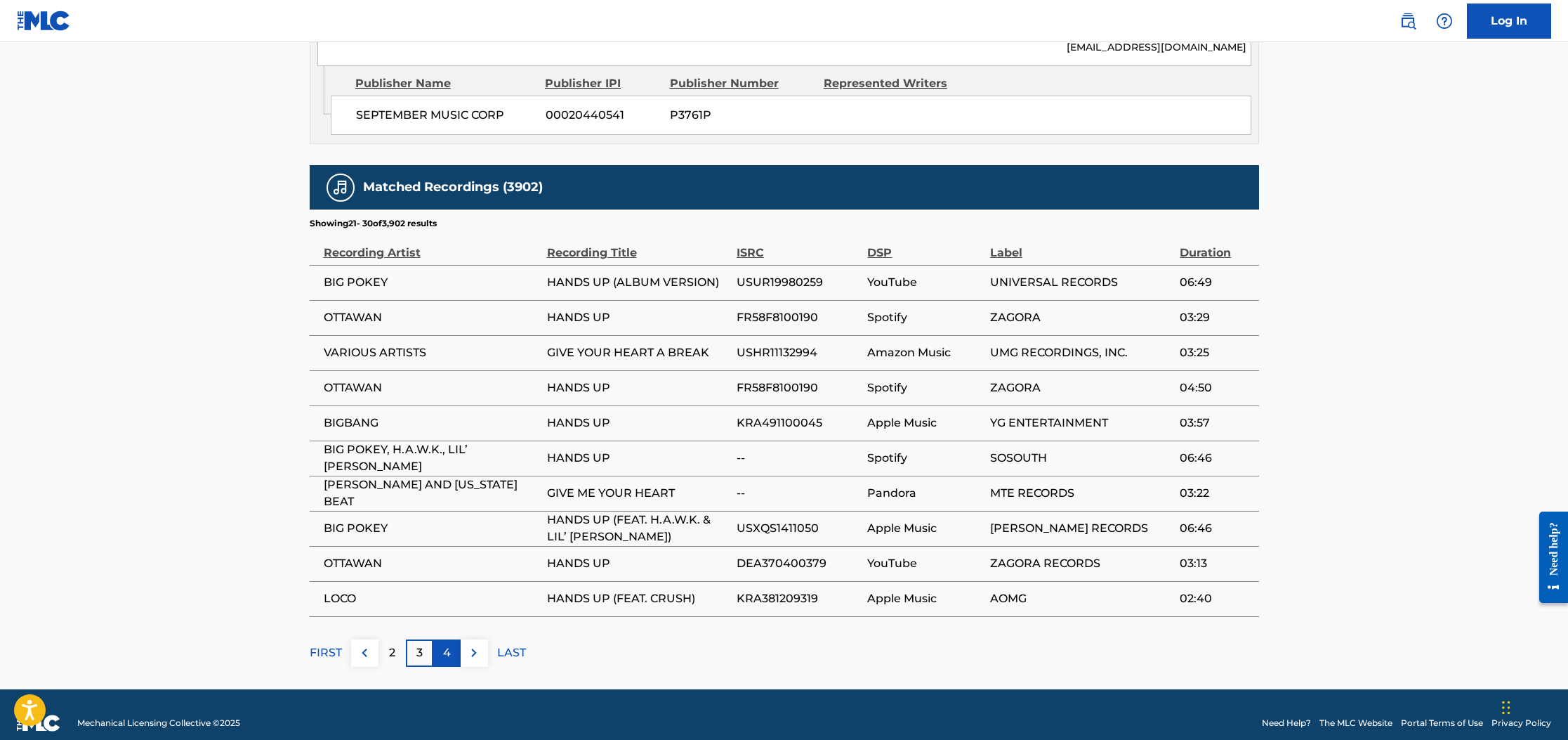
click at [449, 645] on p "4" at bounding box center [447, 653] width 8 height 17
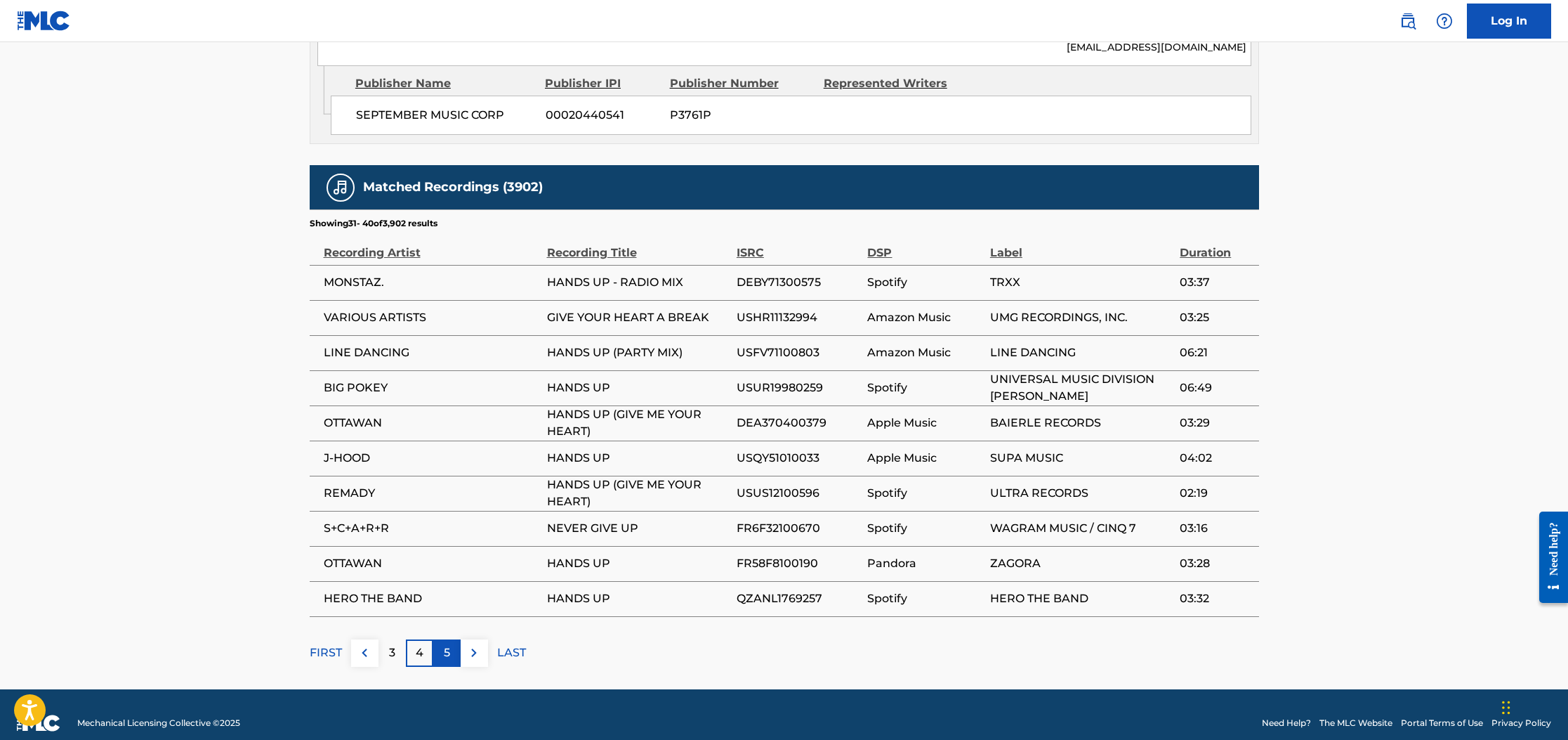
click at [451, 640] on div "5" at bounding box center [447, 653] width 27 height 27
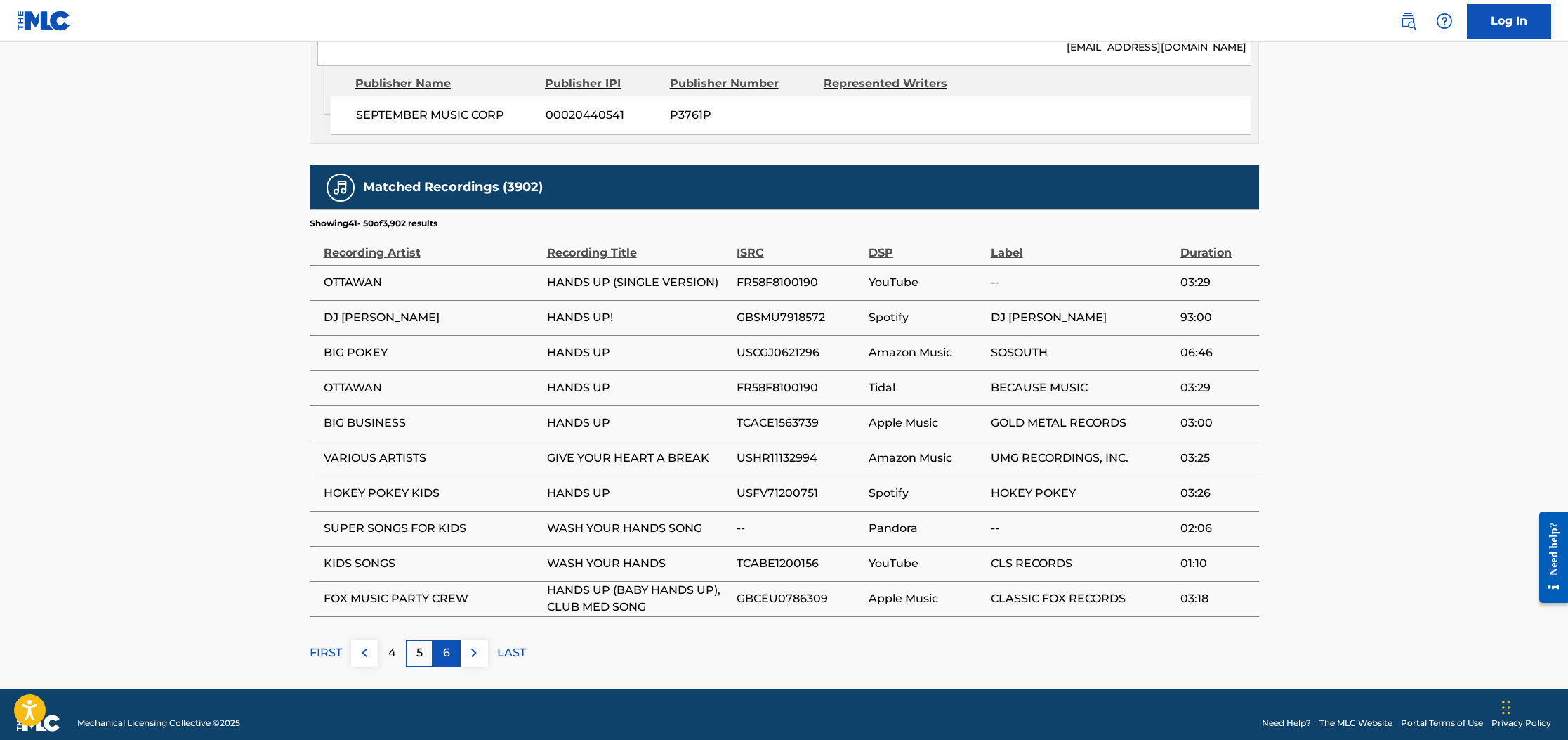
click at [446, 645] on p "6" at bounding box center [446, 653] width 7 height 17
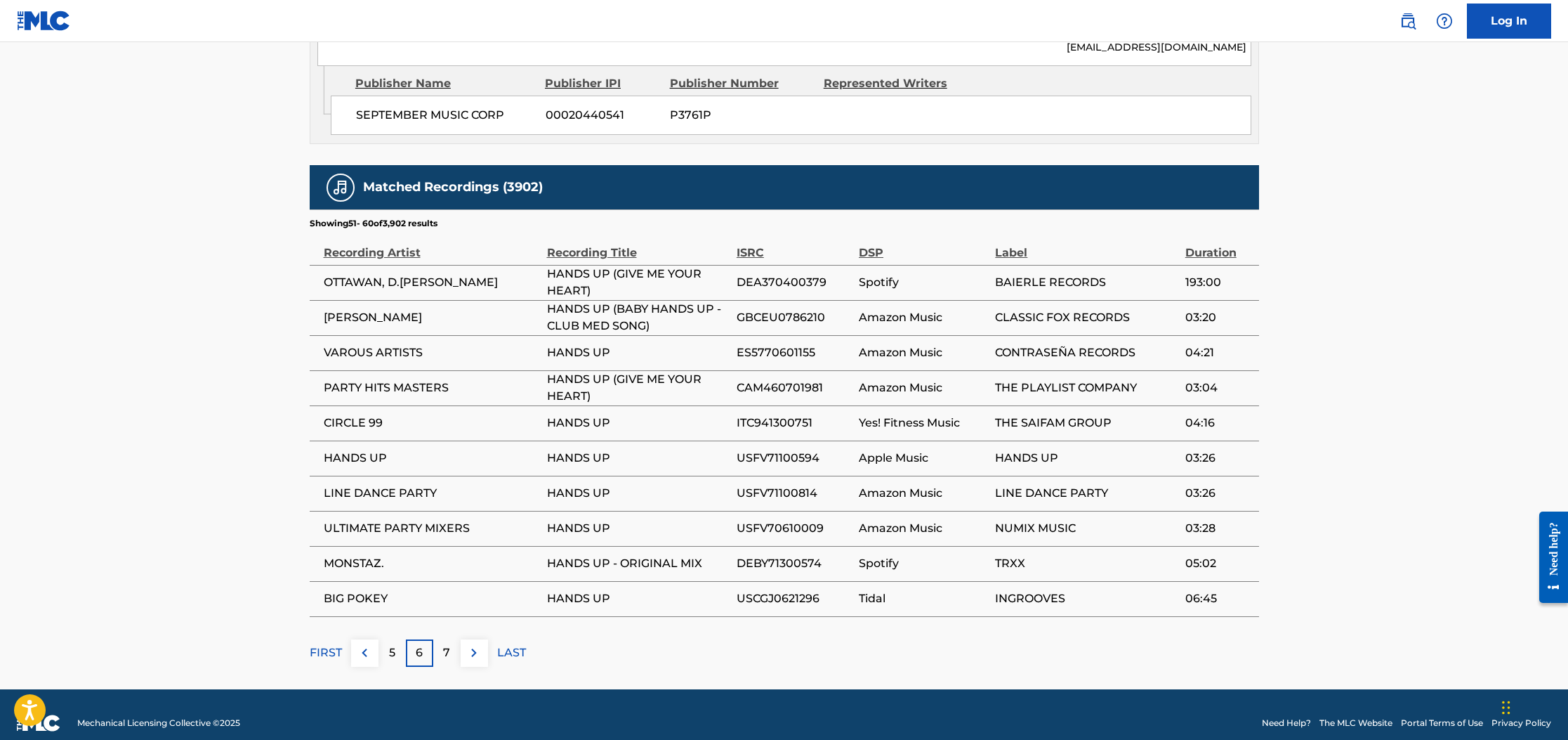
click at [446, 645] on p "7" at bounding box center [446, 653] width 7 height 17
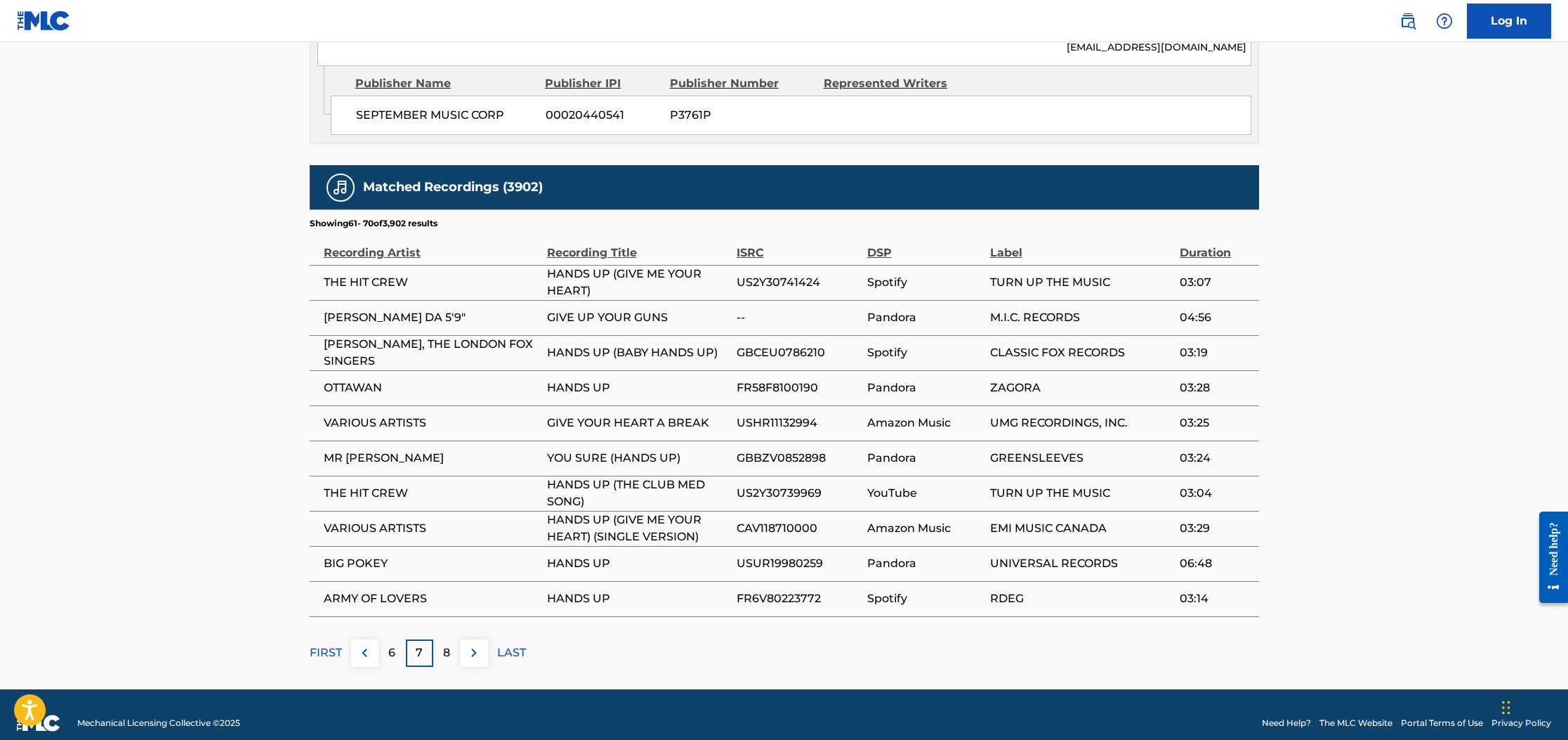
click at [446, 645] on p "8" at bounding box center [446, 653] width 7 height 17
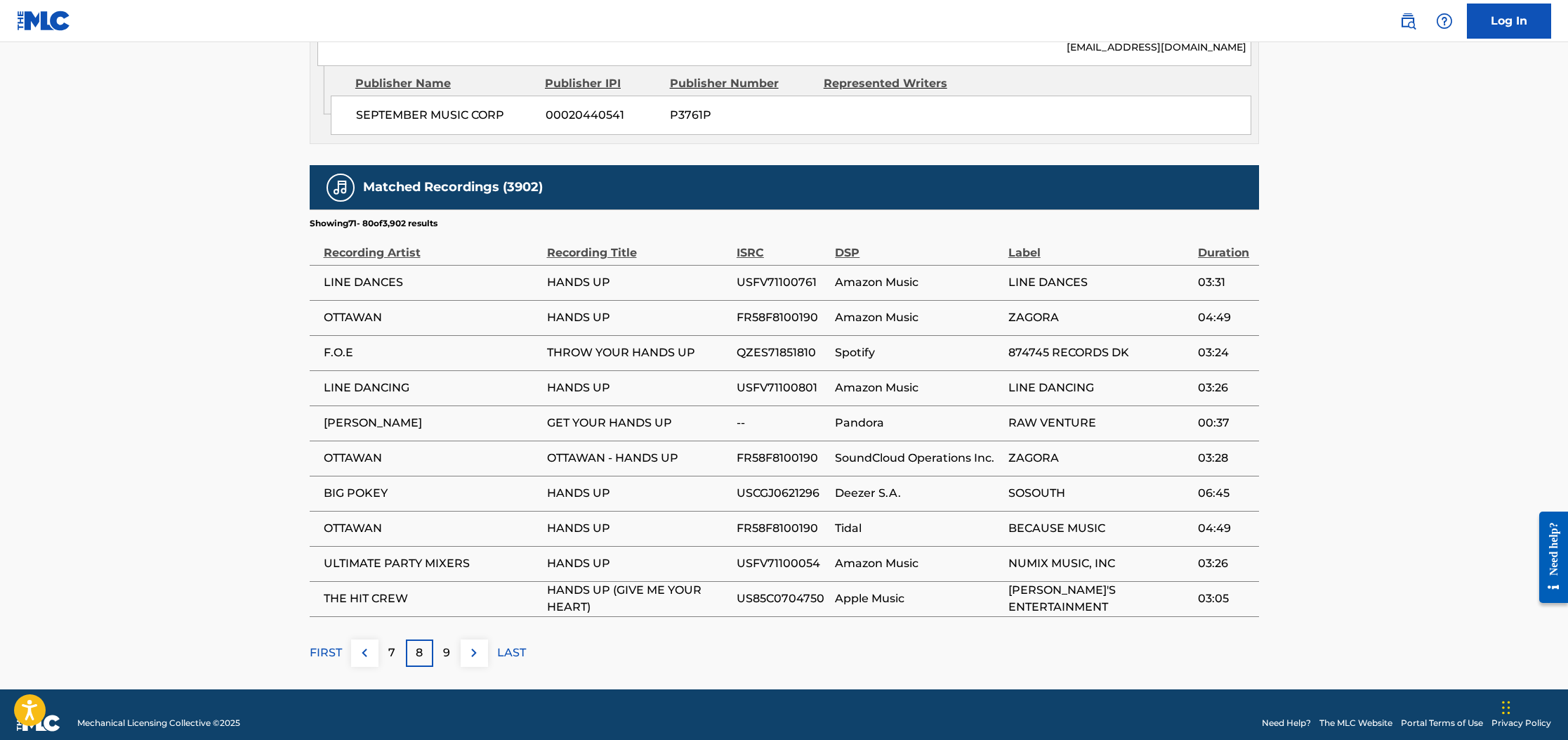
click at [419, 645] on p "8" at bounding box center [419, 653] width 7 height 17
click at [437, 640] on div "9" at bounding box center [447, 653] width 27 height 27
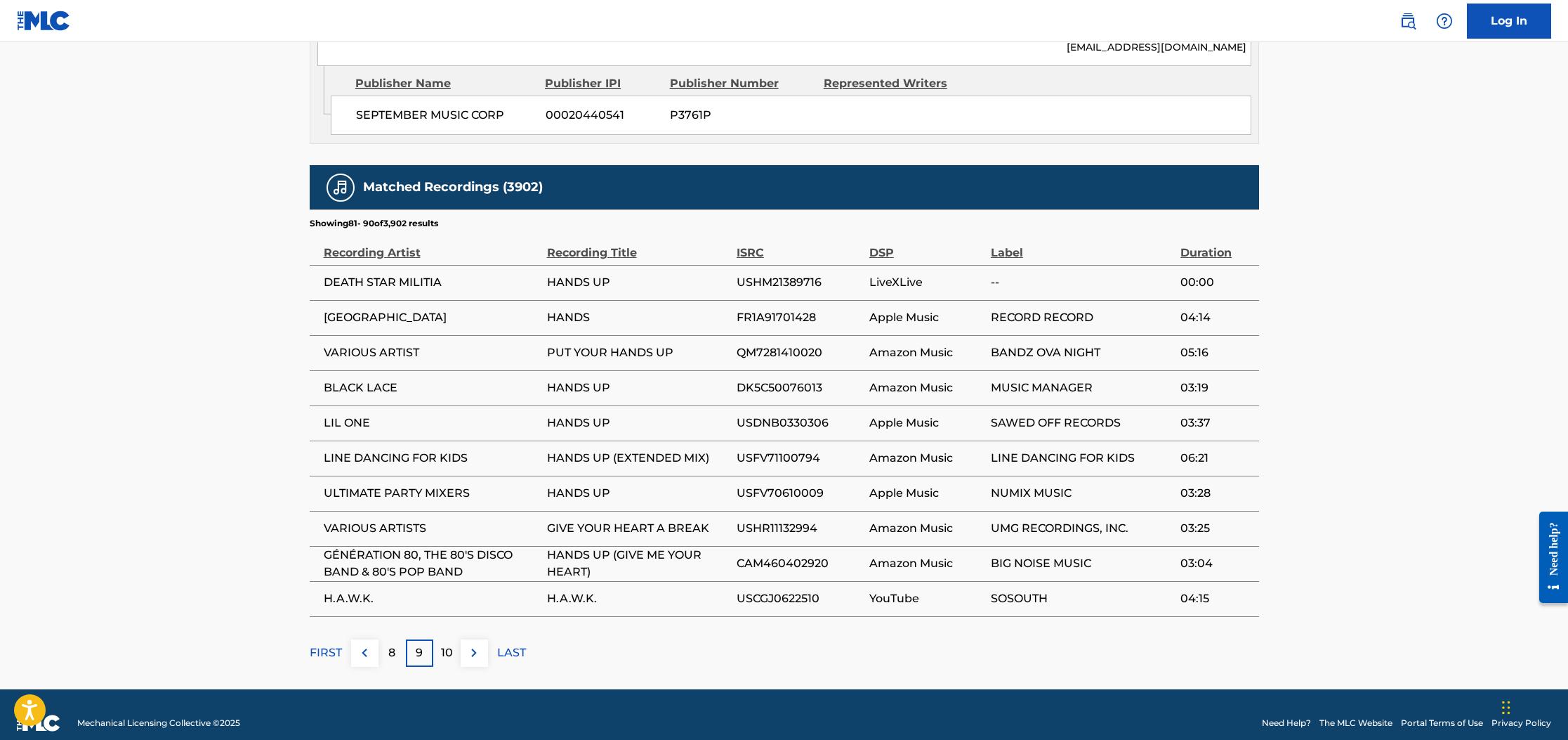
click at [437, 640] on div "10" at bounding box center [447, 653] width 27 height 27
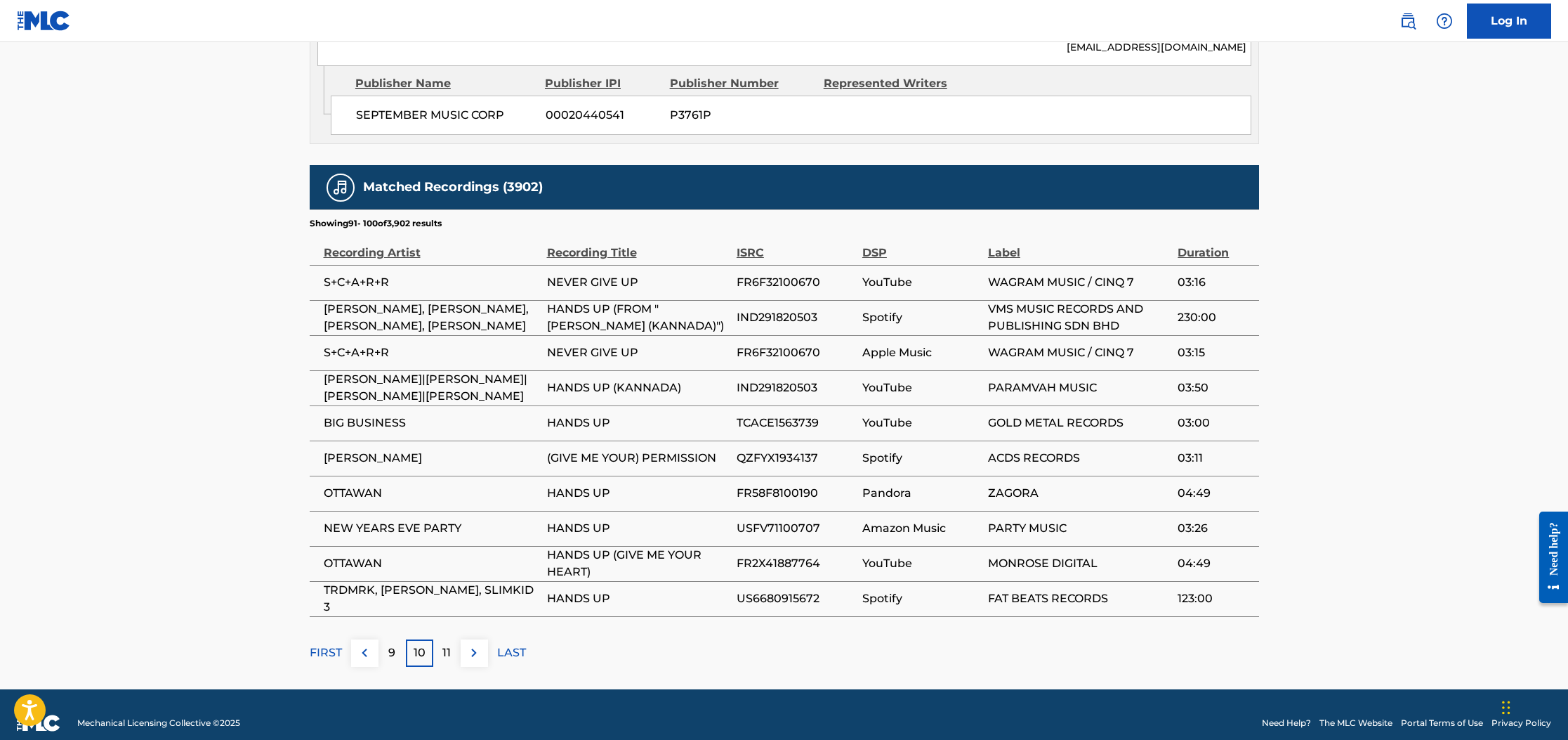
click at [437, 632] on div "Matched Recordings (3902) Showing 91 - 100 of 3,902 results Recording Artist Re…" at bounding box center [784, 416] width 950 height 501
click at [436, 666] on div "11" at bounding box center [447, 653] width 27 height 27
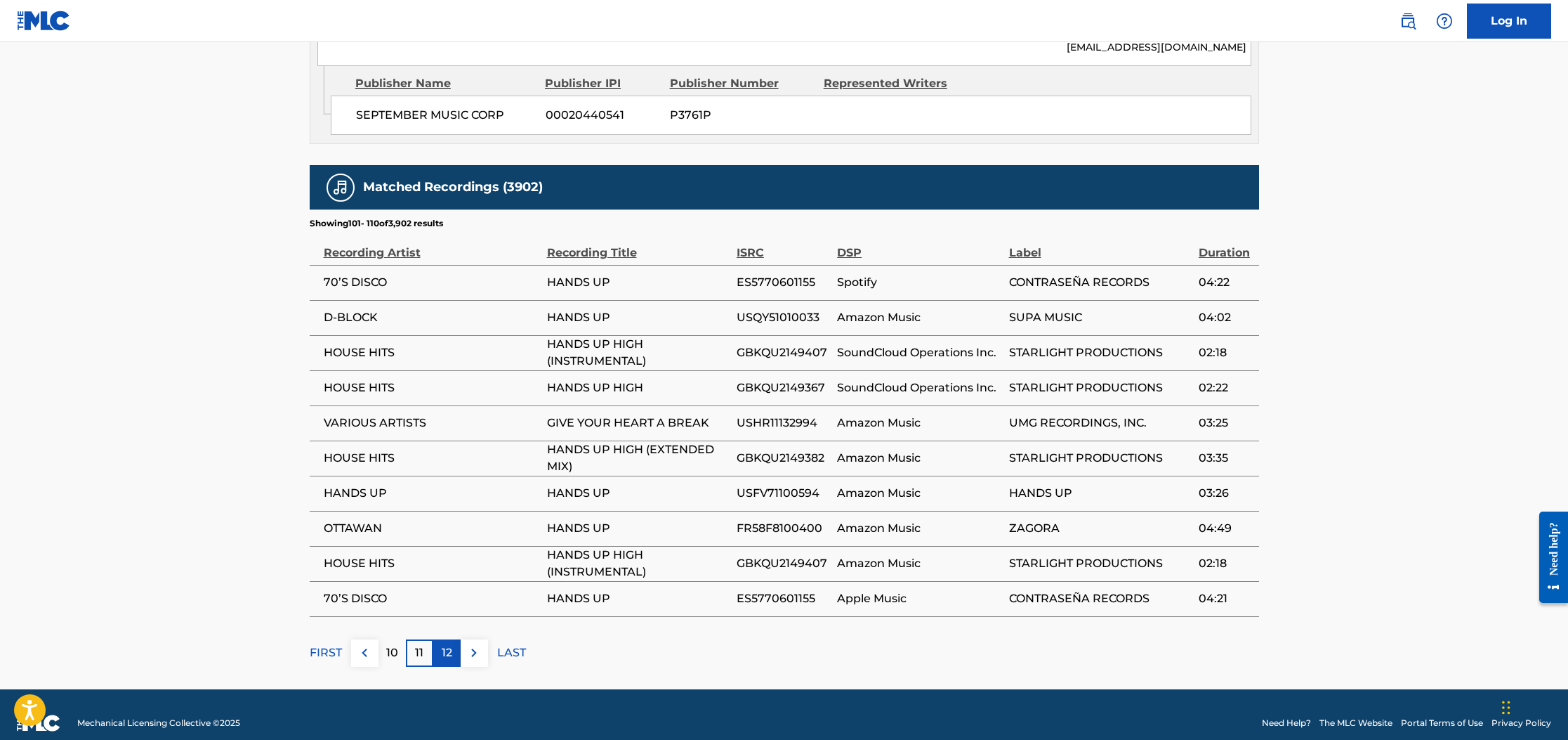
click at [442, 645] on p "12" at bounding box center [446, 653] width 11 height 17
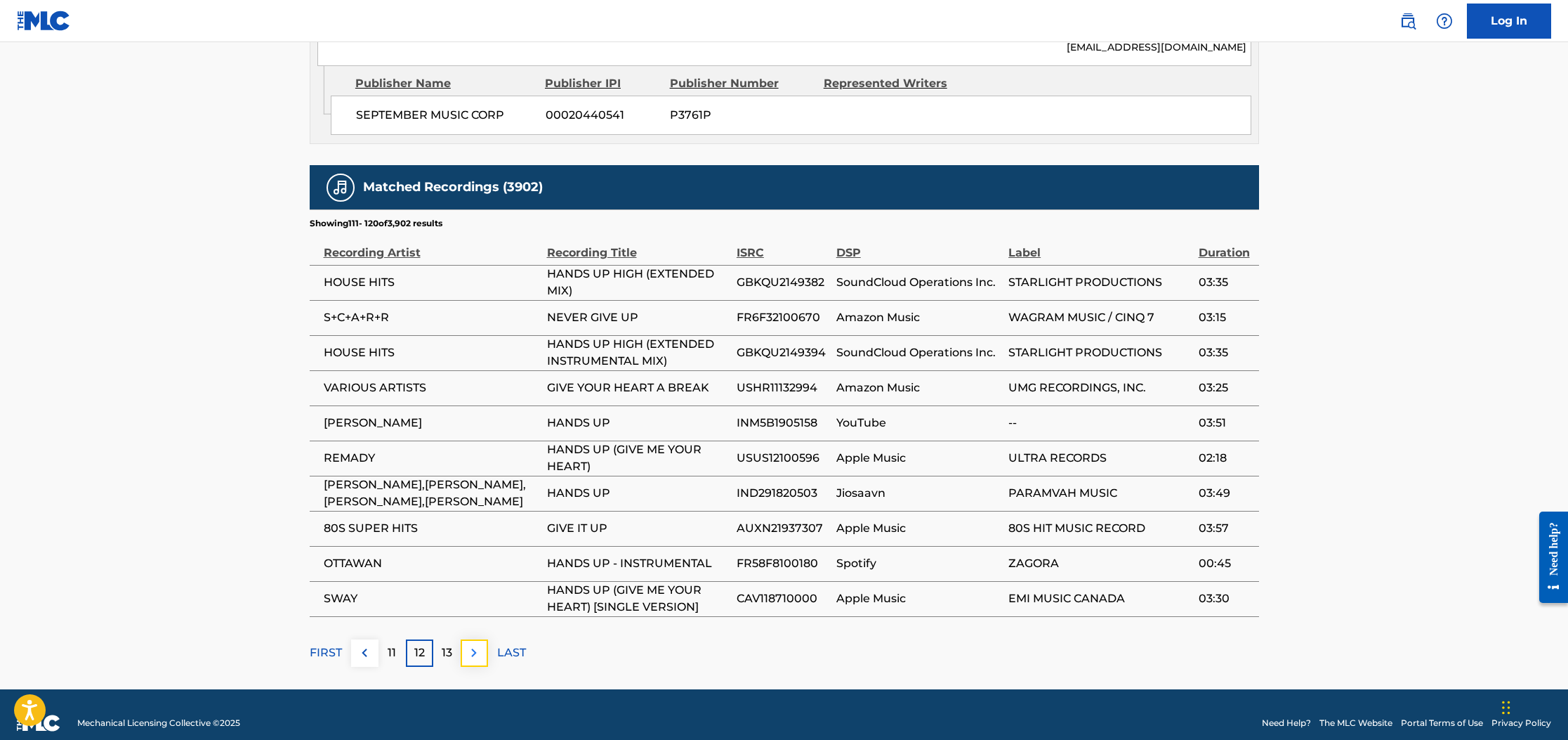
click at [478, 659] on img at bounding box center [474, 653] width 17 height 17
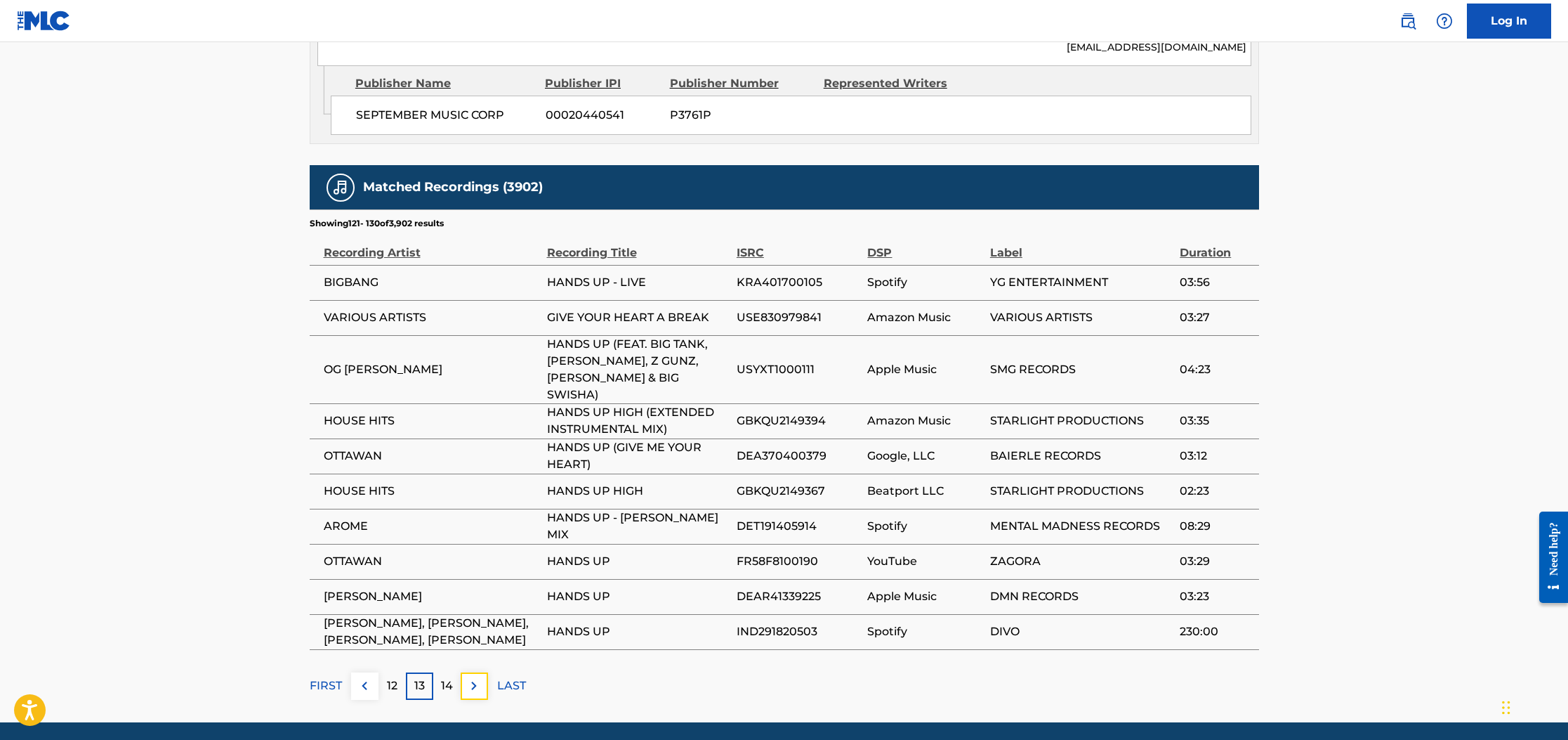
click at [478, 672] on button at bounding box center [474, 686] width 27 height 27
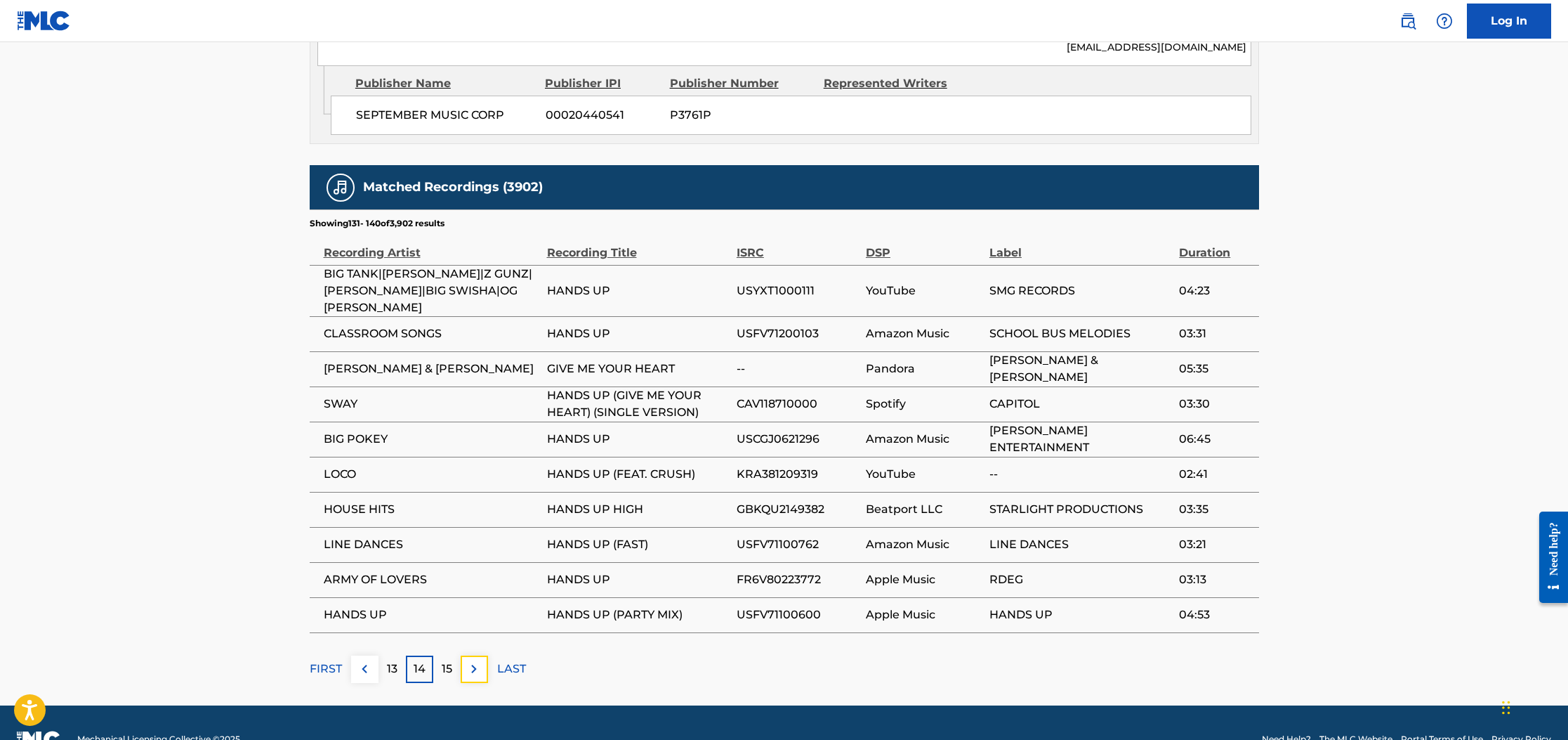
click at [478, 661] on img at bounding box center [474, 669] width 17 height 17
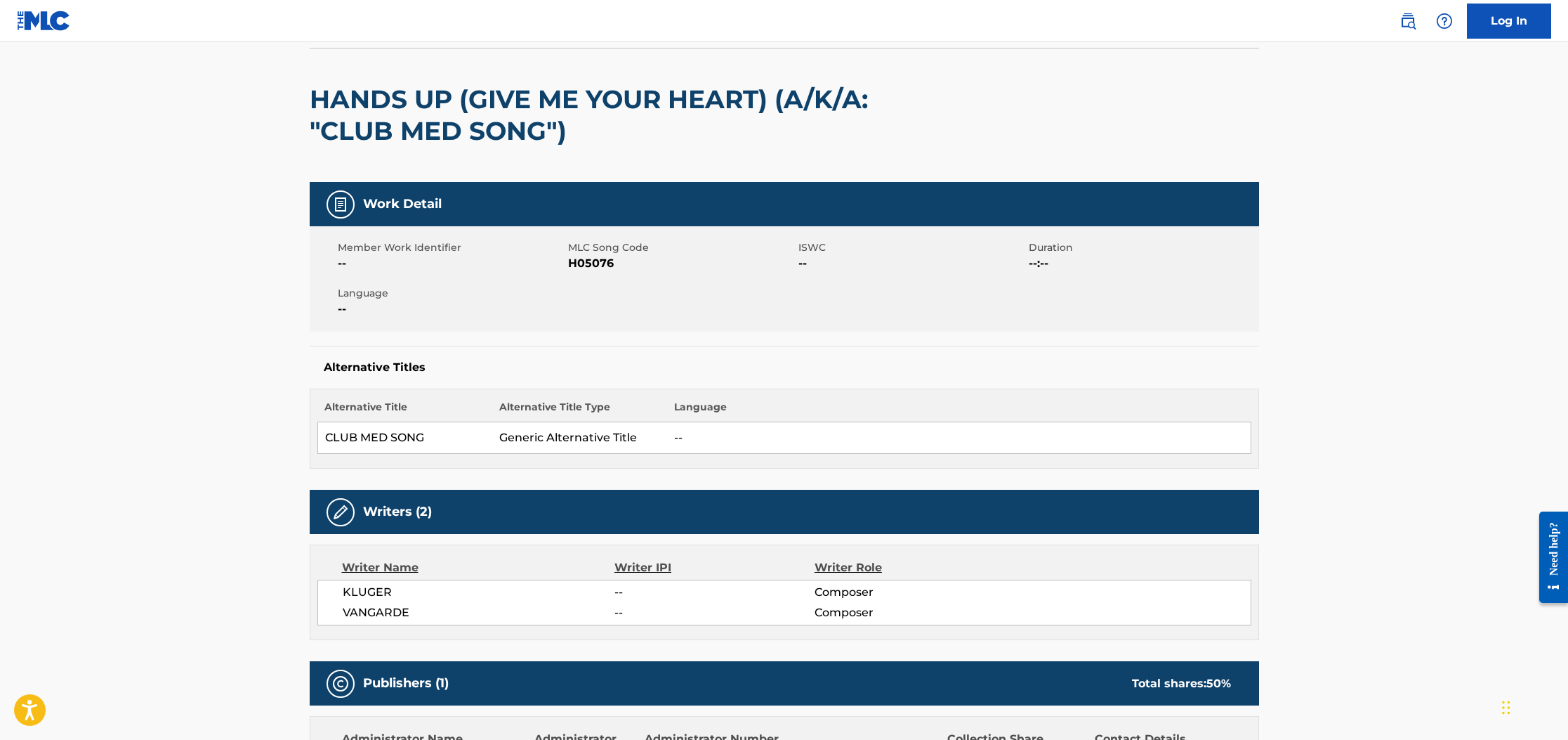
scroll to position [61, 0]
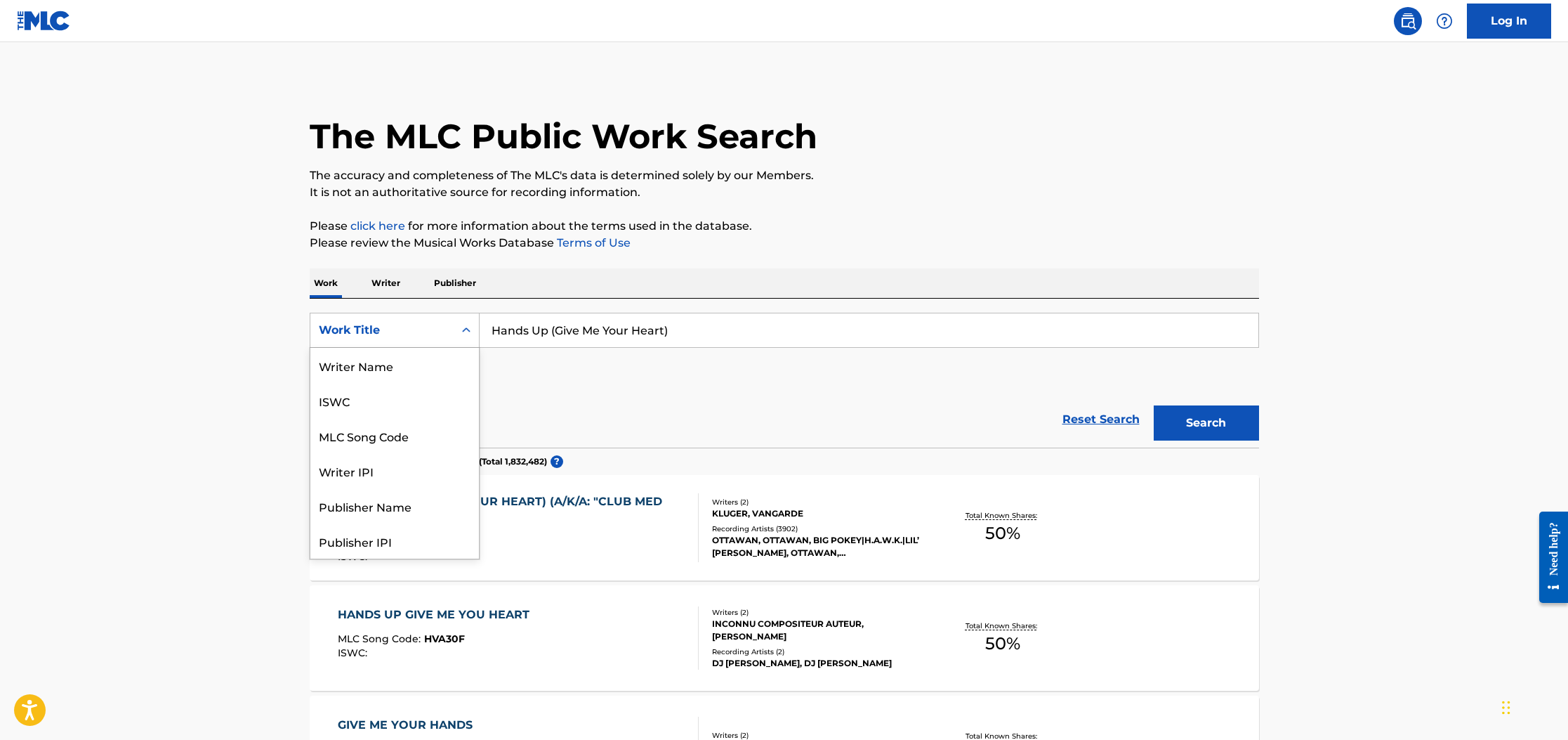
click at [415, 332] on div "Work Title" at bounding box center [381, 330] width 126 height 17
click at [368, 543] on div "Work Title" at bounding box center [394, 540] width 169 height 35
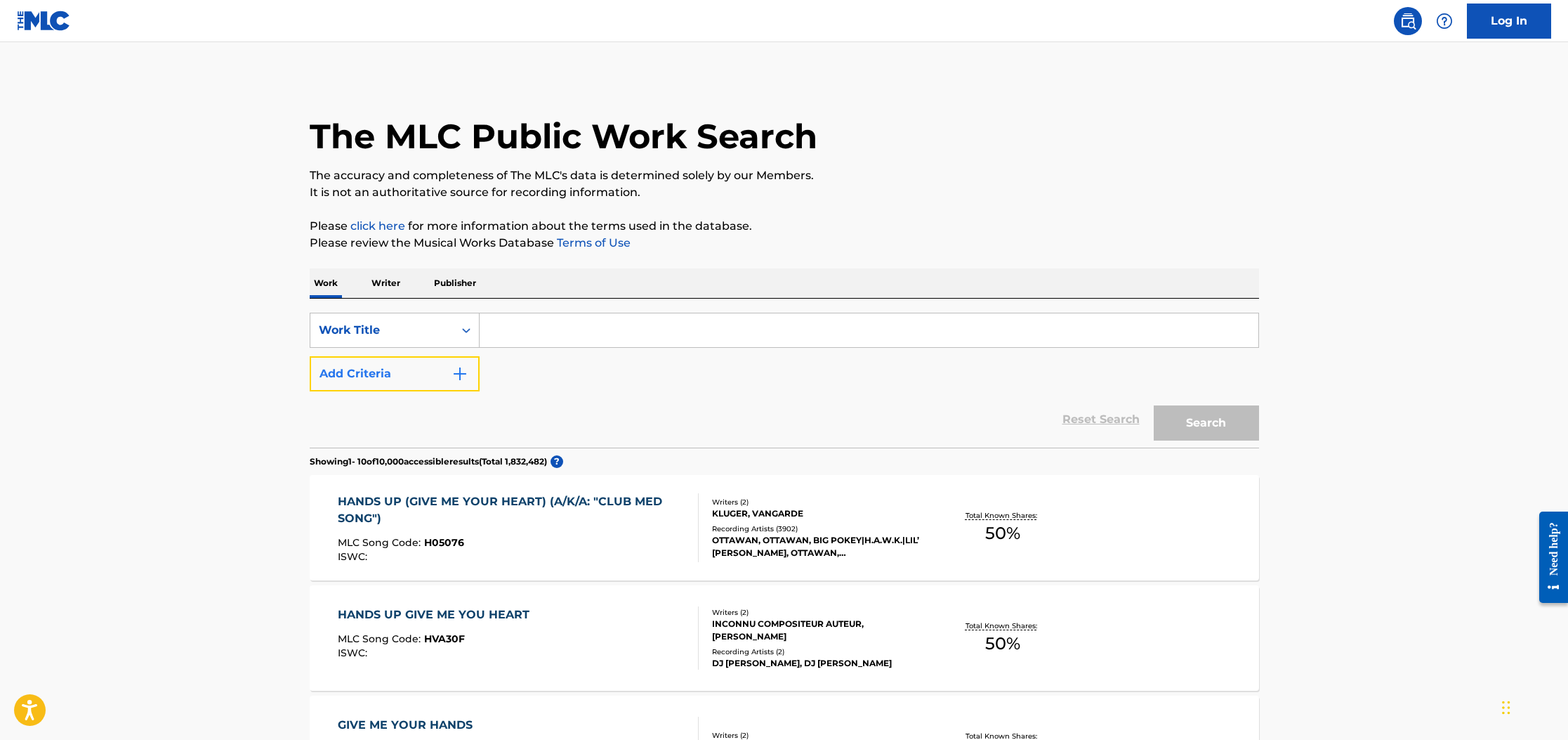
click at [453, 376] on img "Search Form" at bounding box center [460, 374] width 17 height 17
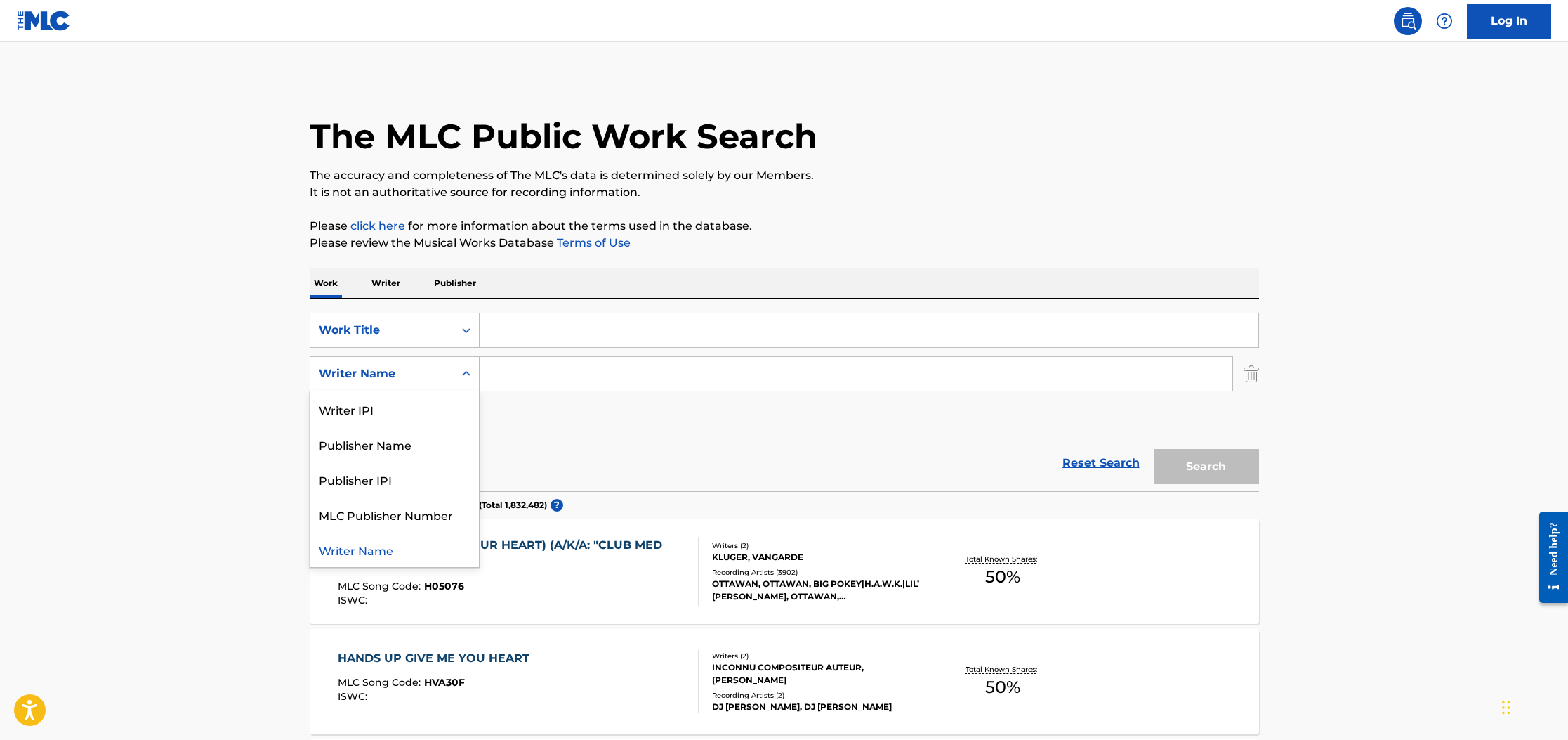
click at [463, 374] on icon "Search Form" at bounding box center [466, 374] width 14 height 14
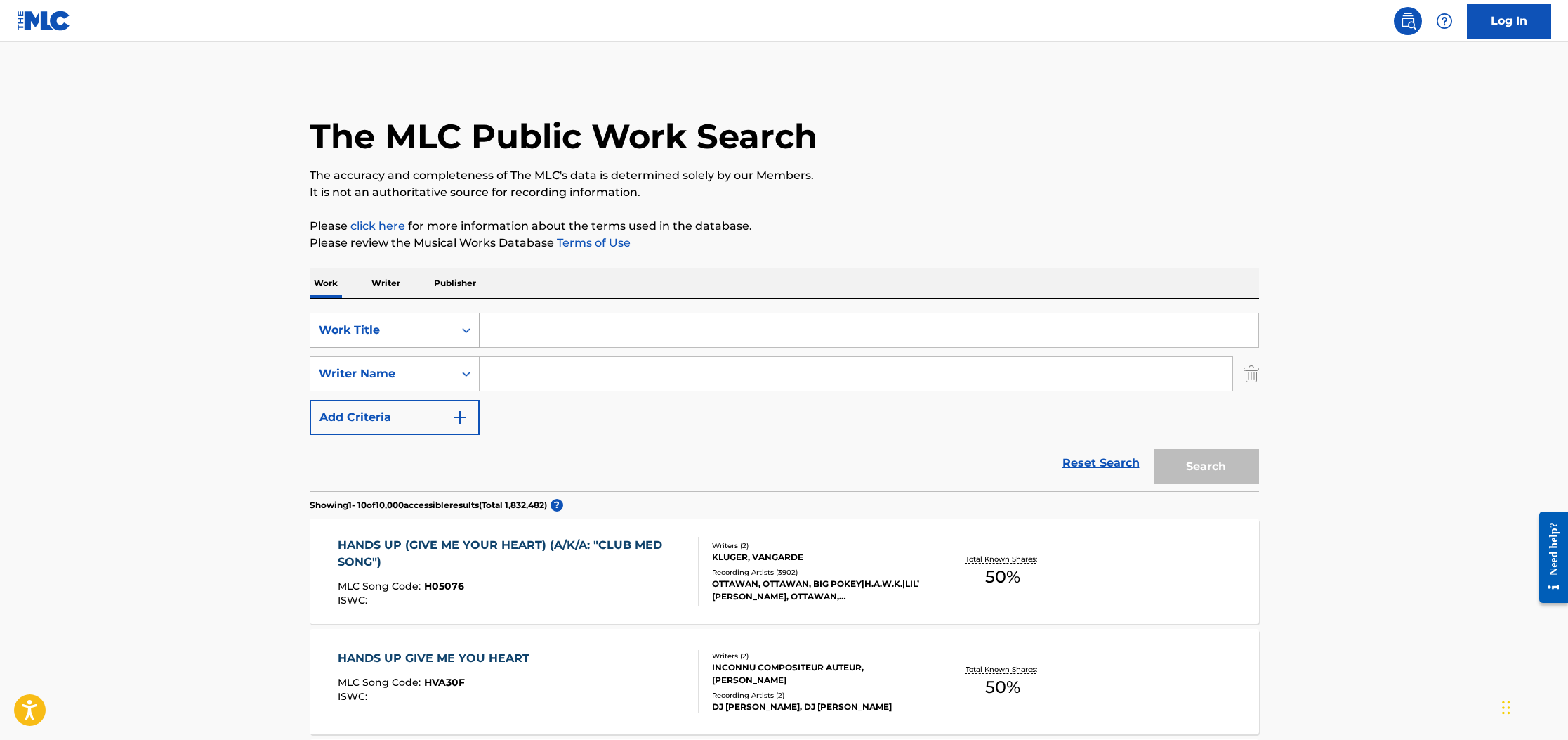
drag, startPoint x: 213, startPoint y: 372, endPoint x: 316, endPoint y: 344, distance: 106.7
click at [450, 283] on p "Publisher" at bounding box center [455, 283] width 51 height 29
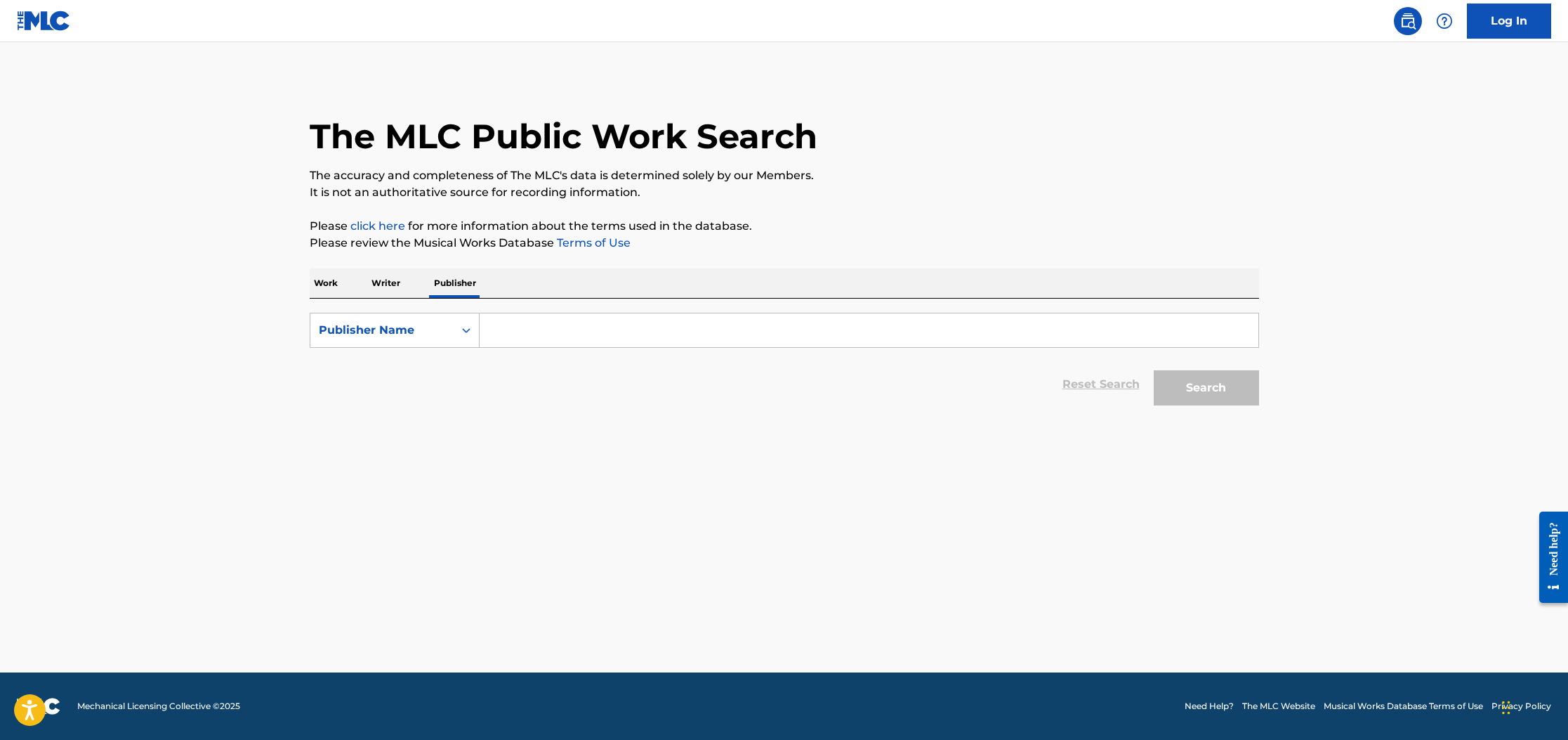
click at [508, 326] on input "Search Form" at bounding box center [868, 330] width 778 height 34
click at [456, 331] on div "Search Form" at bounding box center [466, 330] width 25 height 25
click at [555, 340] on input "Search Form" at bounding box center [868, 330] width 778 height 34
type input "Quadrasound Music"
click at [1217, 383] on button "Search" at bounding box center [1206, 387] width 105 height 35
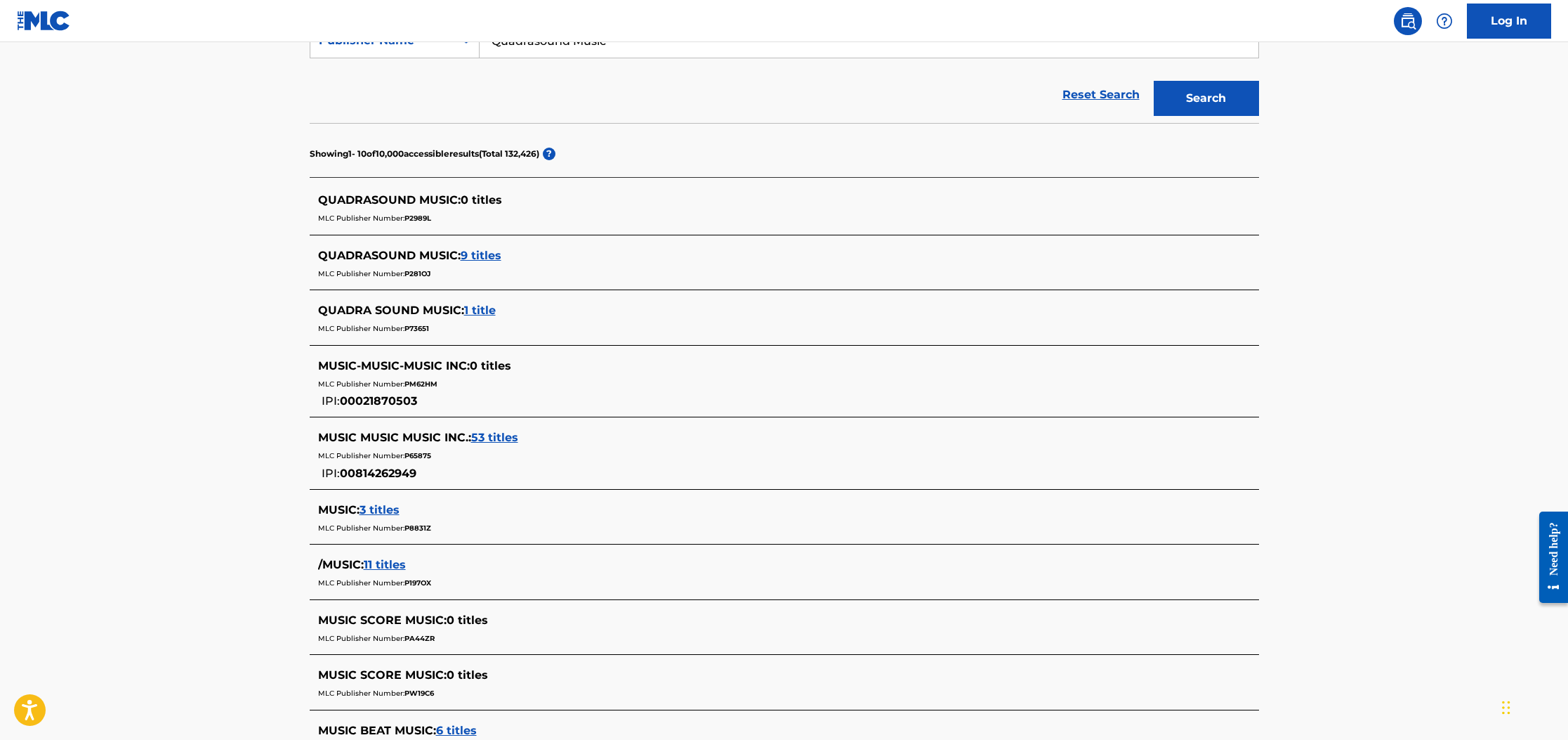
scroll to position [303, 0]
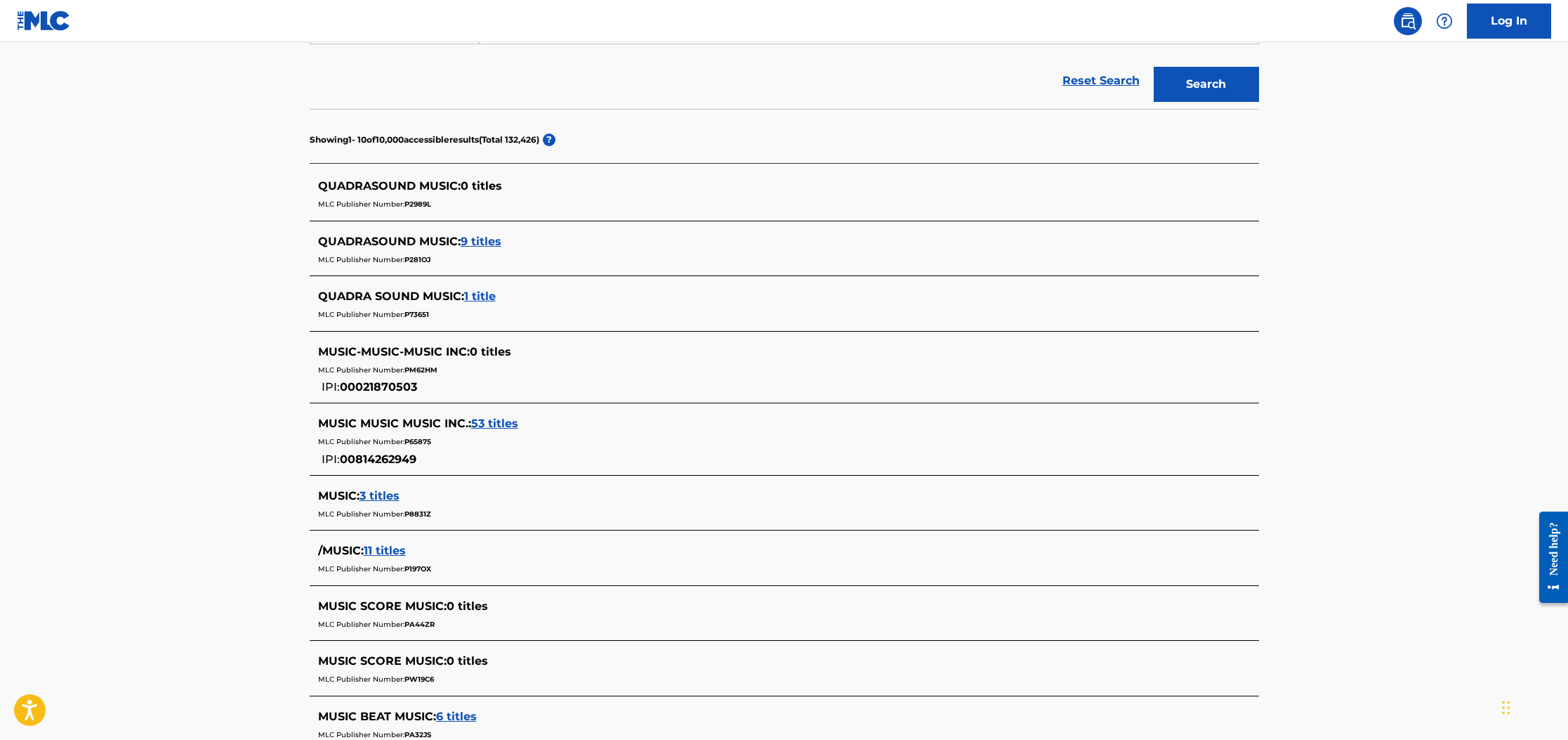
click at [485, 244] on span "9 titles" at bounding box center [481, 241] width 40 height 14
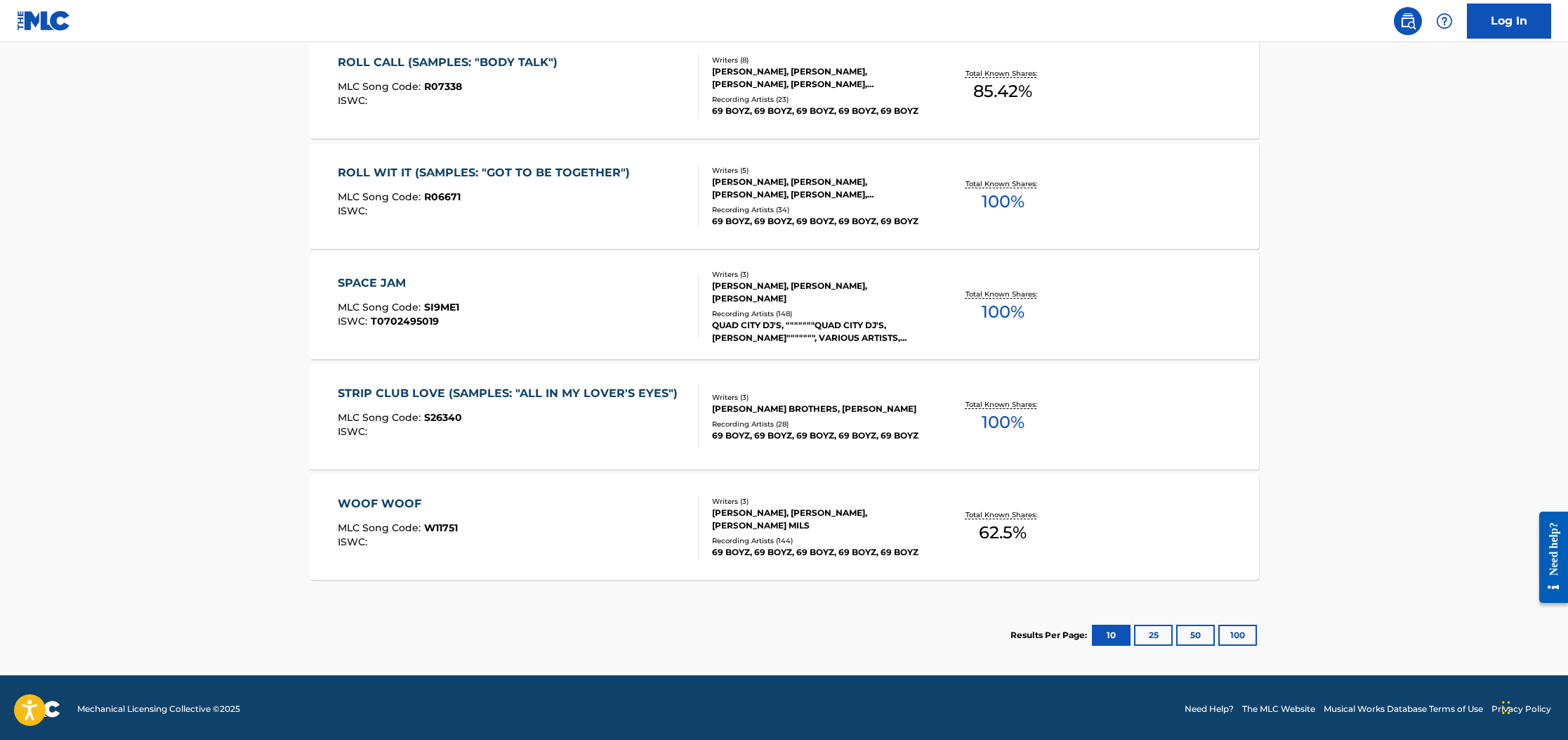
scroll to position [920, 0]
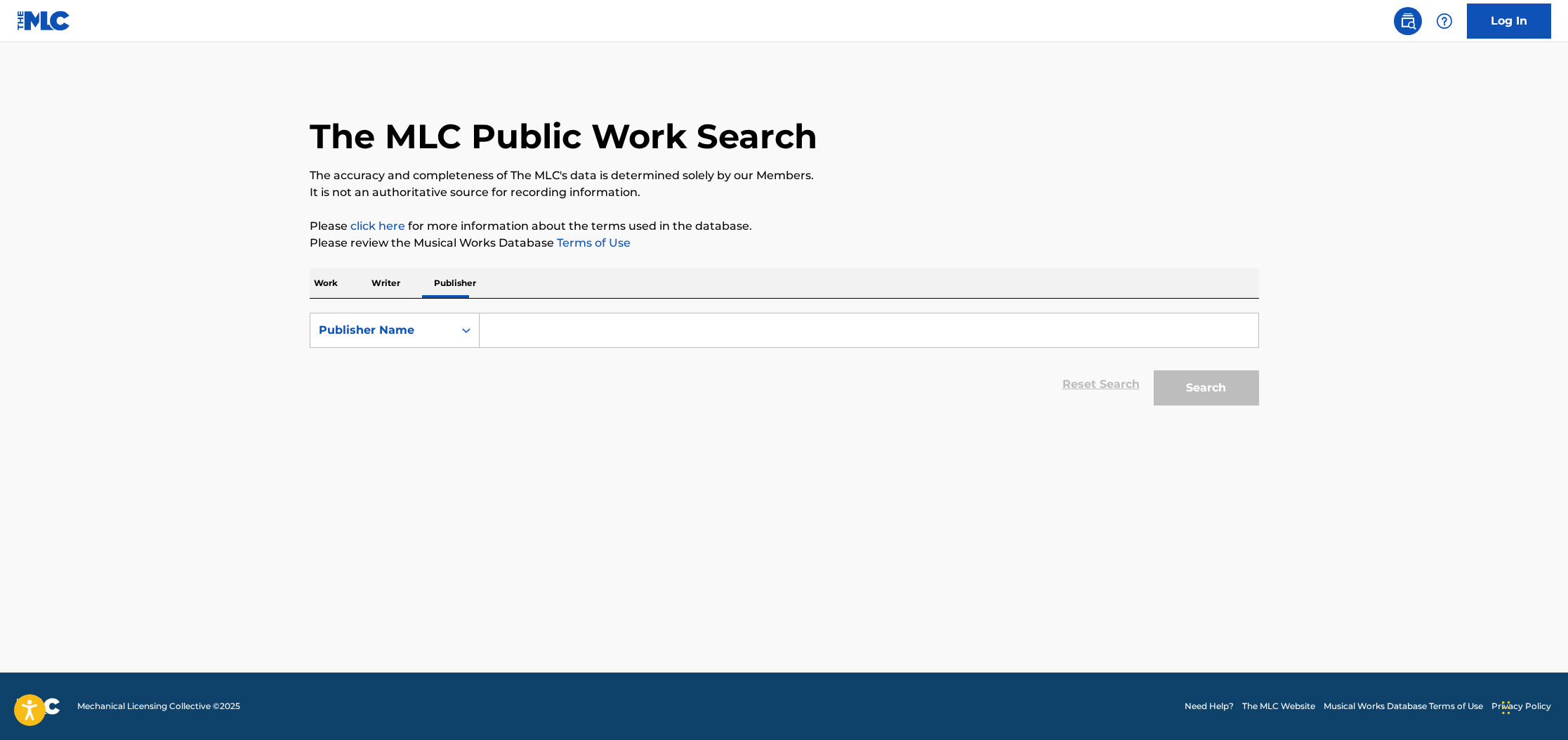
click at [580, 339] on input "Search Form" at bounding box center [868, 330] width 778 height 34
type input "Funn Club"
click at [1225, 391] on button "Search" at bounding box center [1206, 387] width 105 height 35
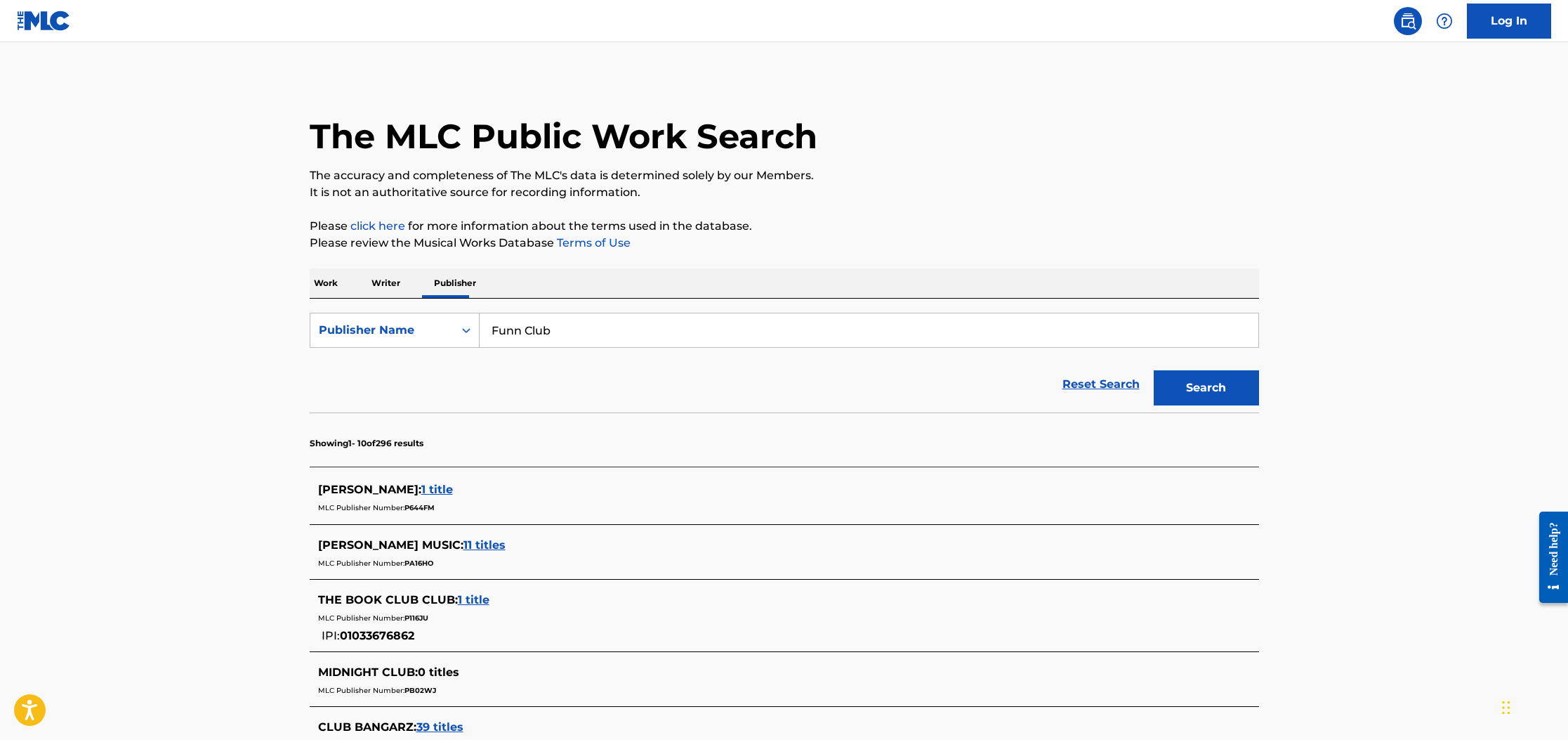
click at [373, 284] on p "Writer" at bounding box center [386, 283] width 37 height 29
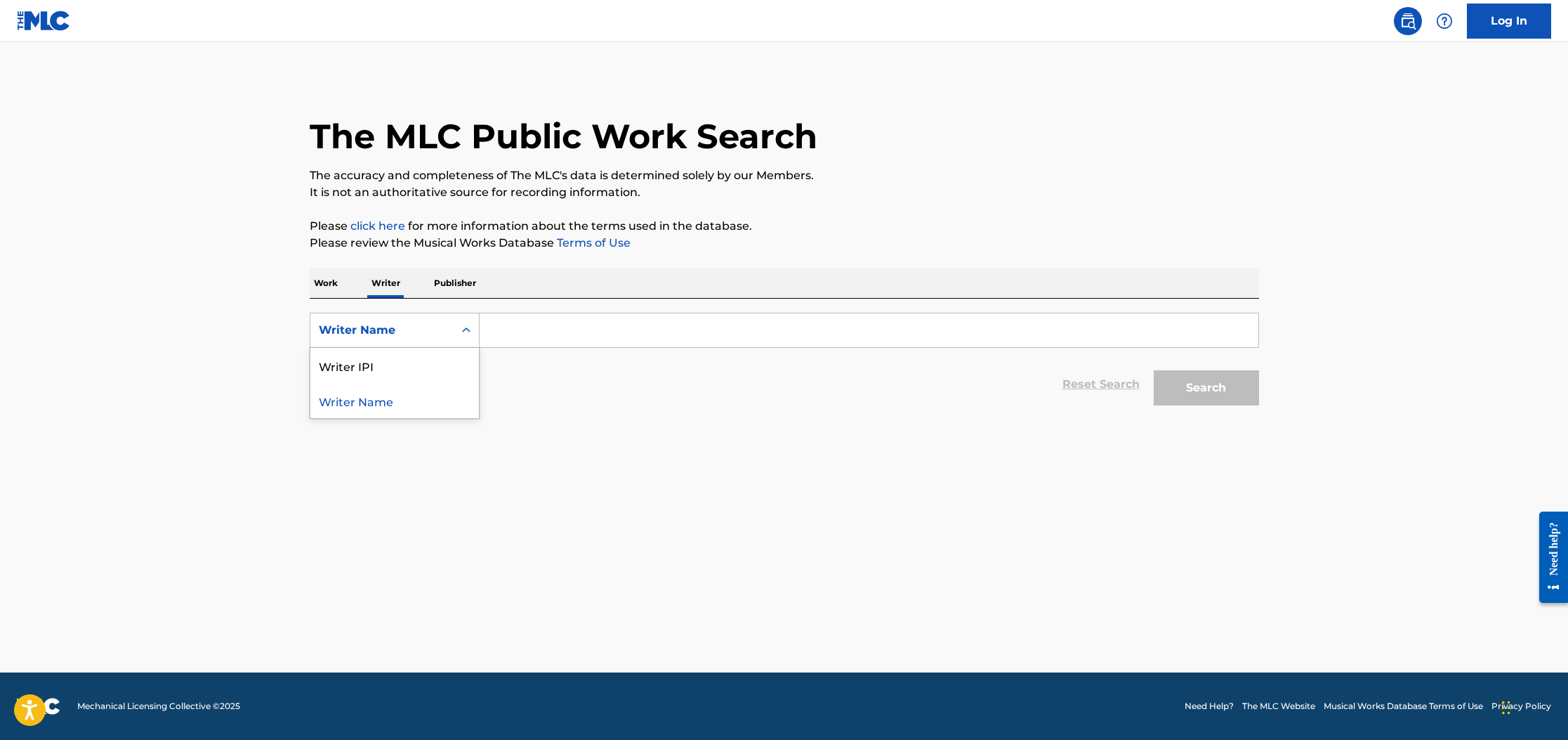
click at [405, 332] on div "Writer Name" at bounding box center [381, 330] width 126 height 17
click at [329, 280] on p "Work" at bounding box center [326, 283] width 32 height 29
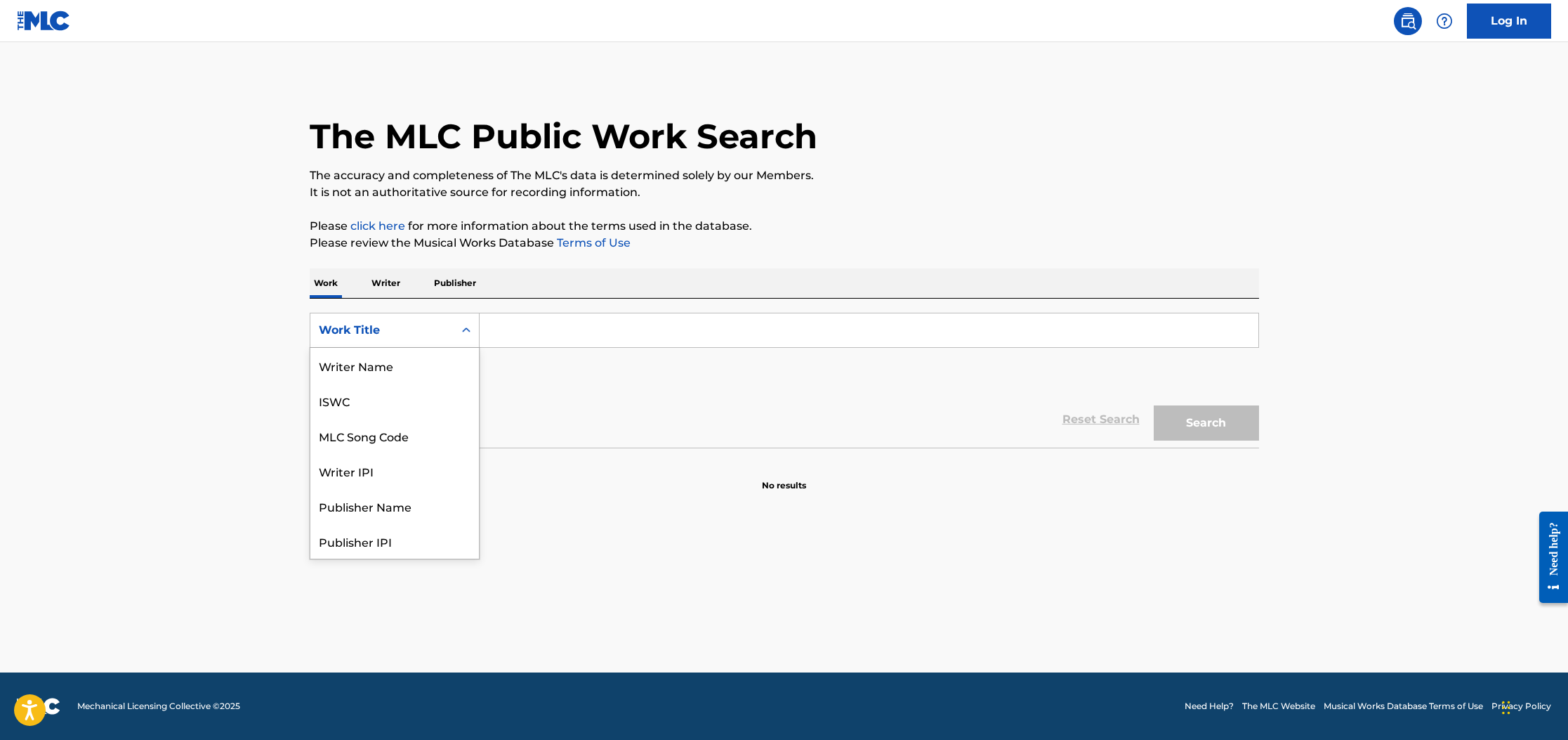
click at [441, 332] on div "Work Title" at bounding box center [381, 330] width 126 height 17
click at [393, 437] on div "Publisher Name" at bounding box center [394, 435] width 169 height 35
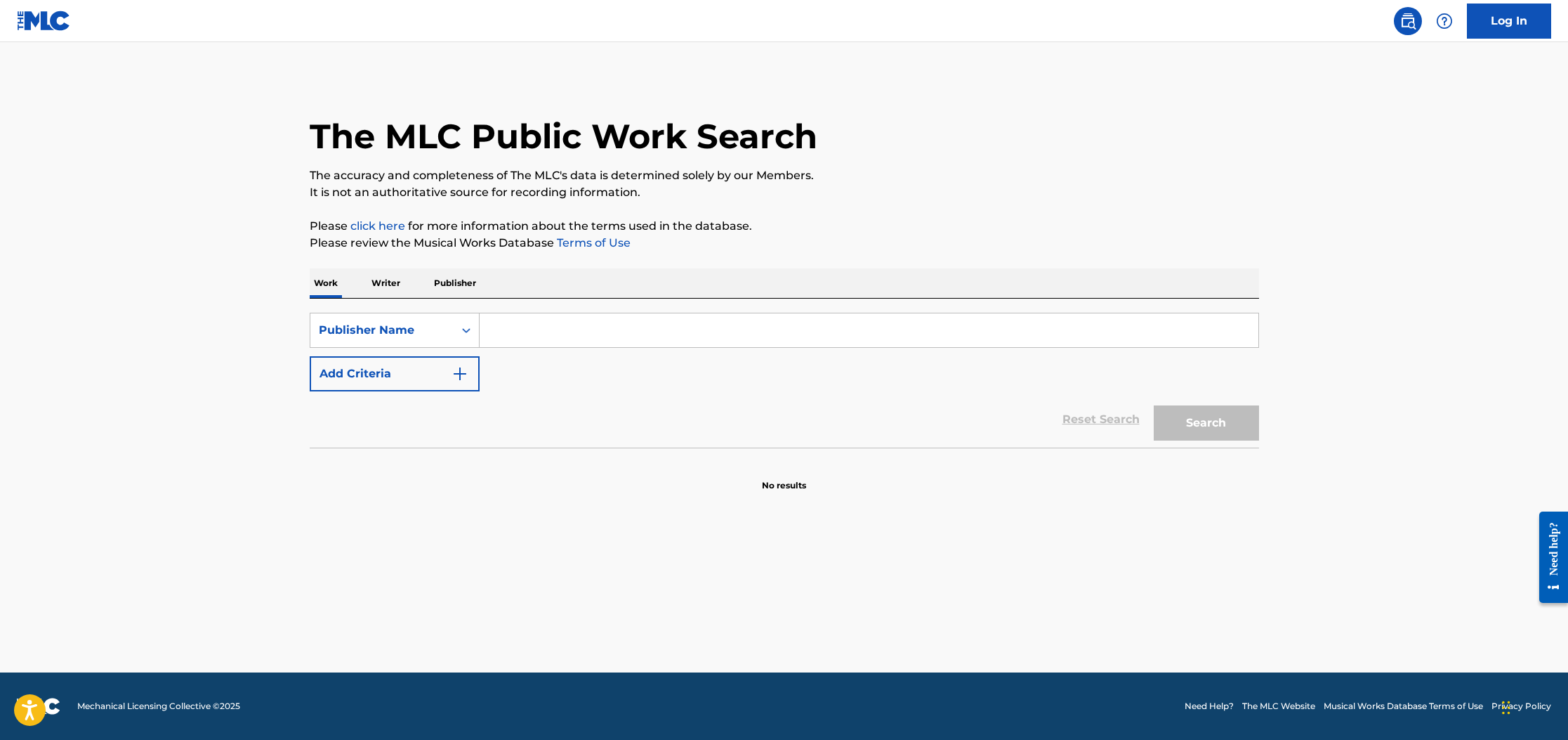
click at [544, 334] on input "Search Form" at bounding box center [868, 330] width 778 height 34
click at [1198, 429] on button "Search" at bounding box center [1206, 422] width 105 height 35
drag, startPoint x: 594, startPoint y: 324, endPoint x: 483, endPoint y: 320, distance: 111.1
click at [483, 320] on input "Funn Club" at bounding box center [868, 330] width 778 height 34
type input "DM Records"
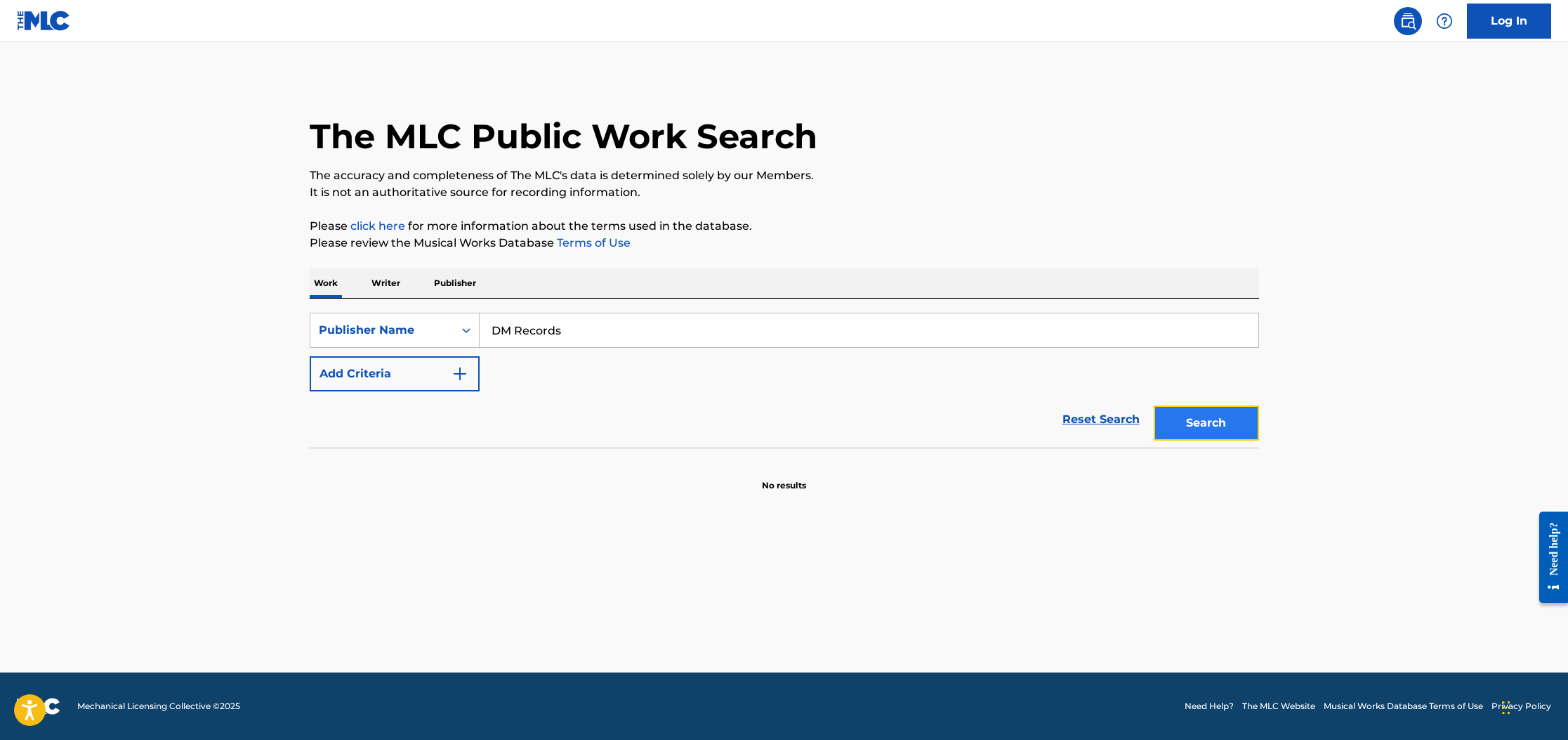
click at [1219, 416] on button "Search" at bounding box center [1206, 422] width 105 height 35
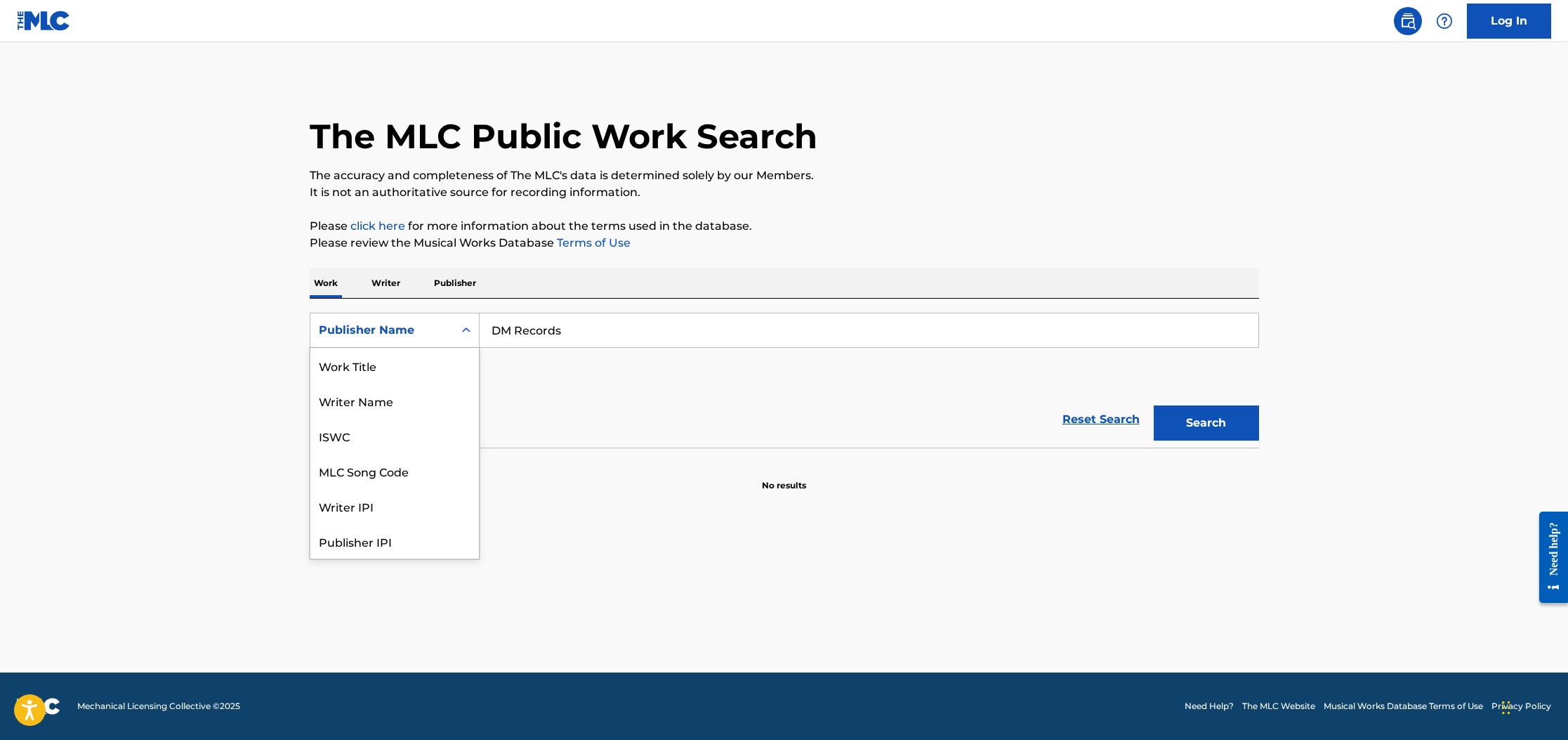
click at [407, 332] on div "Publisher Name" at bounding box center [381, 330] width 126 height 17
click at [390, 362] on div "ISWC" at bounding box center [394, 365] width 169 height 35
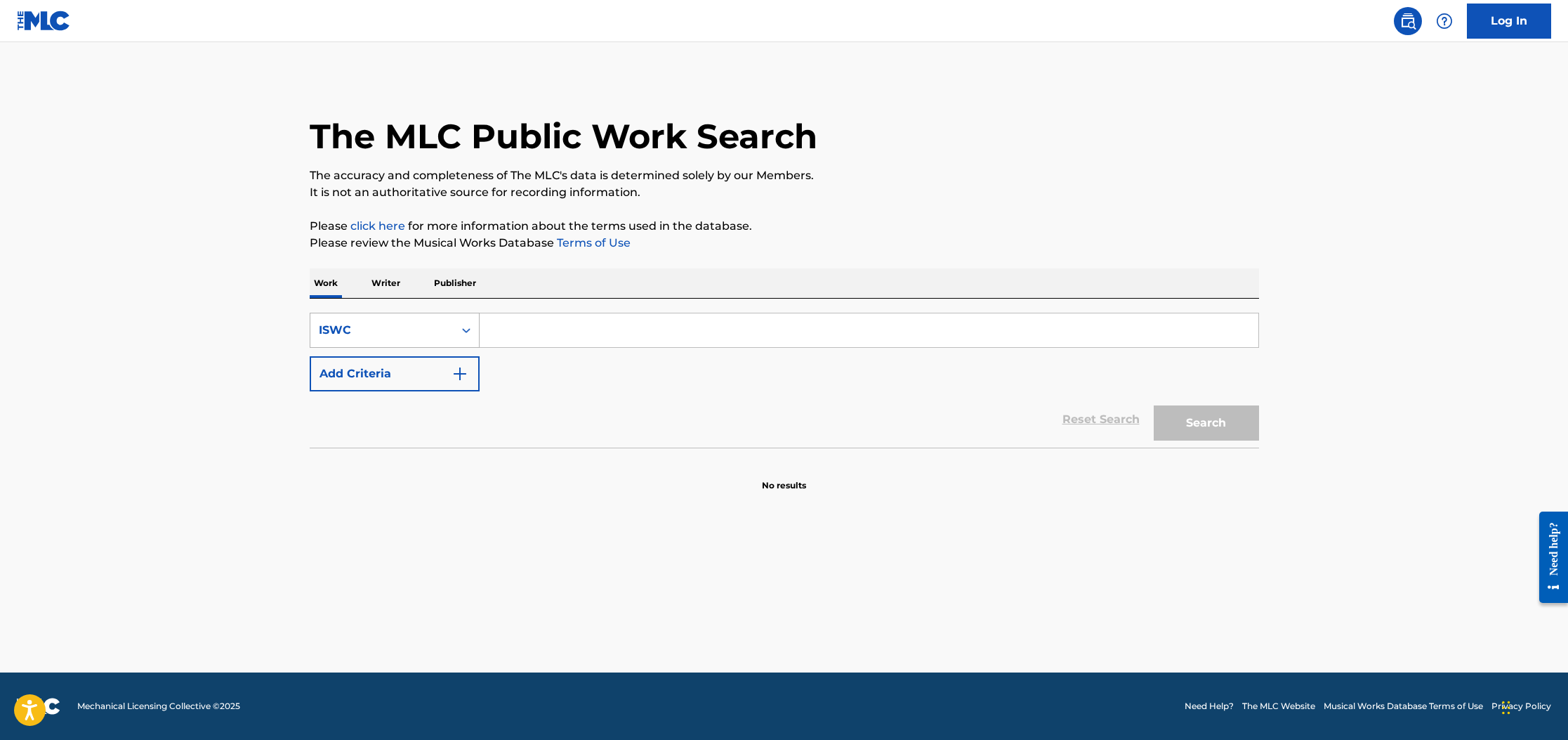
click at [425, 329] on div "ISWC" at bounding box center [381, 330] width 126 height 17
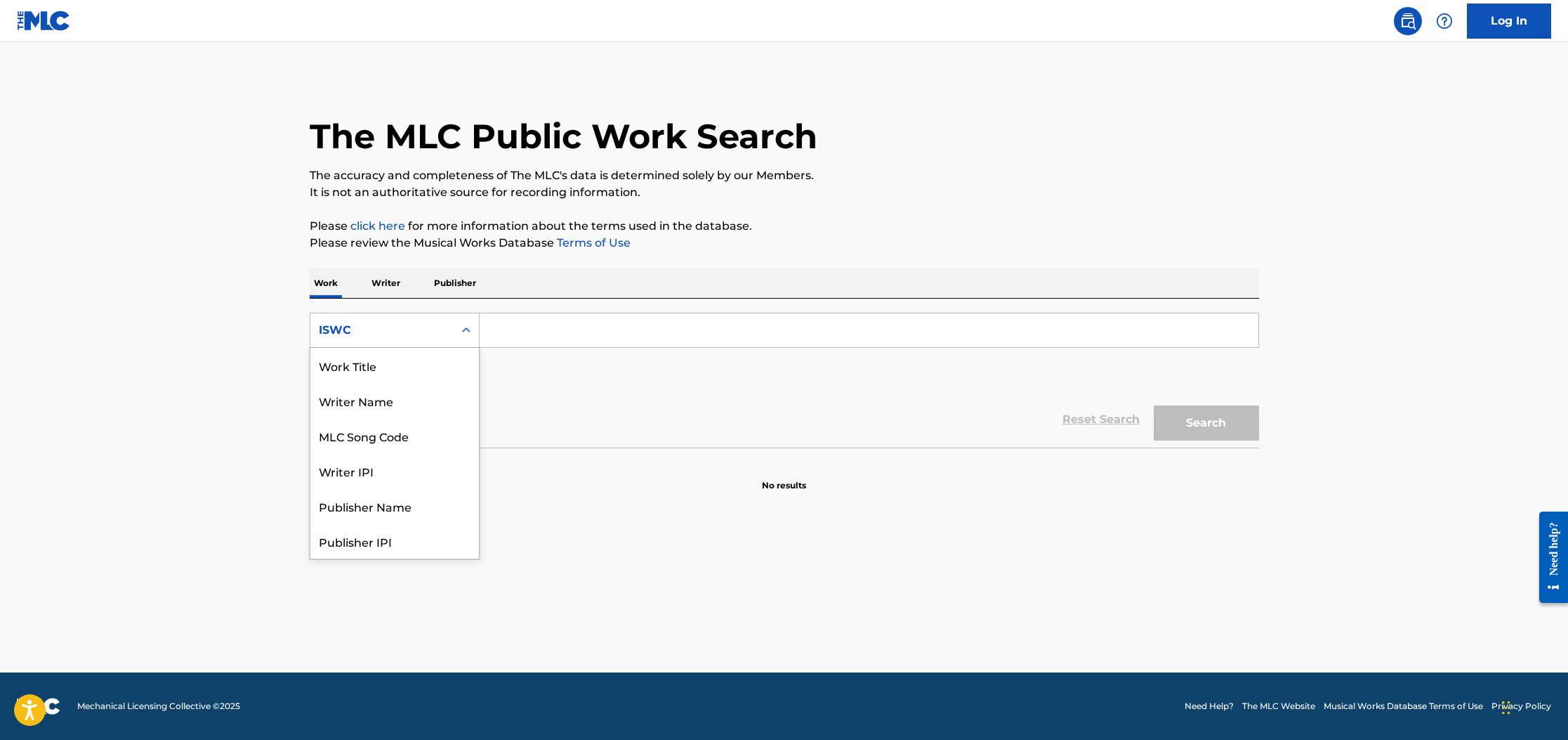
click at [389, 332] on div "ISWC" at bounding box center [381, 330] width 126 height 17
click at [393, 373] on div "MLC Song Code" at bounding box center [394, 365] width 169 height 35
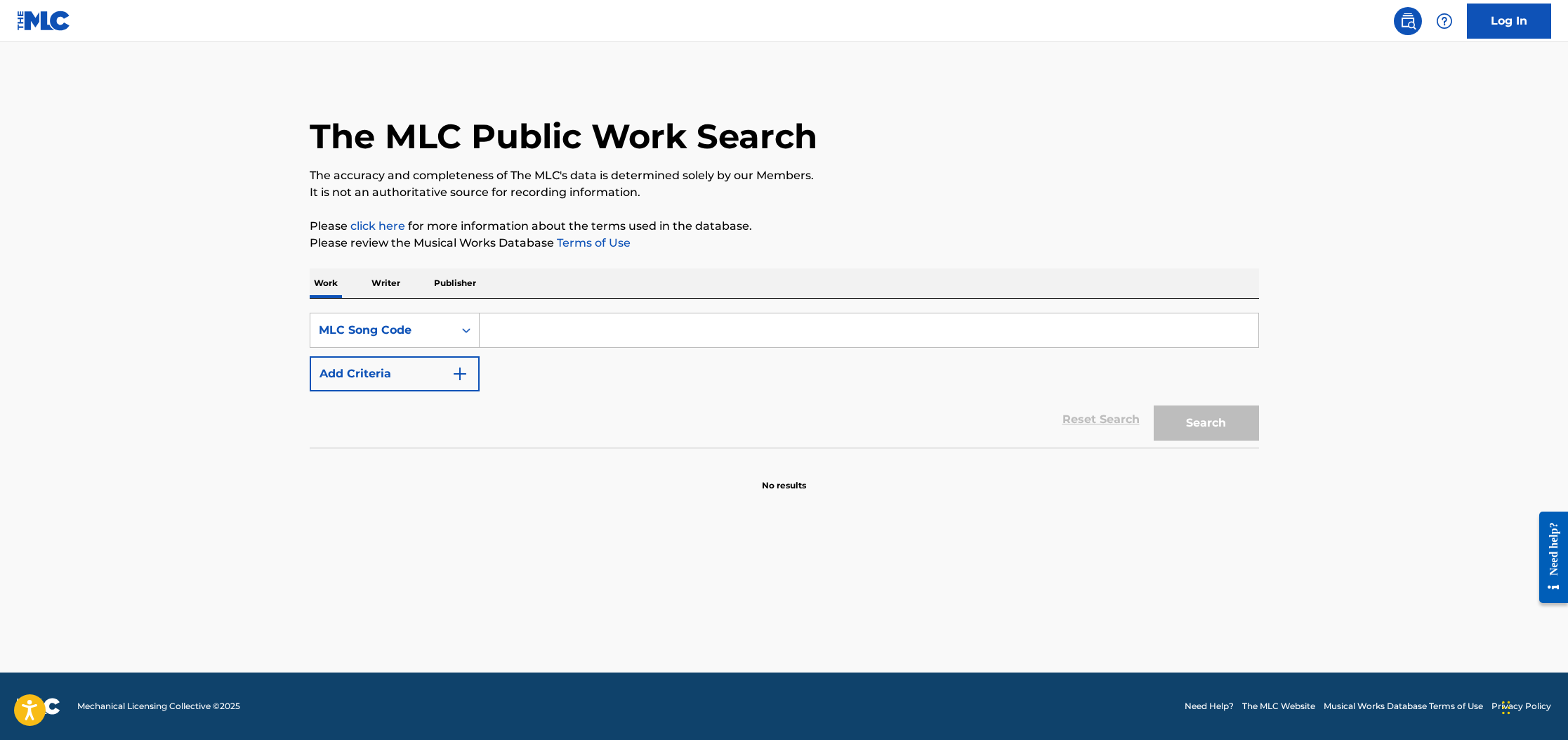
click at [535, 331] on input "Search Form" at bounding box center [868, 330] width 778 height 34
paste input "SR0000341207"
type input "SR0000341207"
click at [387, 319] on div "MLC Song Code" at bounding box center [381, 330] width 143 height 27
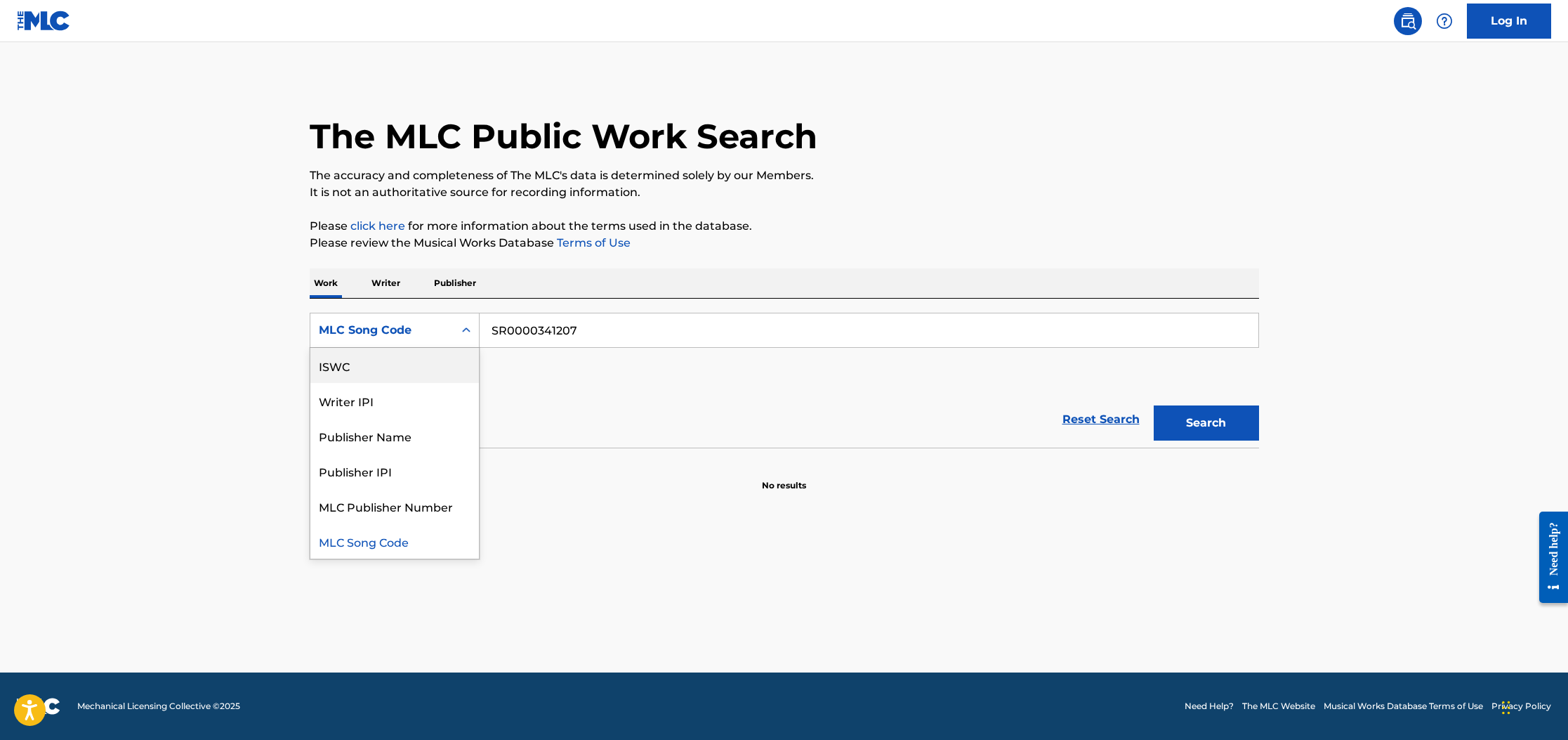
click at [252, 273] on main "The MLC Public Work Search The accuracy and completeness of The MLC's data is d…" at bounding box center [784, 357] width 1568 height 630
click at [357, 328] on div "MLC Song Code" at bounding box center [381, 330] width 126 height 17
click at [379, 277] on p "Writer" at bounding box center [386, 283] width 37 height 29
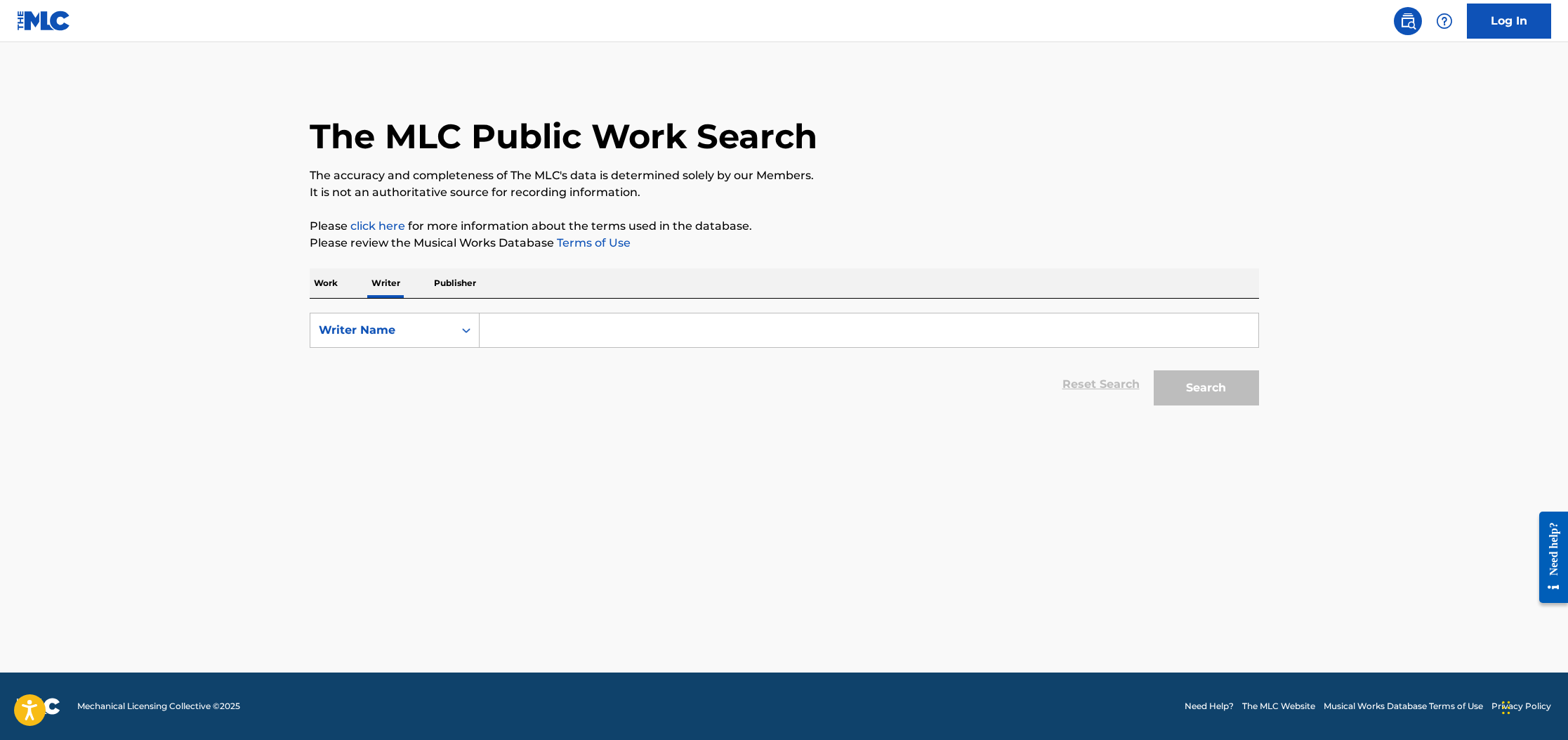
click at [449, 281] on p "Publisher" at bounding box center [455, 283] width 51 height 29
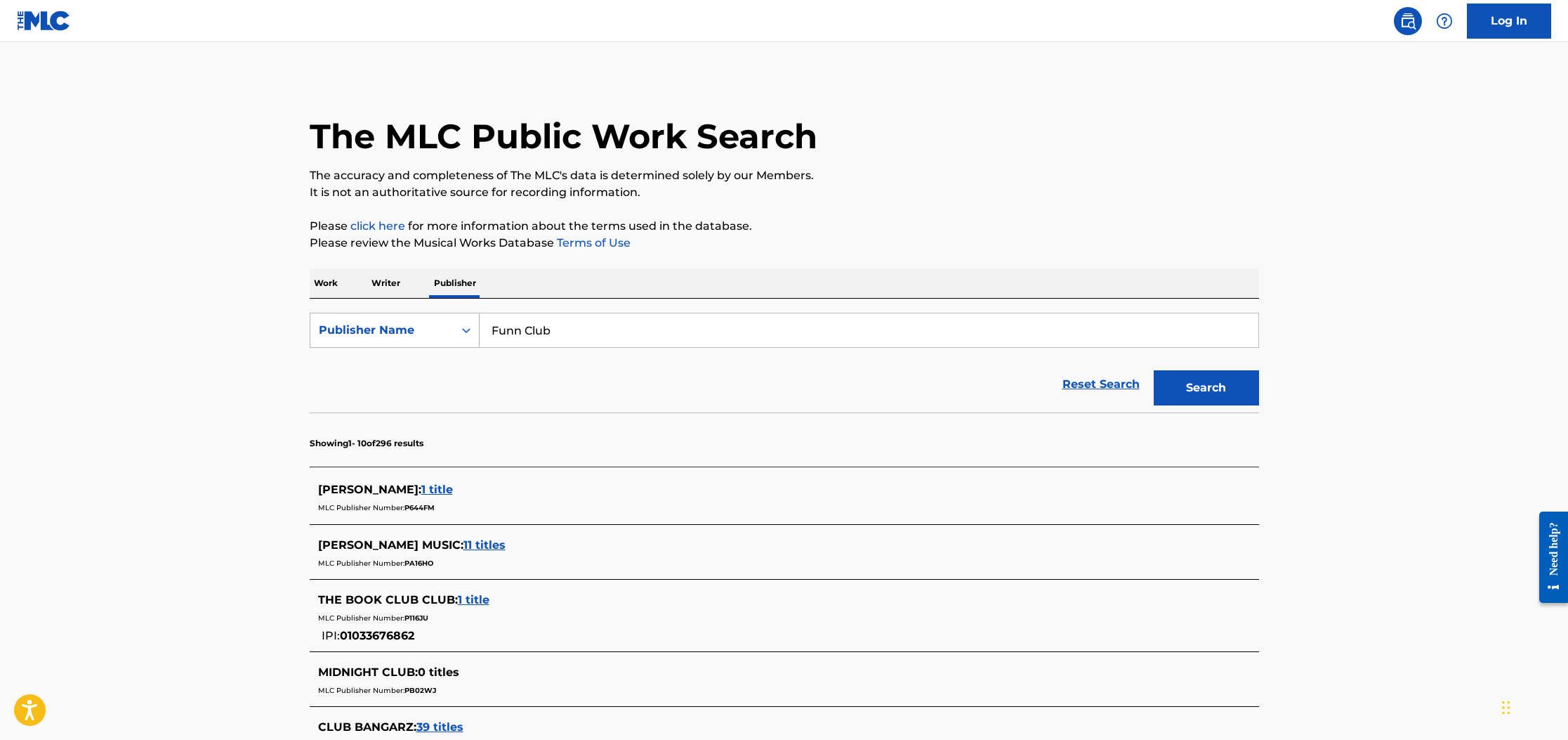
click at [398, 327] on div "Publisher Name" at bounding box center [381, 330] width 126 height 17
drag, startPoint x: 249, startPoint y: 331, endPoint x: 272, endPoint y: 324, distance: 24.0
click at [250, 331] on main "The MLC Public Work Search The accuracy and completeness of The MLC's data is d…" at bounding box center [784, 607] width 1568 height 1131
click at [335, 277] on p "Work" at bounding box center [326, 283] width 32 height 29
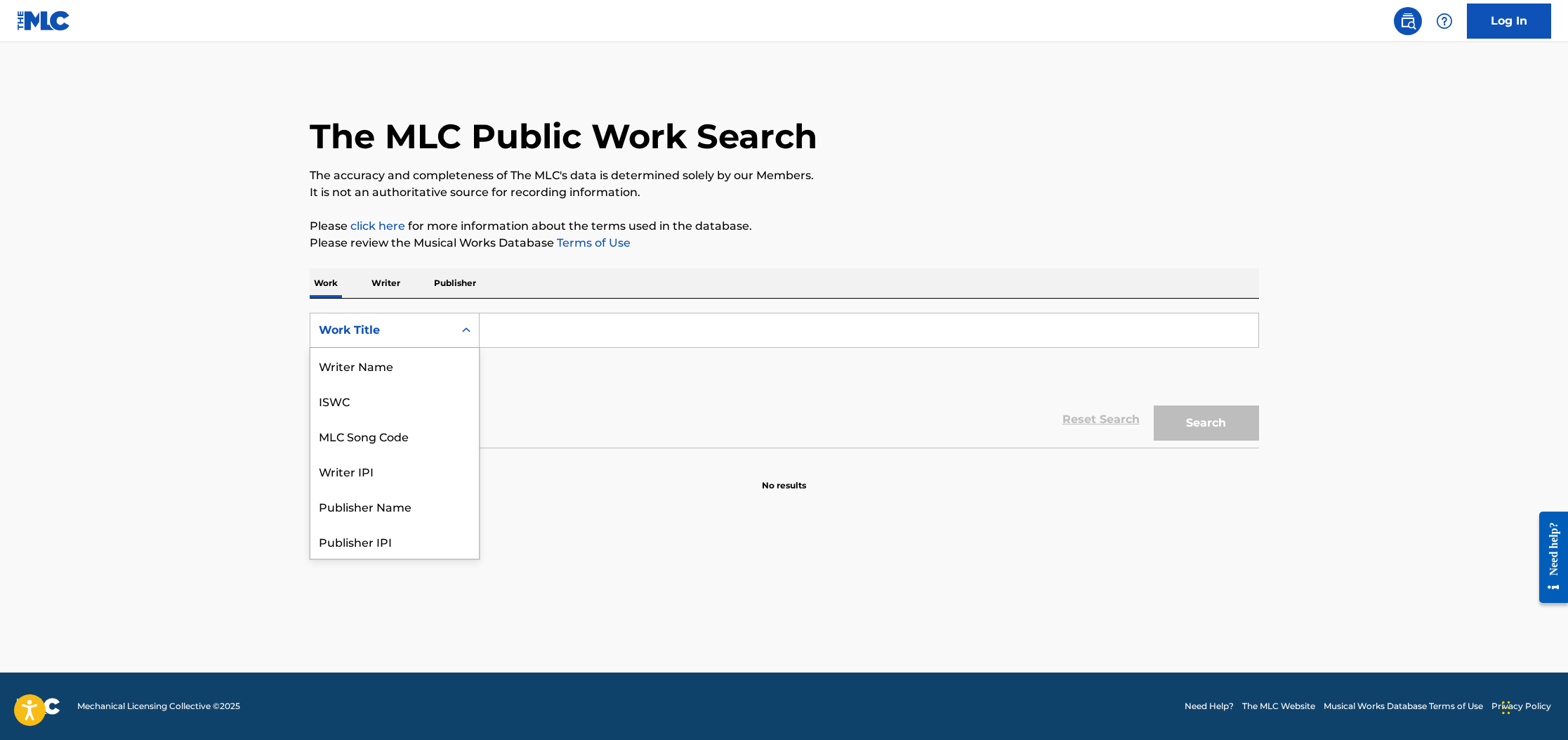
click at [355, 332] on div "Work Title" at bounding box center [381, 330] width 126 height 17
click at [360, 543] on div "Work Title" at bounding box center [394, 540] width 169 height 35
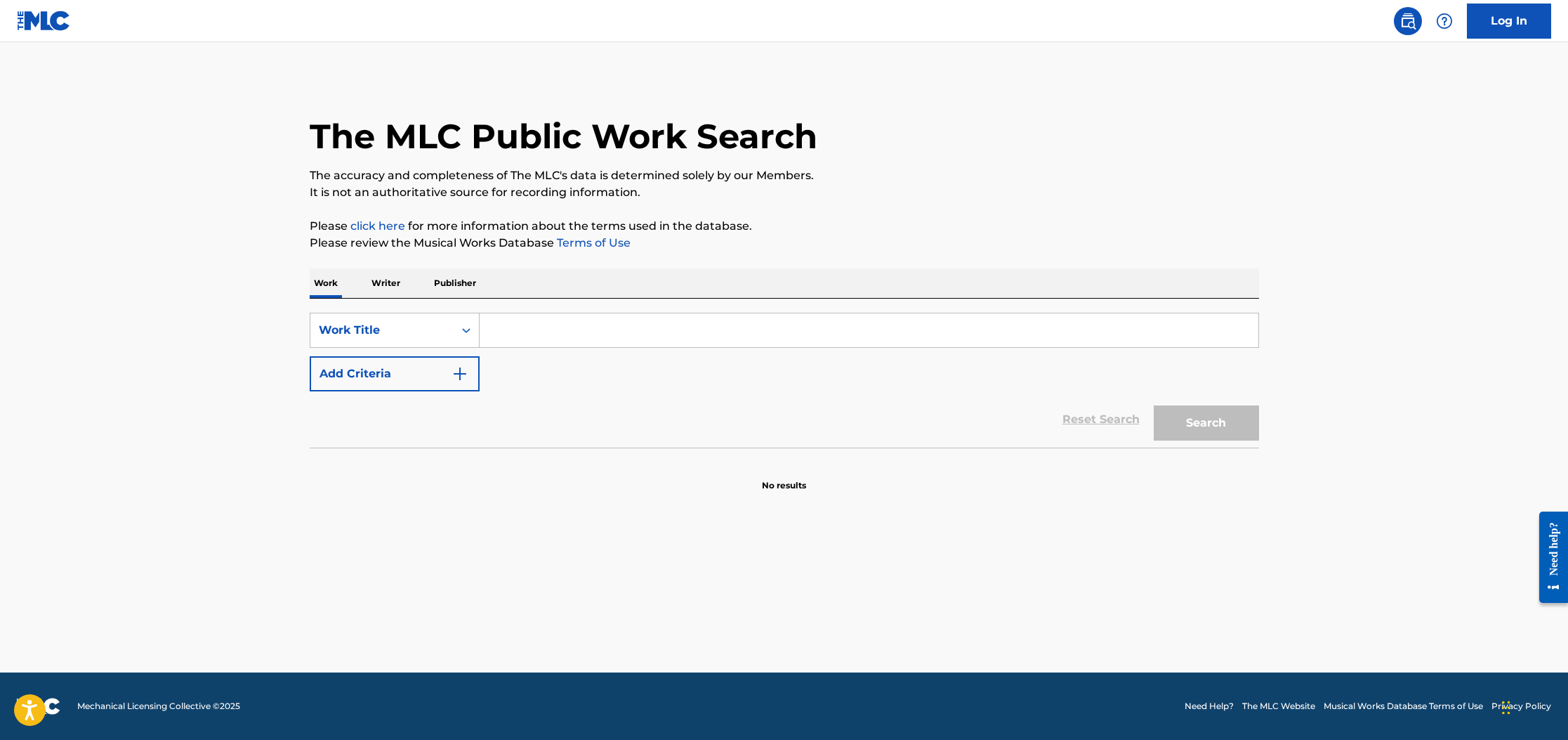
click at [537, 335] on input "Search Form" at bounding box center [868, 330] width 778 height 34
paste input "Funn Club's Party"
click at [1227, 428] on button "Search" at bounding box center [1206, 422] width 105 height 35
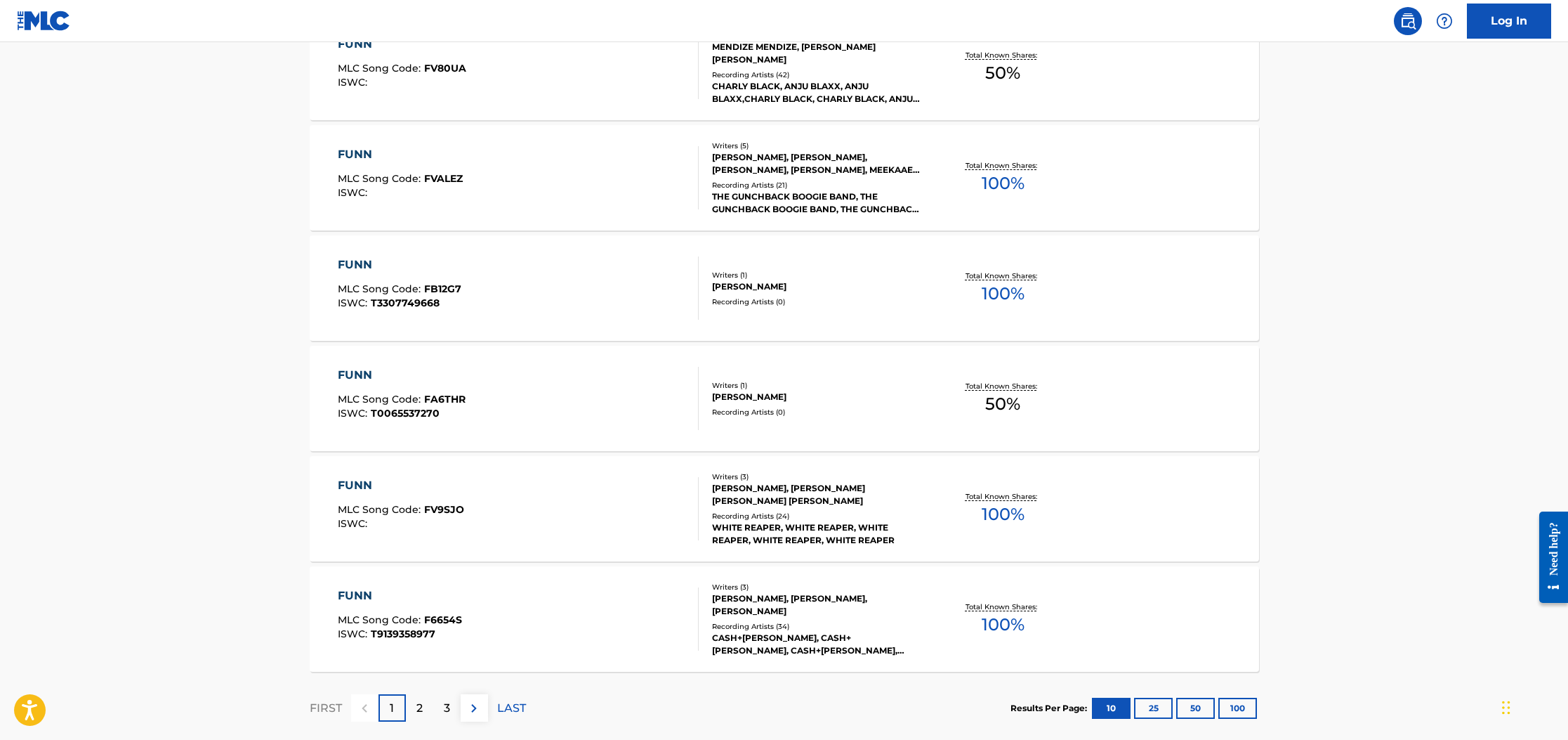
scroll to position [980, 0]
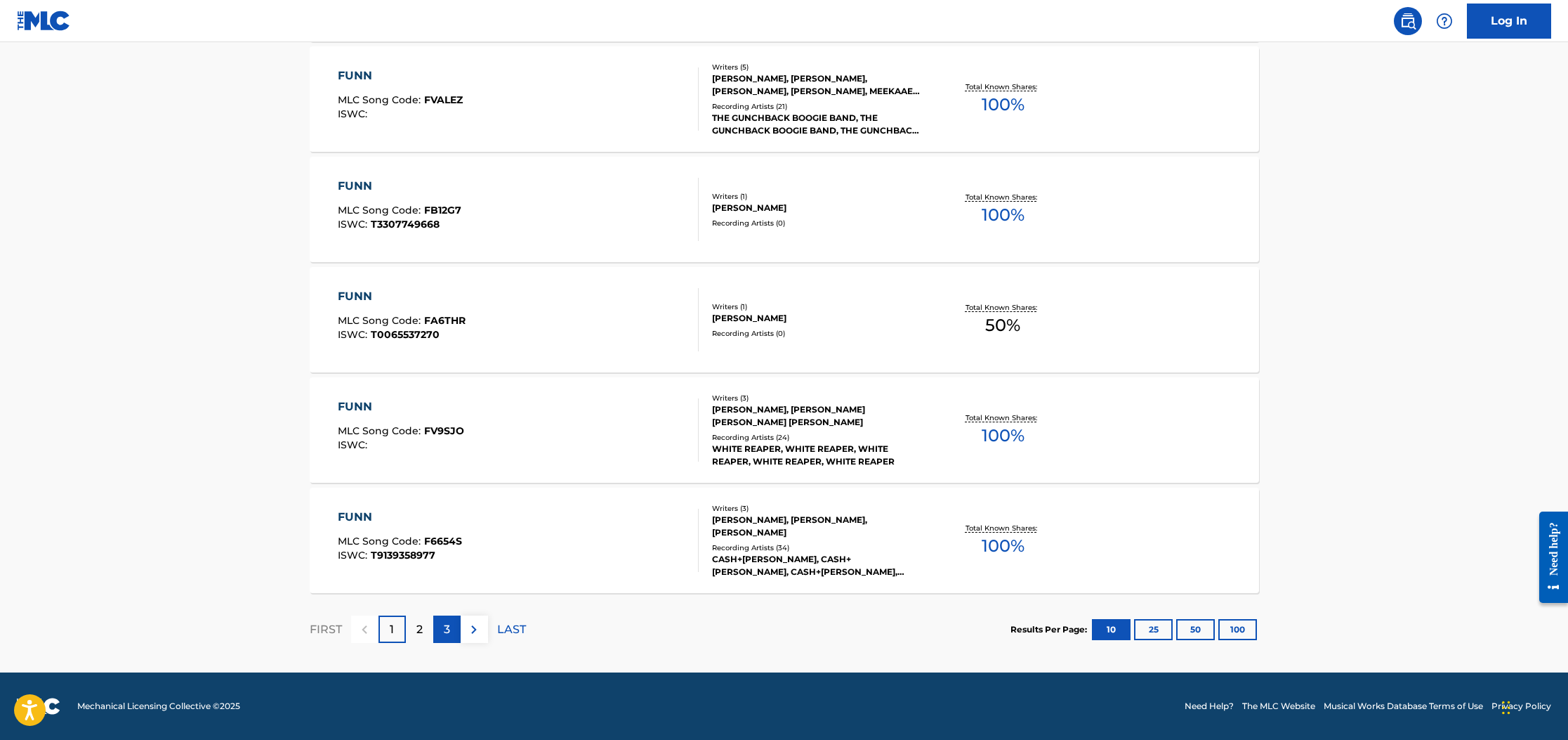
click at [446, 636] on p "3" at bounding box center [447, 629] width 6 height 17
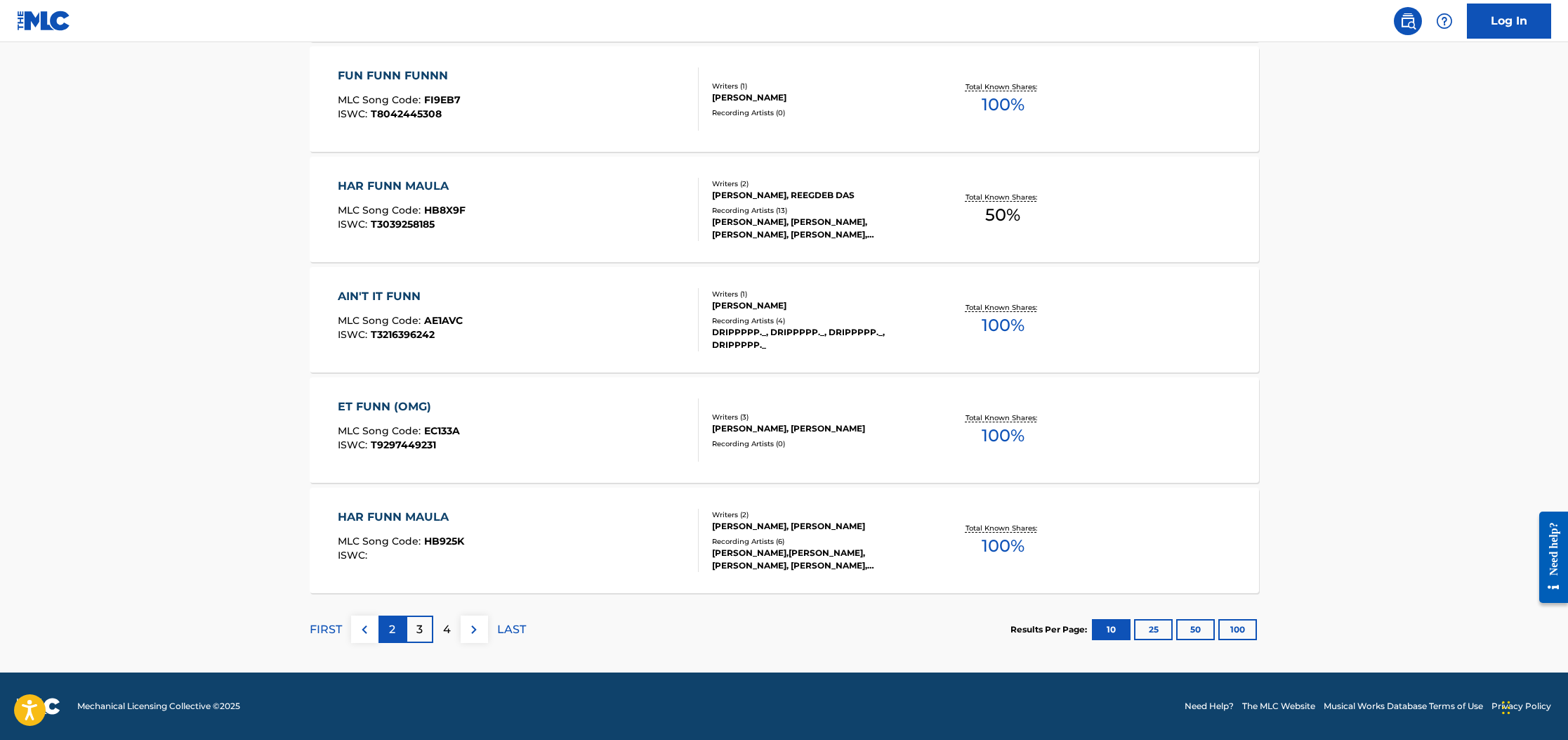
click at [398, 632] on div "2" at bounding box center [392, 629] width 27 height 27
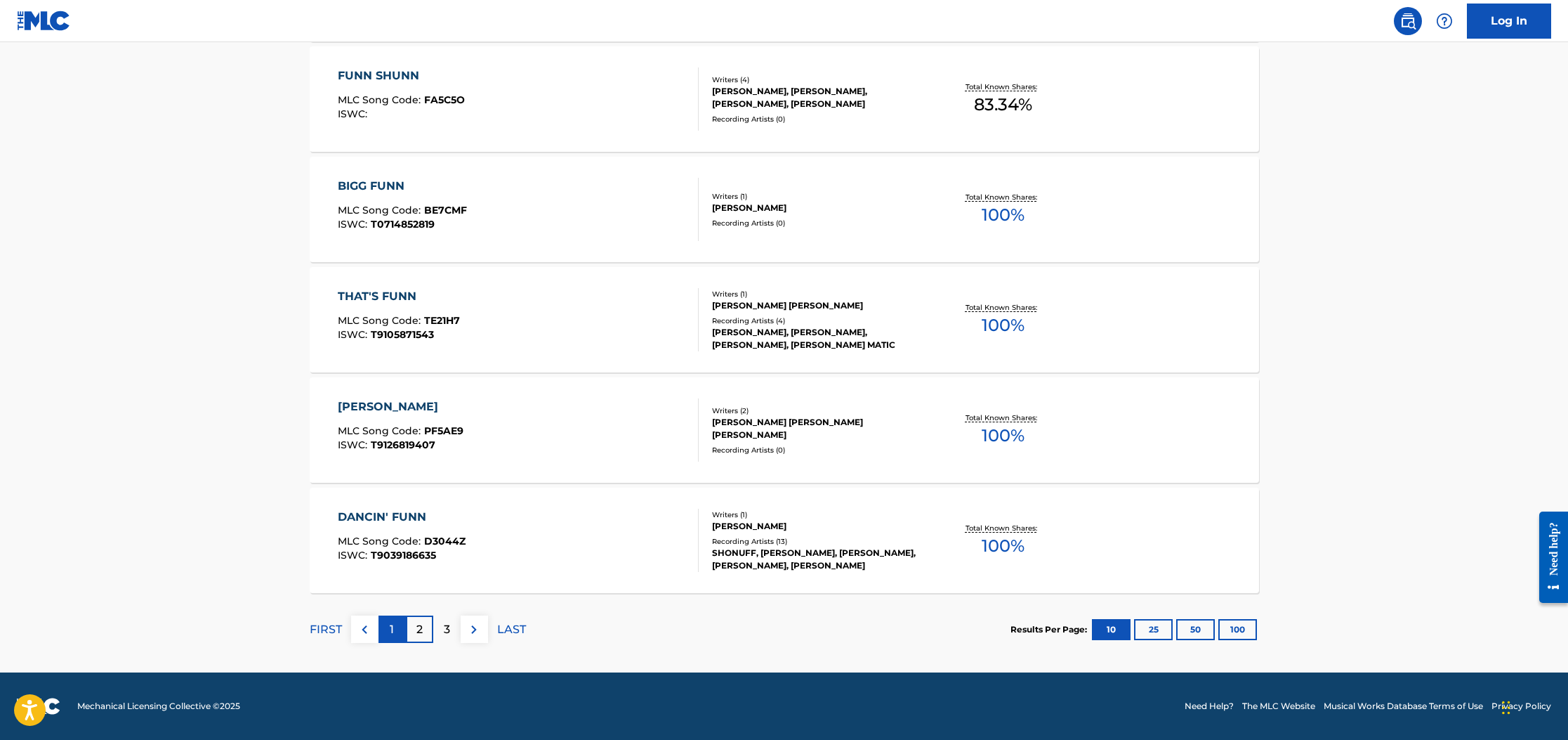
click at [394, 632] on div "1" at bounding box center [392, 629] width 27 height 27
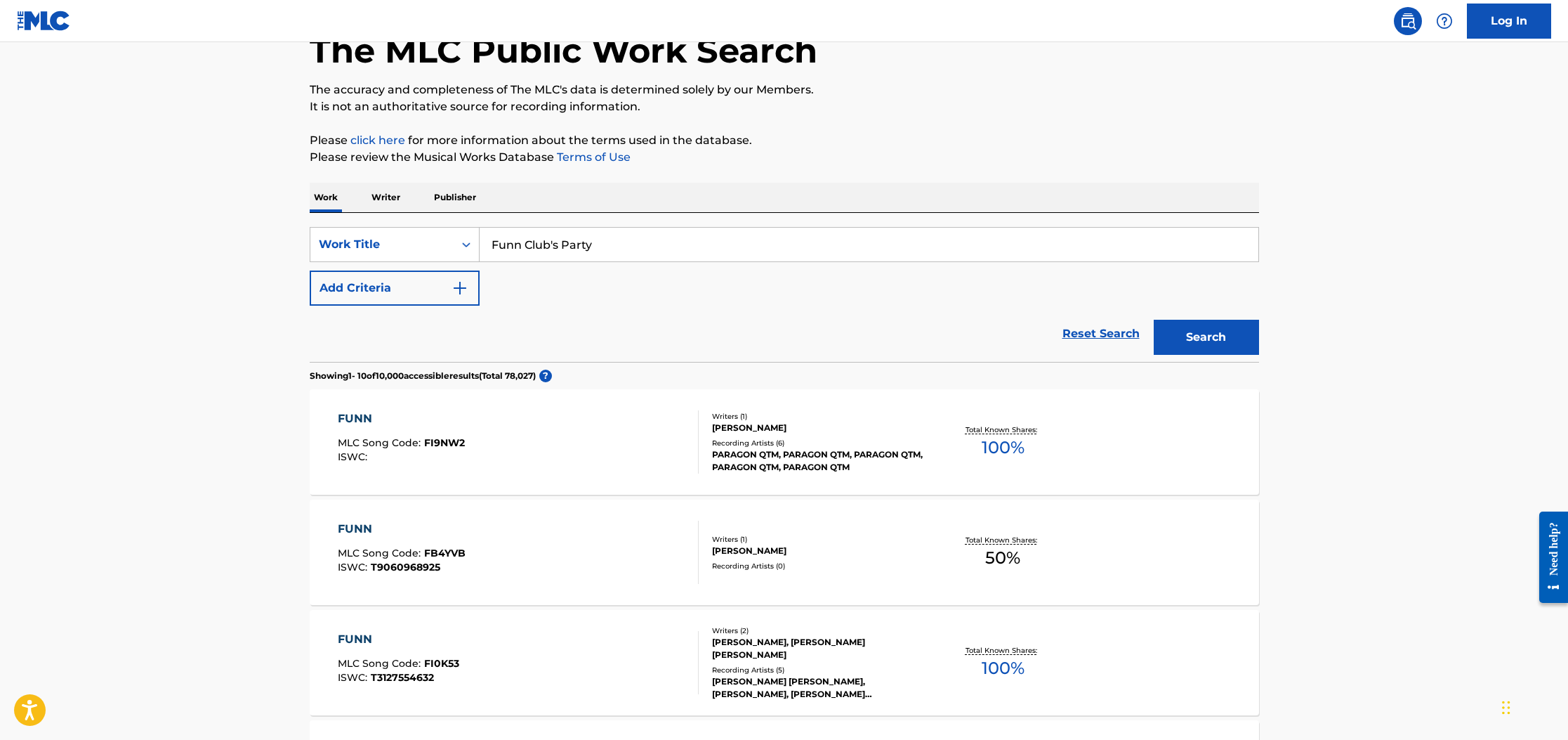
scroll to position [83, 0]
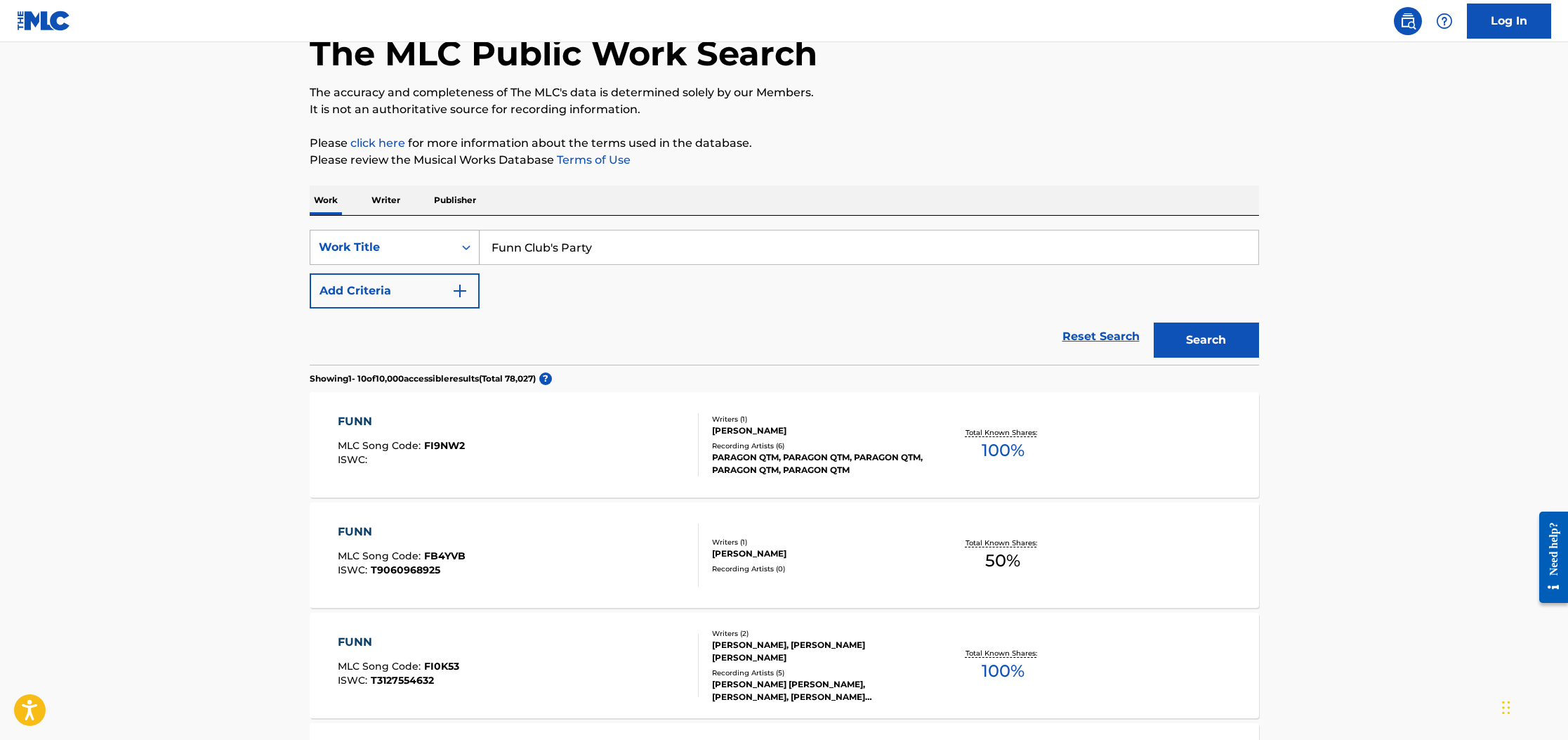
drag, startPoint x: 631, startPoint y: 252, endPoint x: 474, endPoint y: 249, distance: 157.0
click at [489, 244] on input "Funn Club's Party" at bounding box center [868, 247] width 778 height 34
type input "Honest Girl"
click at [1153, 323] on button "Search" at bounding box center [1206, 340] width 105 height 35
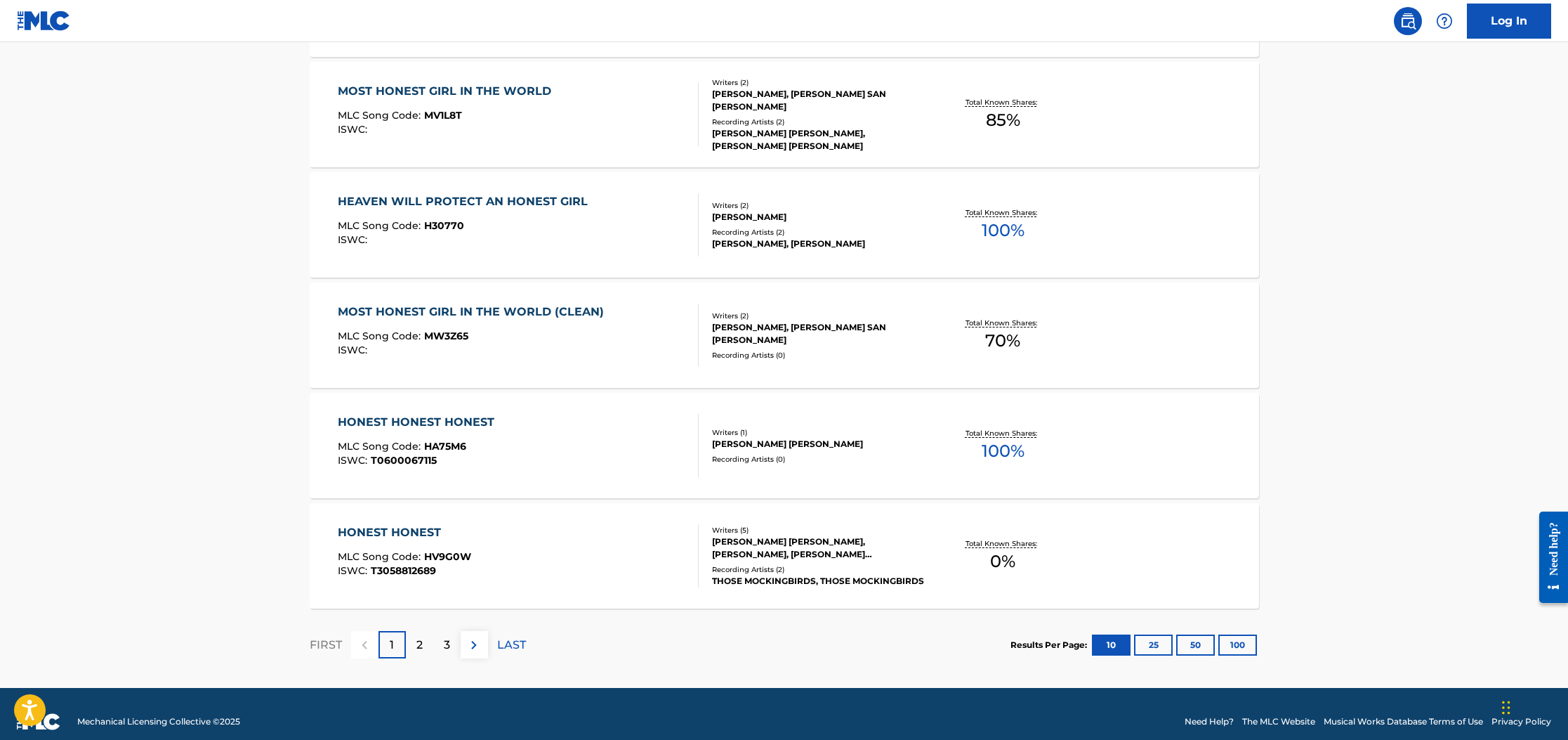
scroll to position [980, 0]
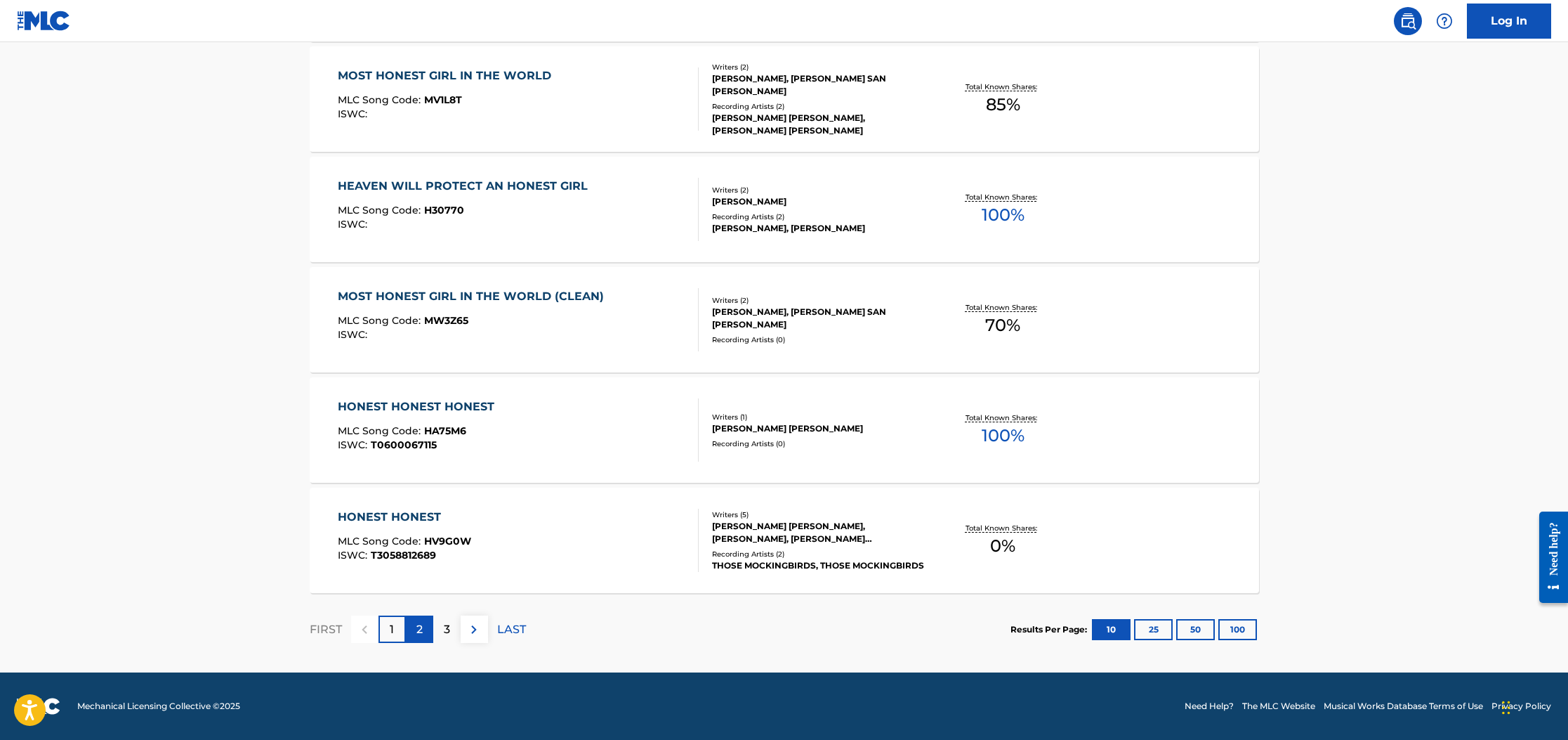
click at [415, 624] on div "2" at bounding box center [419, 629] width 27 height 27
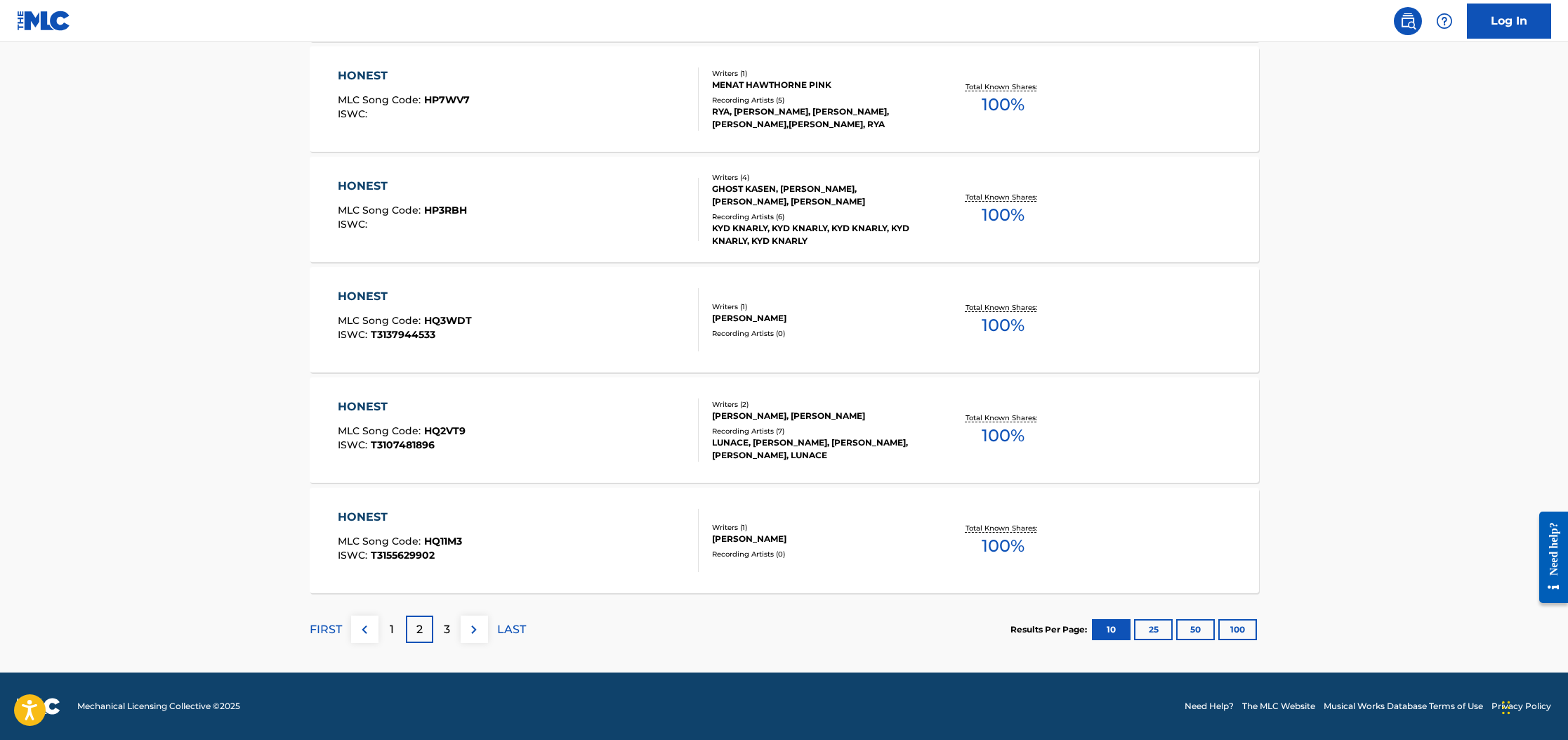
click at [390, 624] on p "1" at bounding box center [391, 629] width 4 height 17
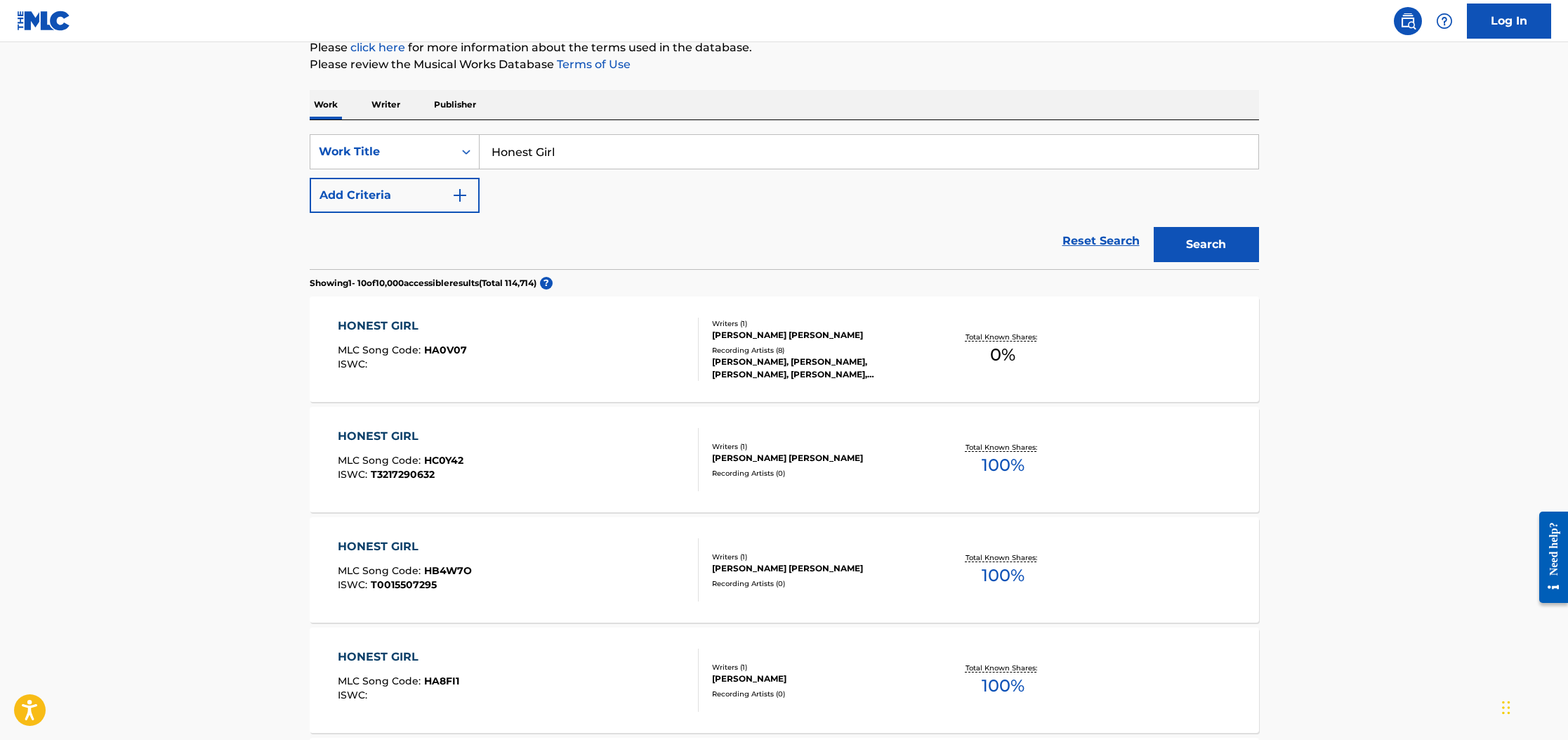
scroll to position [182, 0]
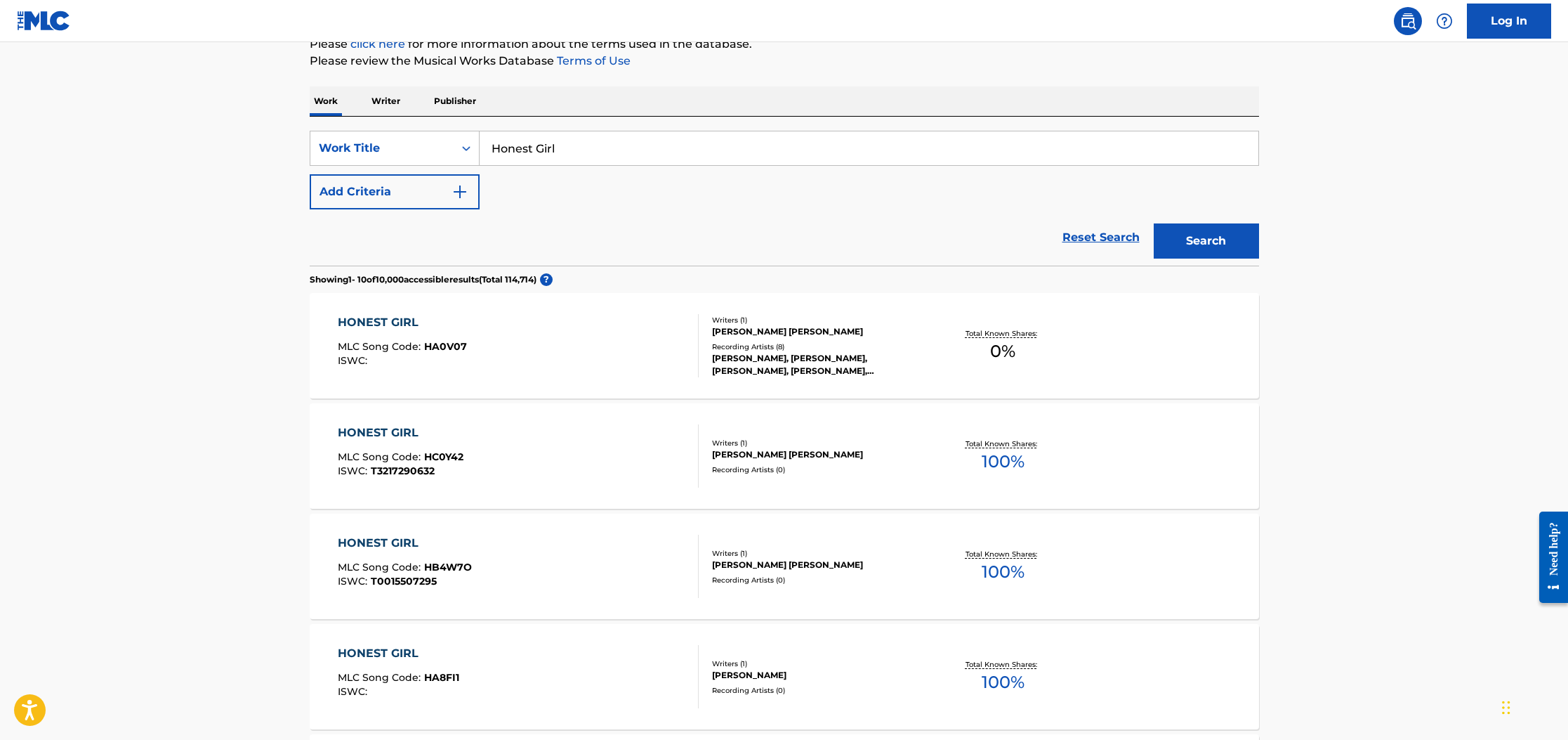
click at [495, 343] on div "HONEST GIRL MLC Song Code : HA0V07 ISWC :" at bounding box center [518, 345] width 361 height 63
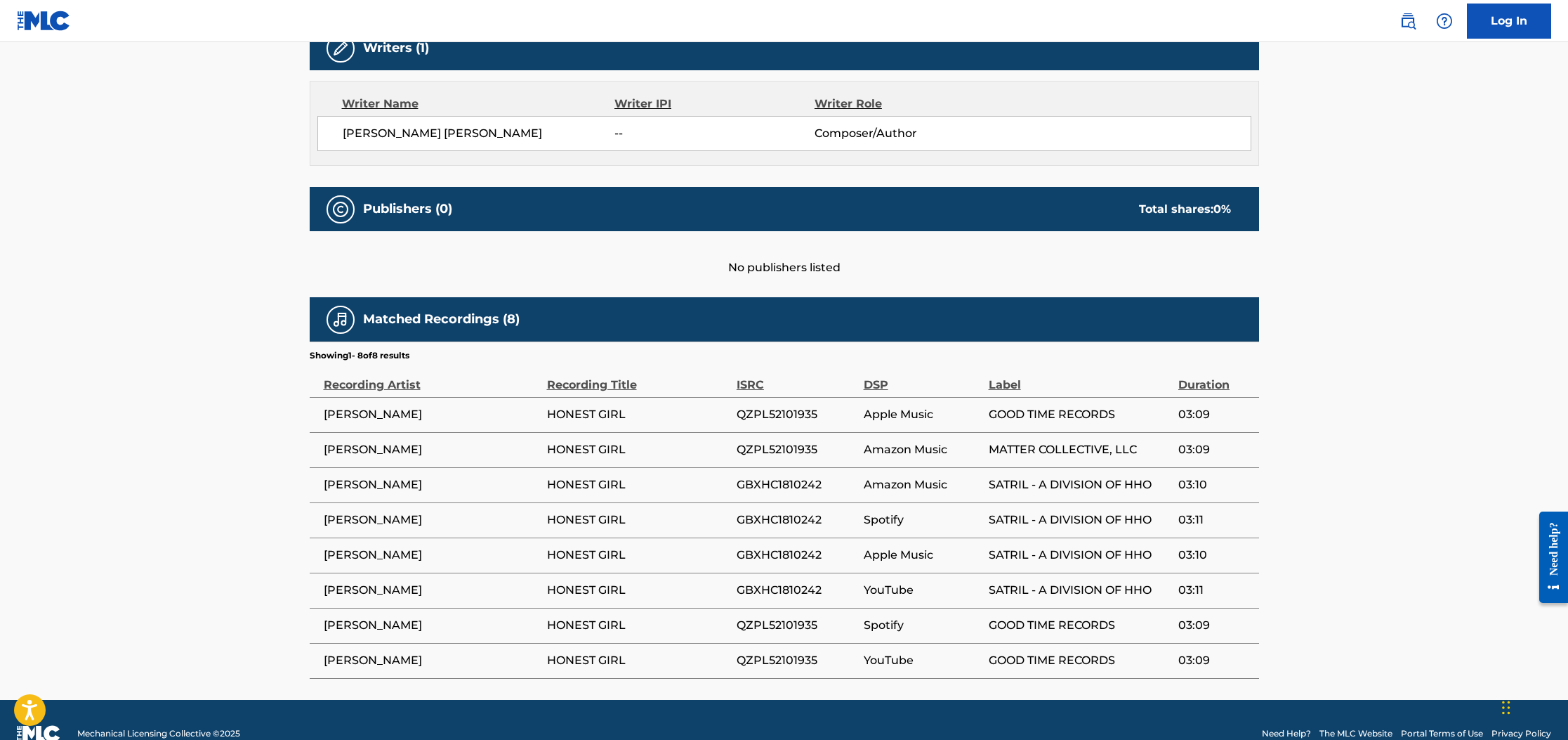
scroll to position [495, 0]
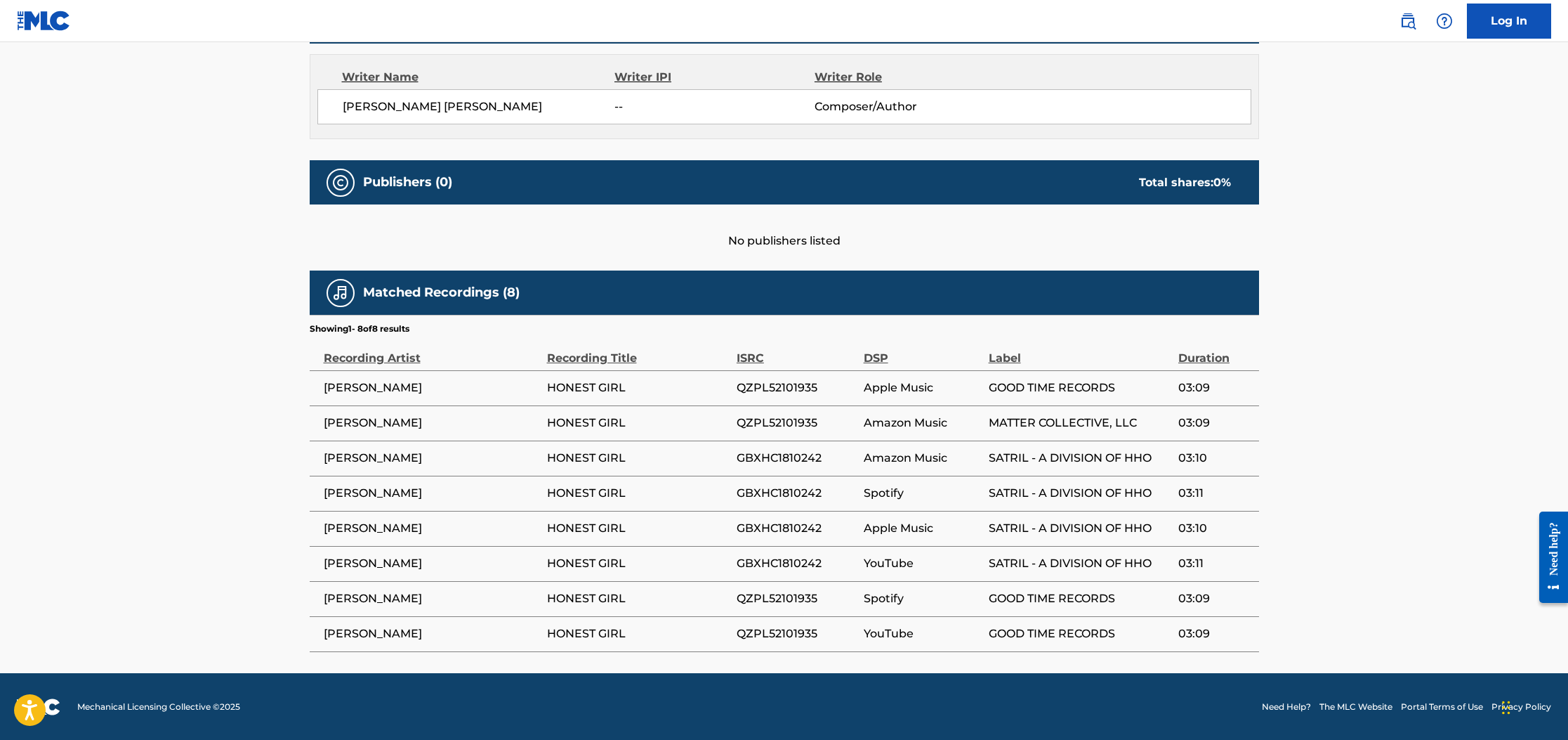
scroll to position [182, 0]
